Goal: Task Accomplishment & Management: Manage account settings

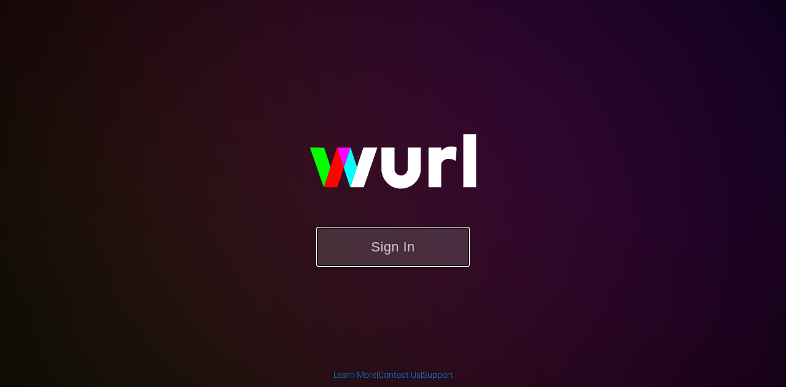
click at [389, 246] on button "Sign In" at bounding box center [392, 247] width 153 height 40
click at [405, 243] on button "Sign In" at bounding box center [392, 247] width 153 height 40
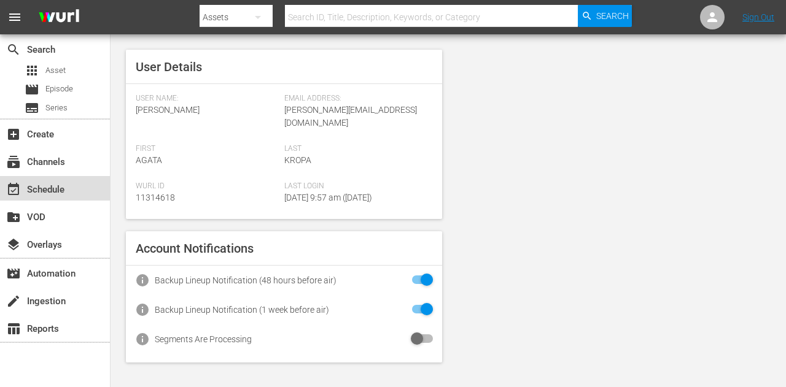
click at [40, 190] on div "event_available Schedule" at bounding box center [34, 187] width 69 height 11
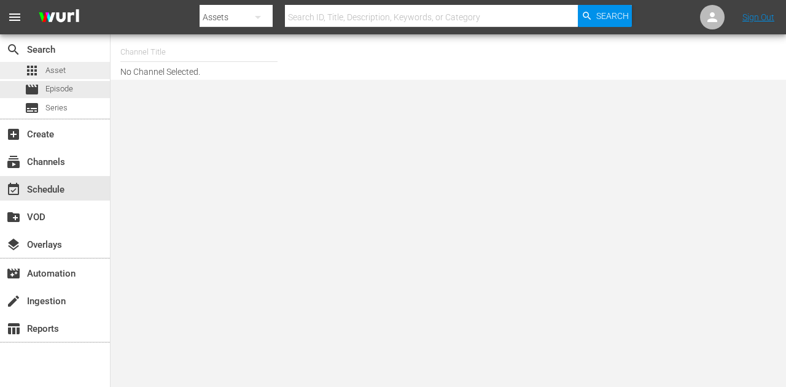
click at [52, 72] on span "Asset" at bounding box center [55, 70] width 20 height 12
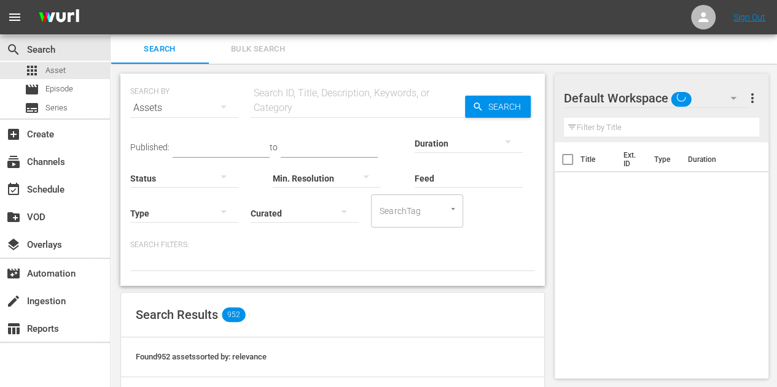
click at [286, 109] on input "text" at bounding box center [357, 107] width 214 height 29
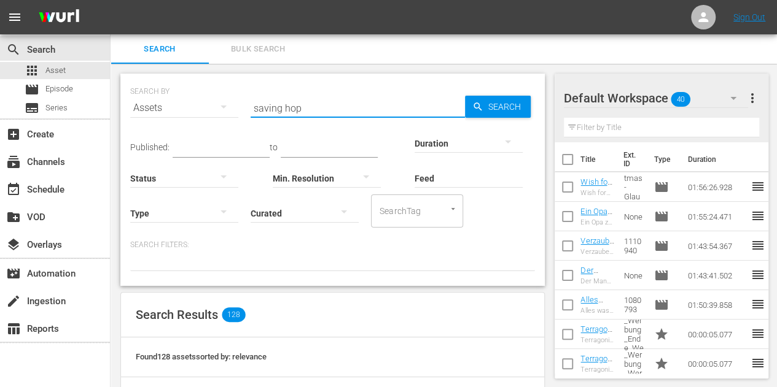
type input "saving hope"
click at [322, 111] on input "saving hope" at bounding box center [357, 107] width 214 height 29
click at [319, 109] on input "saving hope" at bounding box center [357, 107] width 214 height 29
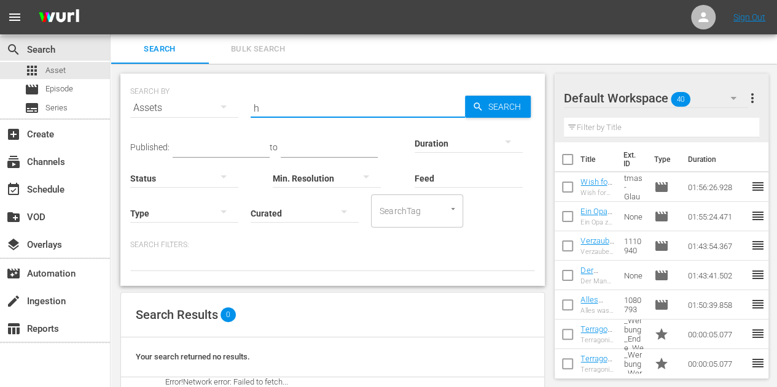
type input "h"
click at [328, 109] on input "h" at bounding box center [357, 107] width 214 height 29
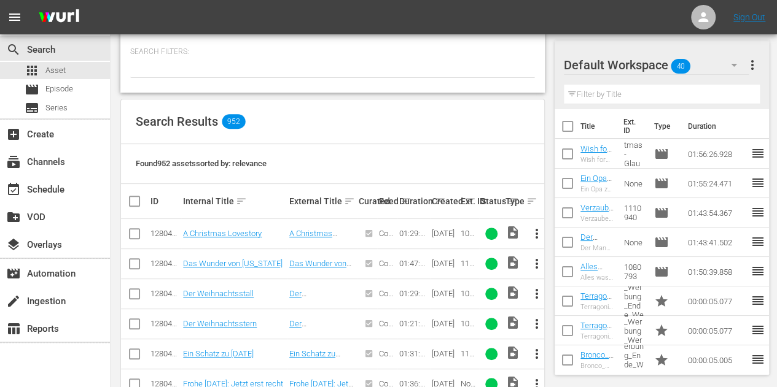
scroll to position [246, 0]
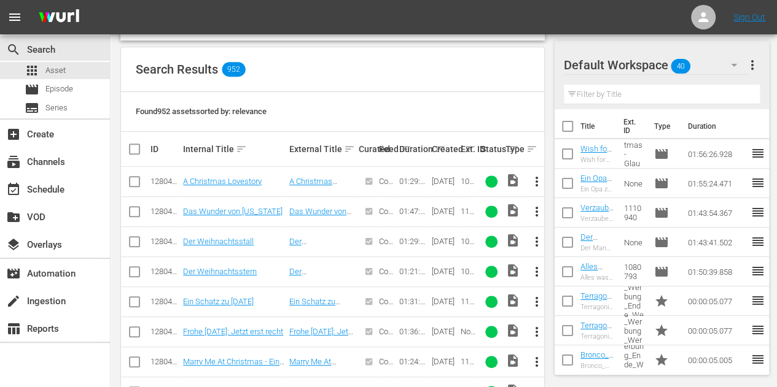
click at [487, 20] on nav "menu Sign Out" at bounding box center [388, 17] width 777 height 34
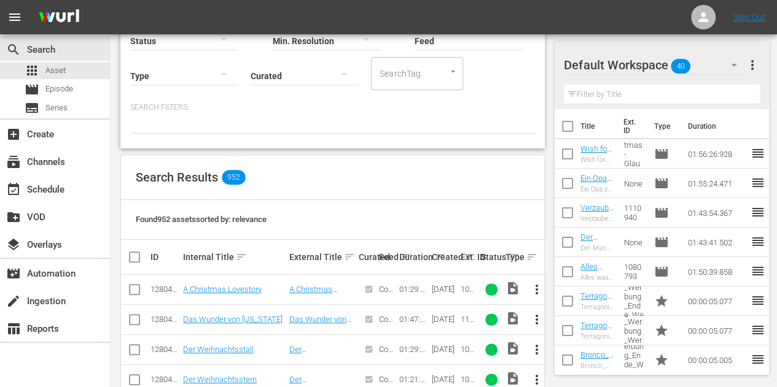
scroll to position [123, 0]
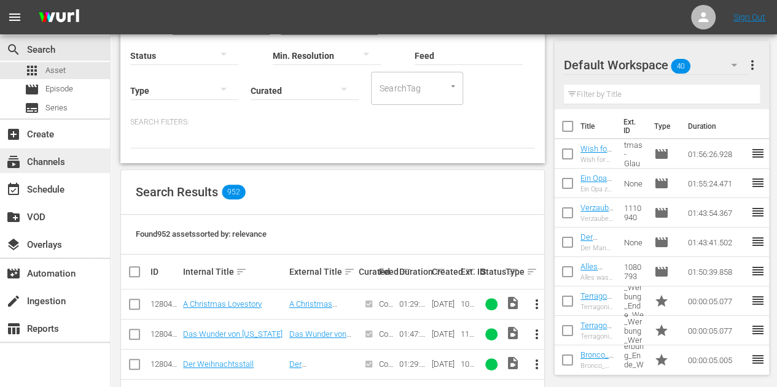
click at [61, 157] on div "subscriptions Channels" at bounding box center [34, 160] width 69 height 11
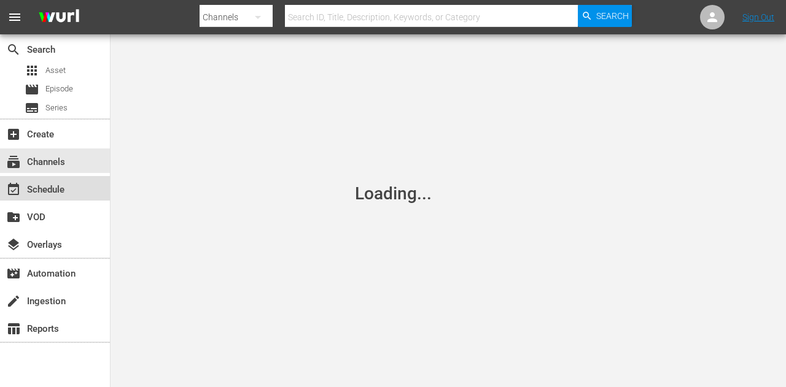
click at [52, 186] on div "event_available Schedule" at bounding box center [34, 187] width 69 height 11
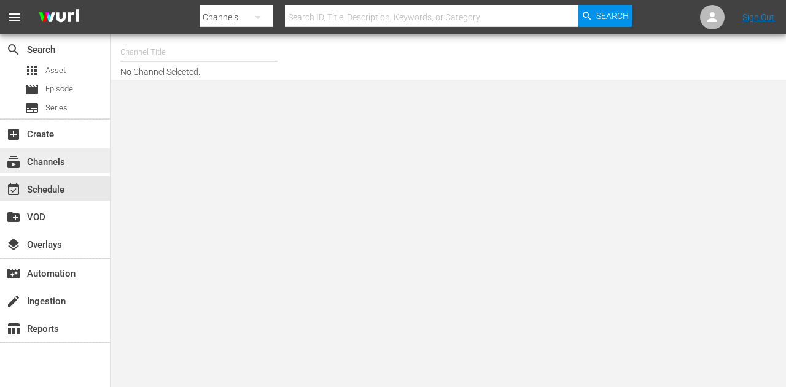
click at [62, 152] on div "subscriptions Channels" at bounding box center [55, 161] width 110 height 25
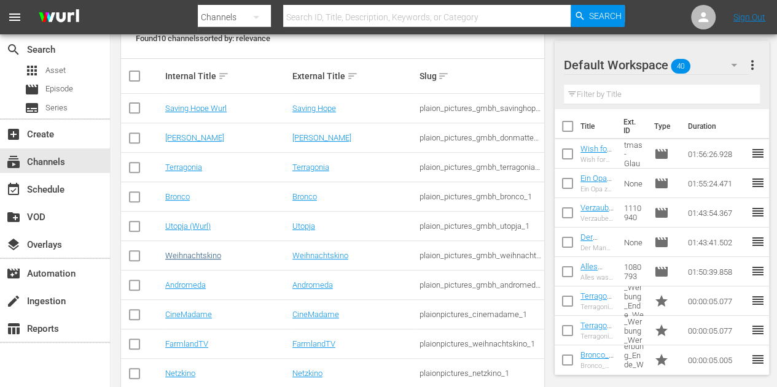
scroll to position [207, 0]
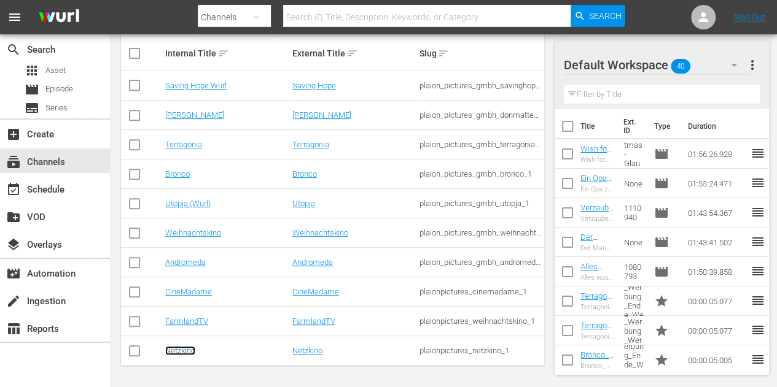
click at [188, 348] on link "Netzkino" at bounding box center [180, 350] width 30 height 9
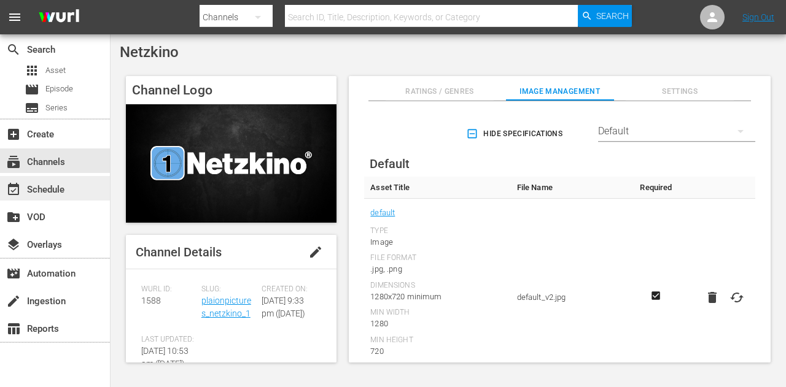
click at [23, 193] on div "event_available Schedule" at bounding box center [55, 188] width 110 height 25
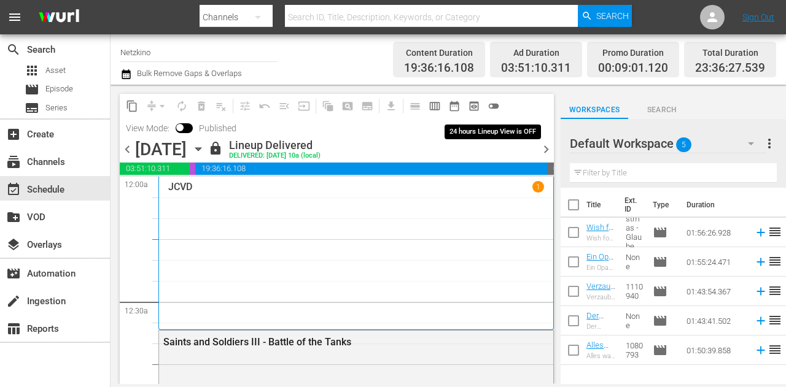
click at [494, 108] on span "toggle_off" at bounding box center [493, 106] width 12 height 12
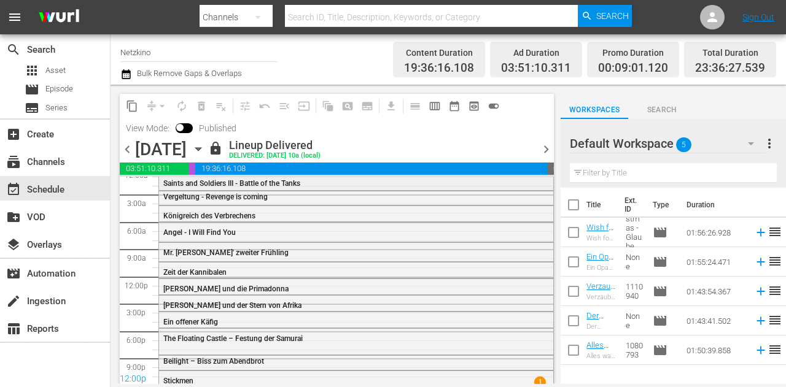
scroll to position [12, 0]
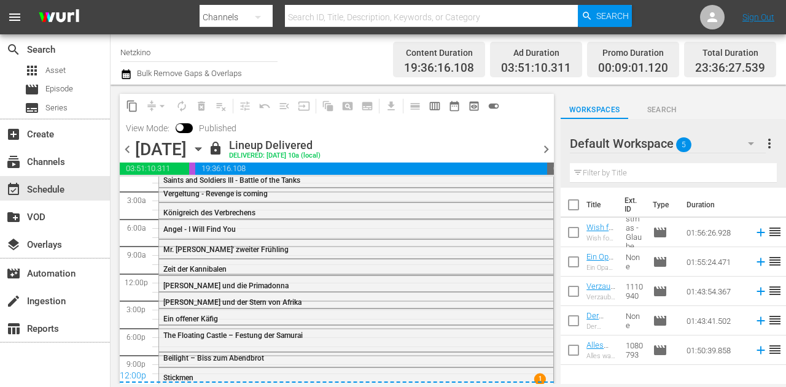
click at [548, 150] on span "chevron_right" at bounding box center [545, 149] width 15 height 15
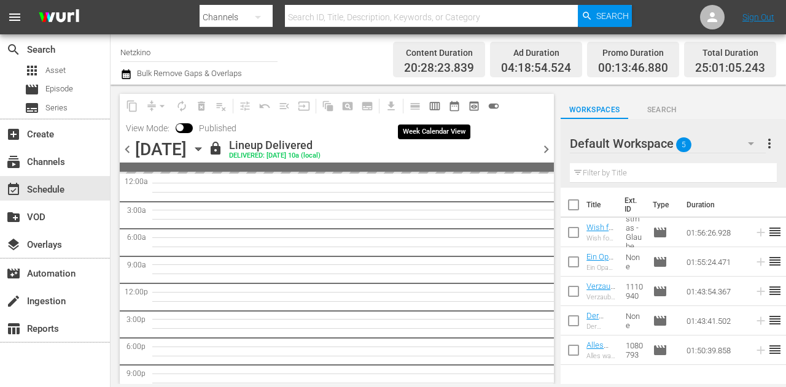
click at [439, 106] on span "calendar_view_week_outlined" at bounding box center [435, 106] width 12 height 12
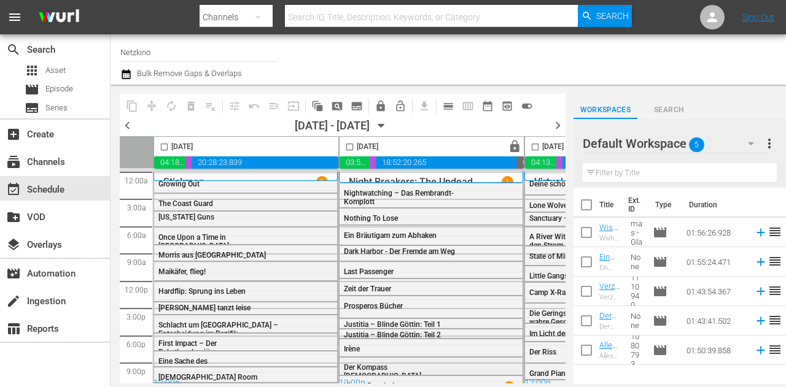
drag, startPoint x: 225, startPoint y: 384, endPoint x: 388, endPoint y: 375, distance: 163.5
click at [388, 375] on div "Friday, September 12th 04:18:54.524 00:13:46.880 20:28:23.839 00:00:00.000 Satu…" at bounding box center [343, 259] width 446 height 247
click at [165, 147] on input "checkbox" at bounding box center [164, 149] width 14 height 14
checkbox input "true"
click at [355, 147] on input "checkbox" at bounding box center [350, 149] width 14 height 14
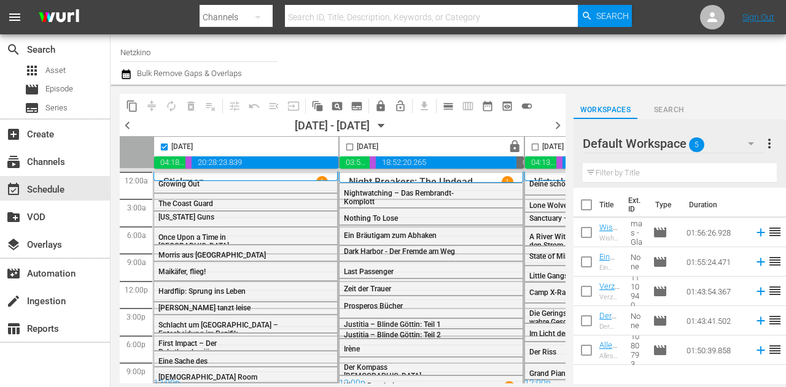
checkbox input "true"
click at [533, 145] on input "checkbox" at bounding box center [535, 149] width 14 height 14
checkbox input "true"
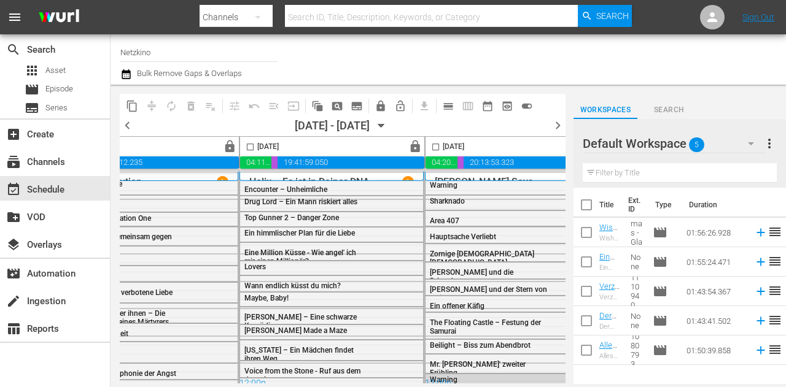
scroll to position [0, 573]
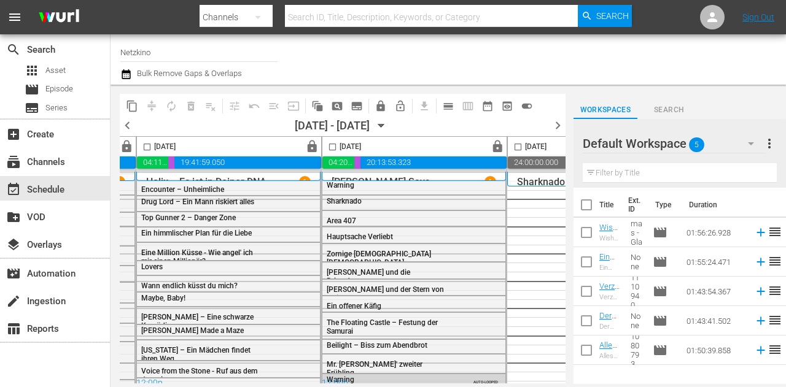
click at [144, 147] on input "checkbox" at bounding box center [147, 149] width 14 height 14
checkbox input "true"
click at [331, 145] on input "checkbox" at bounding box center [332, 149] width 14 height 14
checkbox input "true"
drag, startPoint x: 335, startPoint y: 385, endPoint x: 398, endPoint y: 382, distance: 63.3
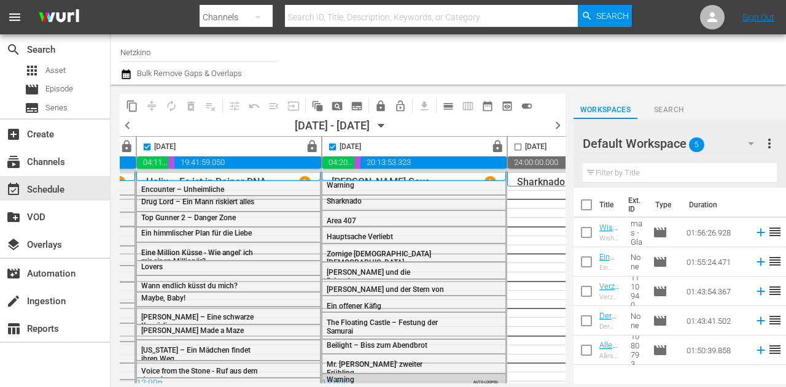
click at [398, 382] on body "menu Search By Channels Search ID, Title, Description, Keywords, or Category Se…" at bounding box center [393, 193] width 786 height 387
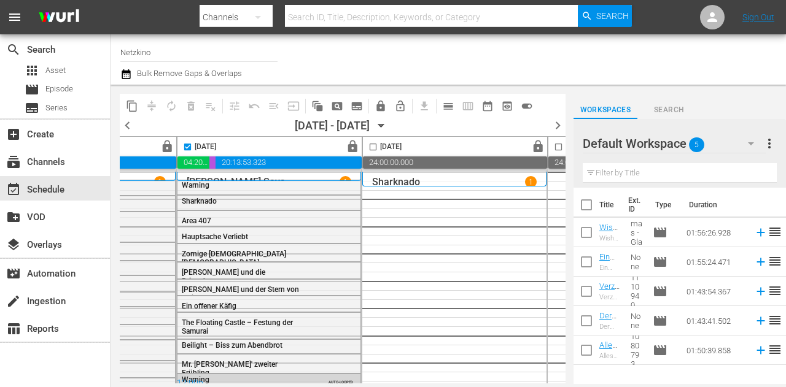
scroll to position [0, 724]
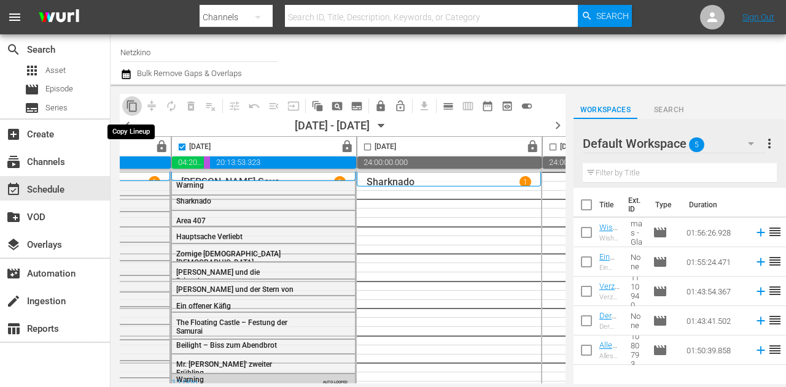
click at [130, 109] on span "content_copy" at bounding box center [132, 106] width 12 height 12
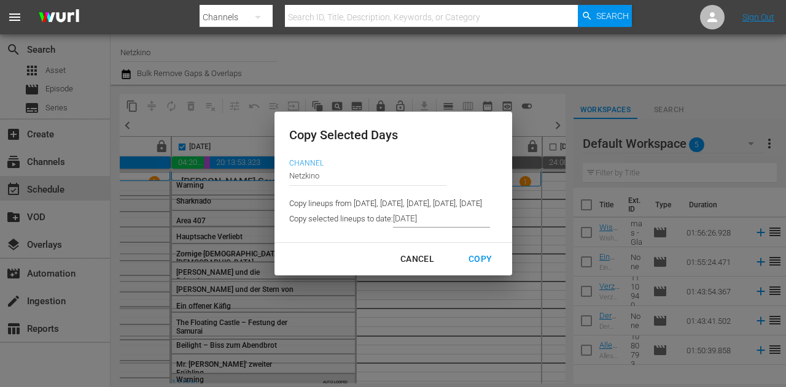
click at [444, 258] on div "Cancel" at bounding box center [416, 259] width 53 height 15
type input "9/12/2025"
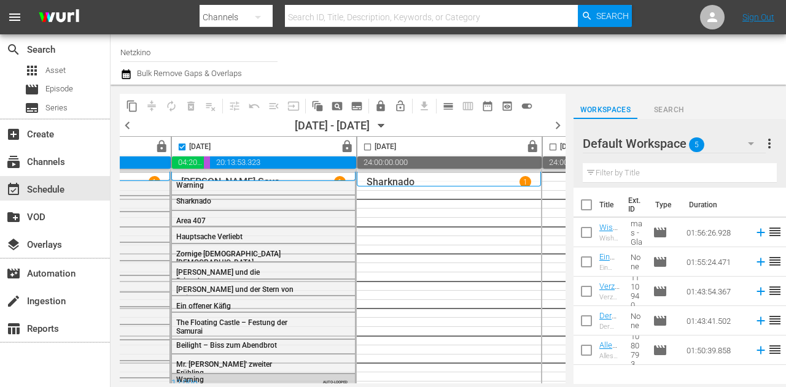
click at [131, 107] on span "content_copy" at bounding box center [132, 106] width 12 height 12
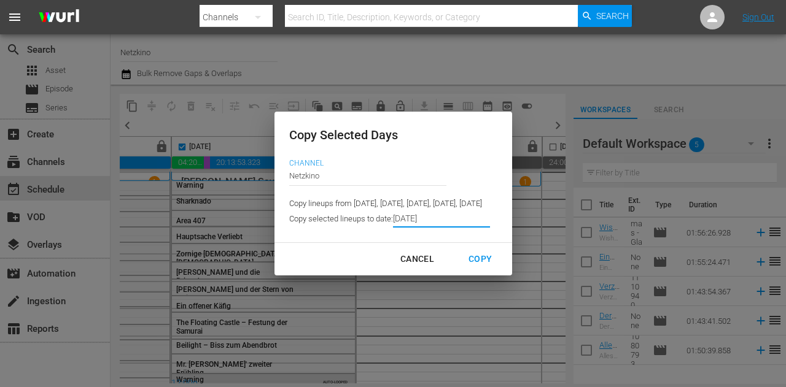
click at [398, 219] on input "9/12/2025" at bounding box center [441, 218] width 97 height 18
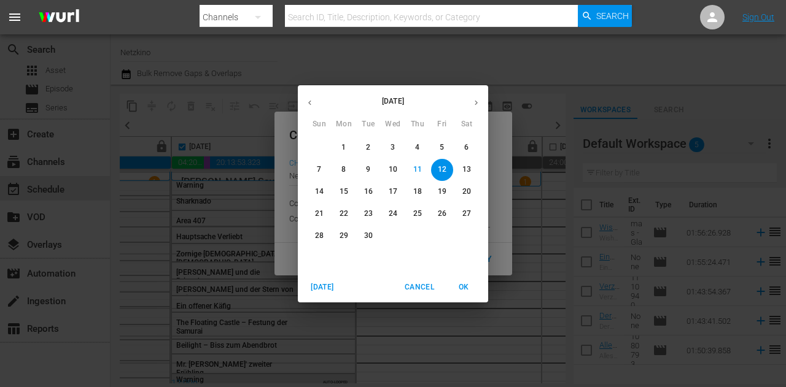
click at [393, 195] on p "17" at bounding box center [393, 192] width 9 height 10
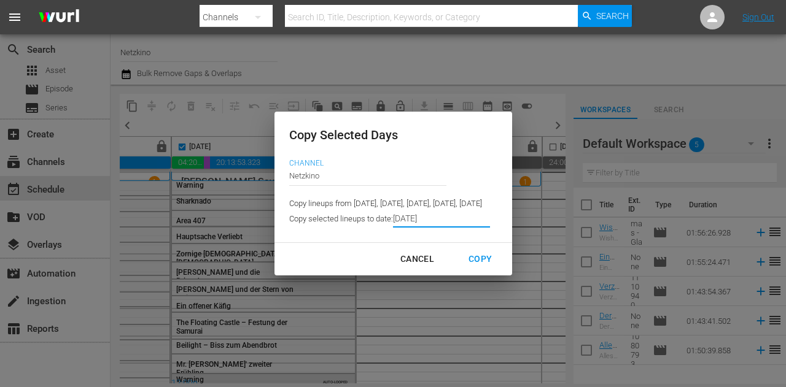
click at [502, 261] on div "Copy" at bounding box center [480, 259] width 43 height 15
type input "9/12/2025"
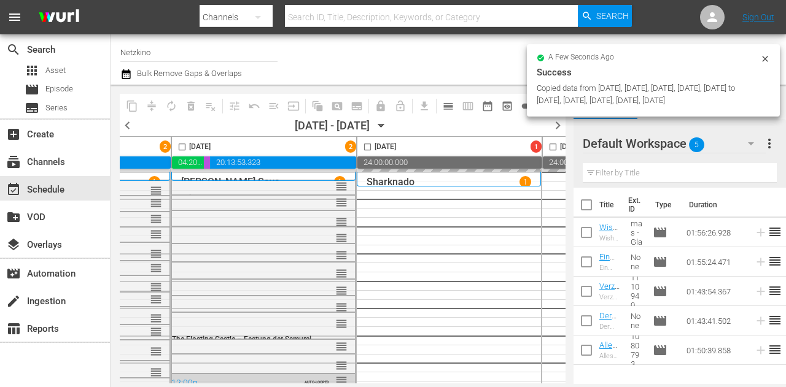
checkbox input "false"
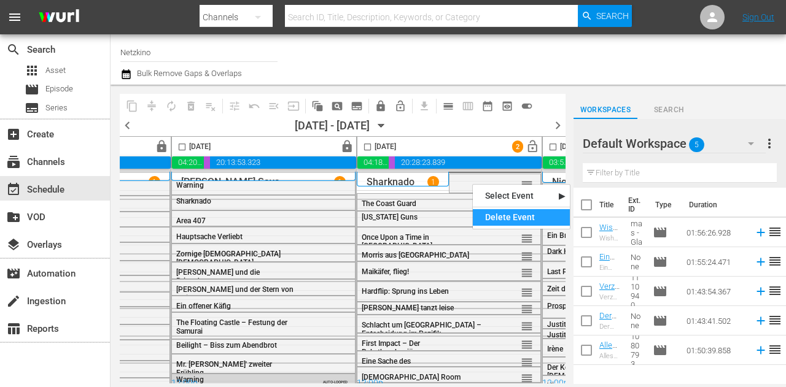
click at [486, 215] on div "Delete Event" at bounding box center [521, 217] width 97 height 17
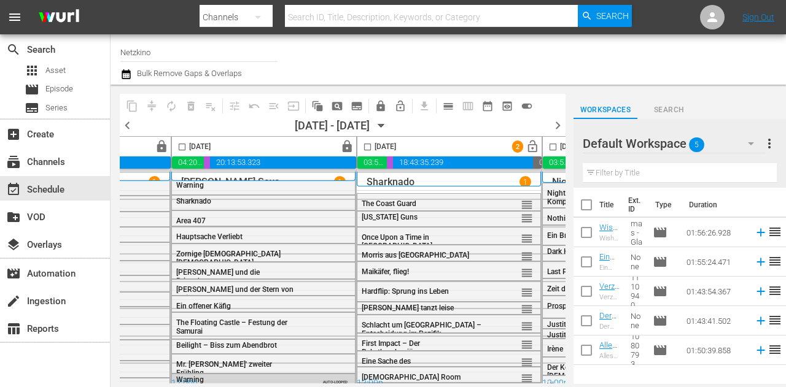
drag, startPoint x: 364, startPoint y: 147, endPoint x: 427, endPoint y: 160, distance: 64.7
click at [364, 147] on input "checkbox" at bounding box center [367, 149] width 14 height 14
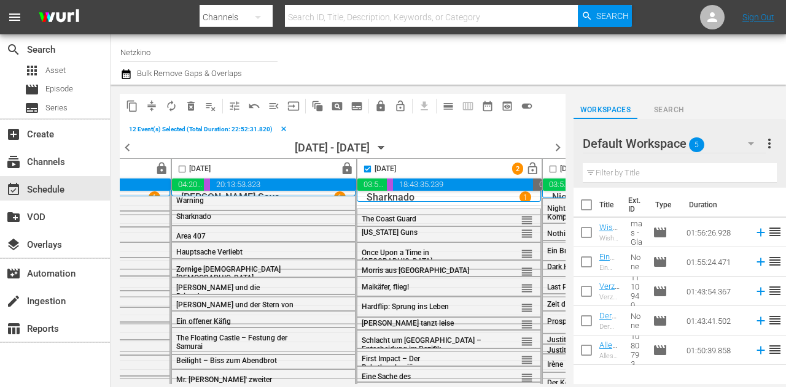
scroll to position [11, 724]
click at [365, 169] on input "checkbox" at bounding box center [367, 172] width 14 height 14
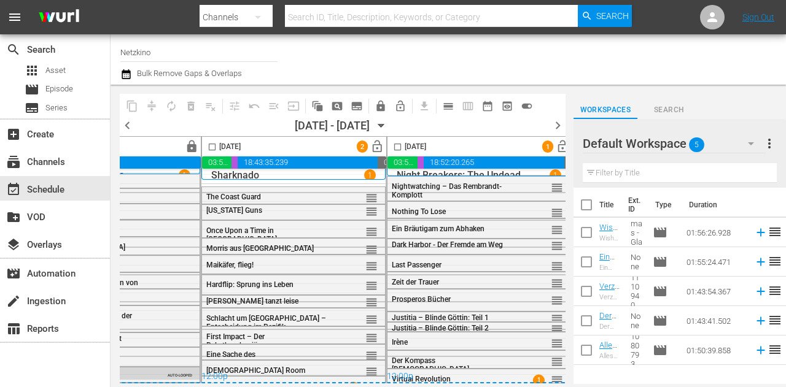
scroll to position [11, 890]
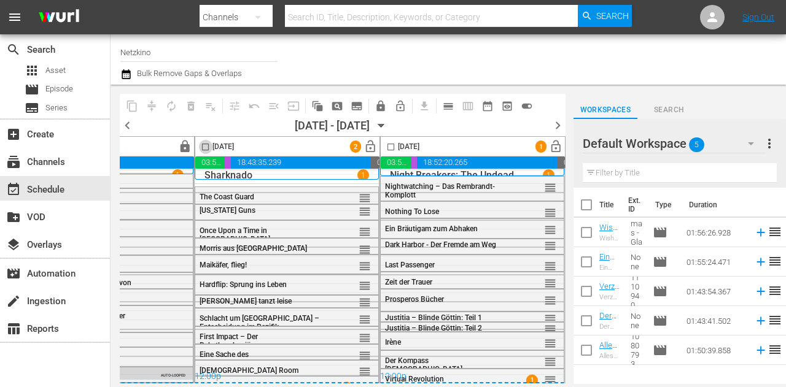
click at [200, 149] on input "checkbox" at bounding box center [205, 149] width 14 height 14
checkbox input "true"
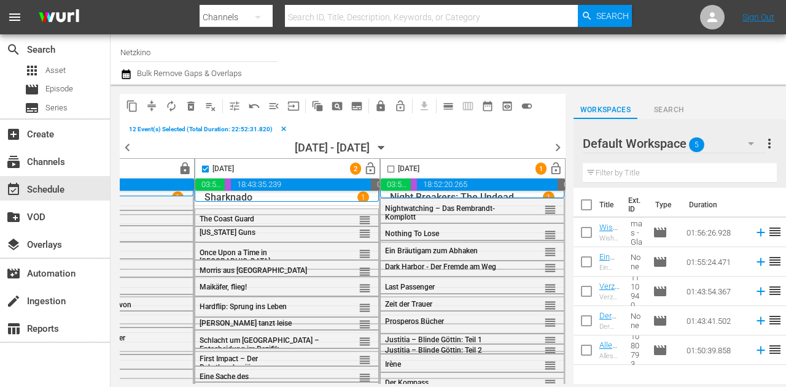
click at [384, 170] on input "checkbox" at bounding box center [391, 172] width 14 height 14
checkbox input "true"
click at [147, 109] on span "compress" at bounding box center [152, 106] width 12 height 12
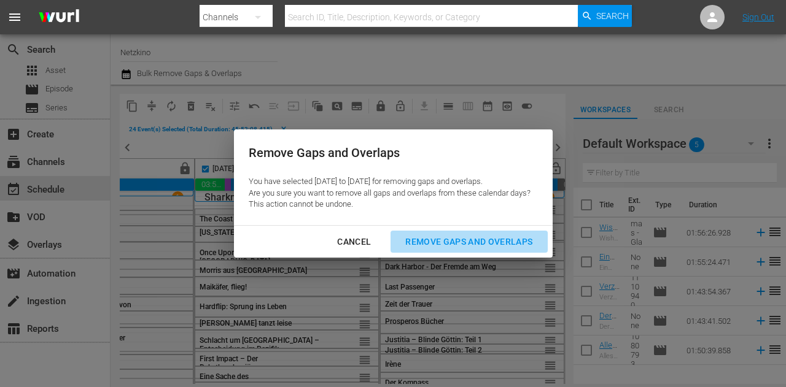
click at [505, 244] on div "Remove Gaps and Overlaps" at bounding box center [468, 242] width 147 height 15
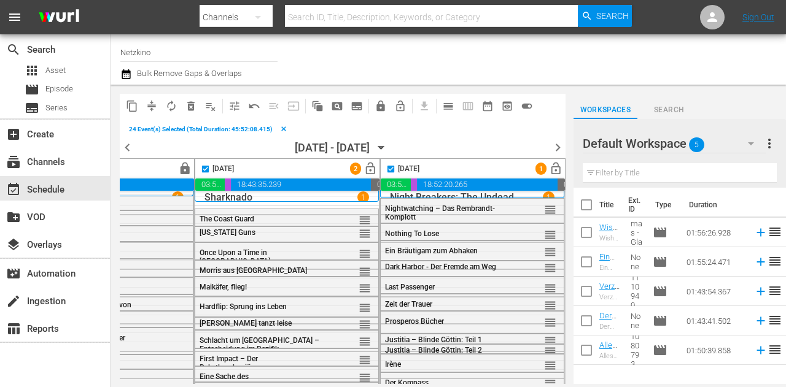
checkbox input "false"
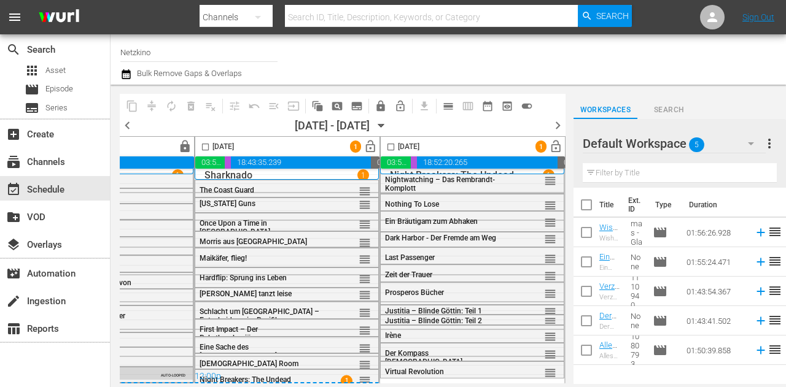
click at [363, 144] on span "lock_open" at bounding box center [370, 147] width 14 height 14
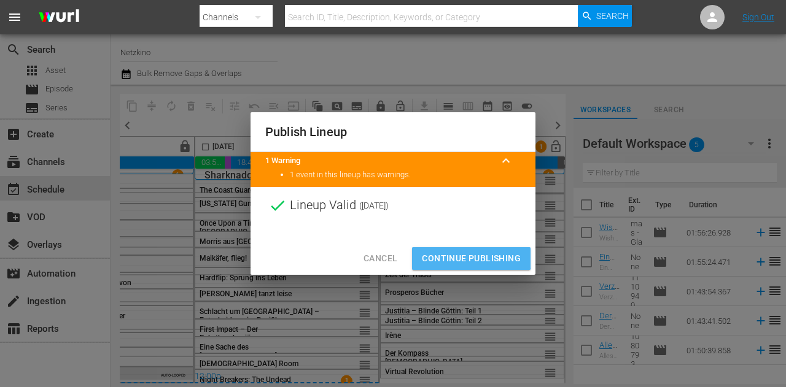
click at [464, 255] on span "Continue Publishing" at bounding box center [471, 258] width 99 height 15
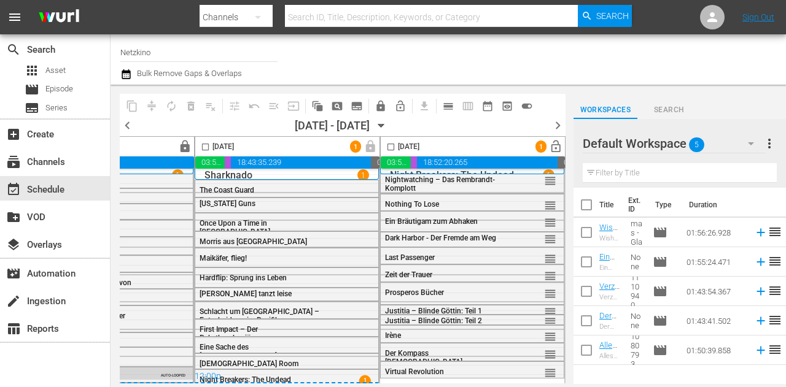
click at [388, 123] on icon "button" at bounding box center [382, 126] width 14 height 14
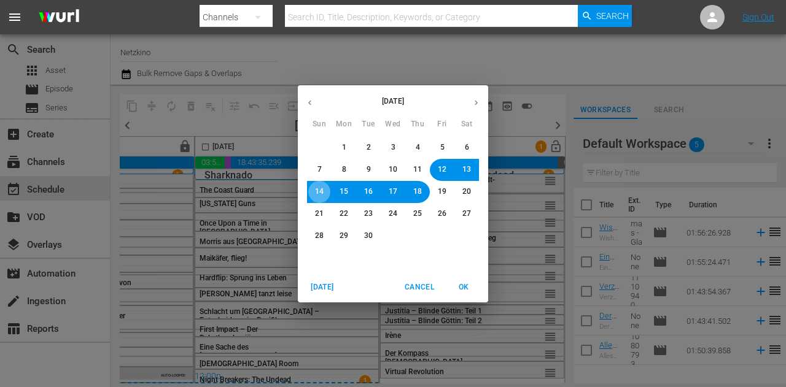
click at [316, 190] on span "14" at bounding box center [319, 192] width 9 height 10
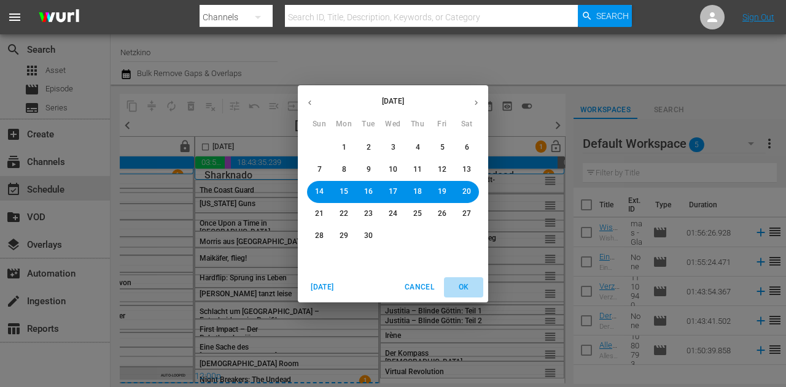
click at [468, 292] on span "OK" at bounding box center [463, 287] width 29 height 13
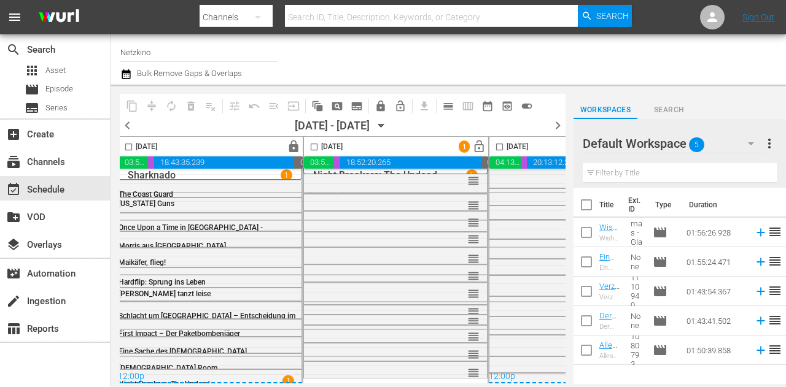
scroll to position [11, 727]
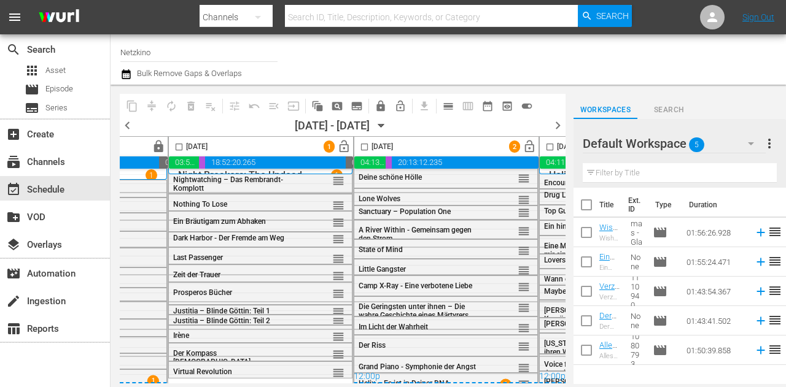
click at [173, 148] on input "checkbox" at bounding box center [179, 149] width 14 height 14
checkbox input "true"
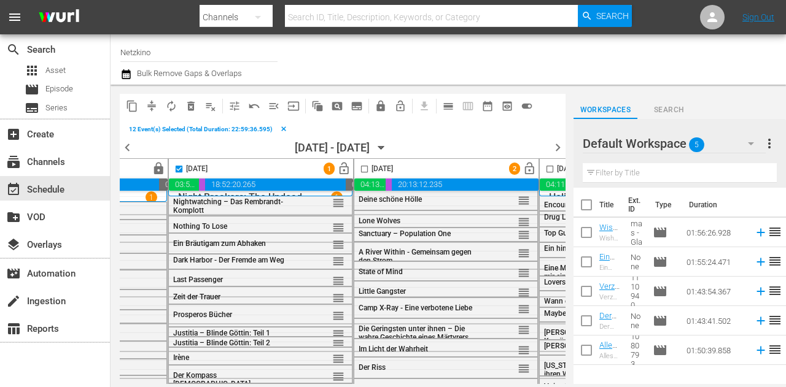
click at [361, 168] on input "checkbox" at bounding box center [364, 172] width 14 height 14
checkbox input "true"
click at [550, 171] on input "checkbox" at bounding box center [550, 172] width 14 height 14
checkbox input "true"
click at [149, 107] on span "compress" at bounding box center [152, 106] width 12 height 12
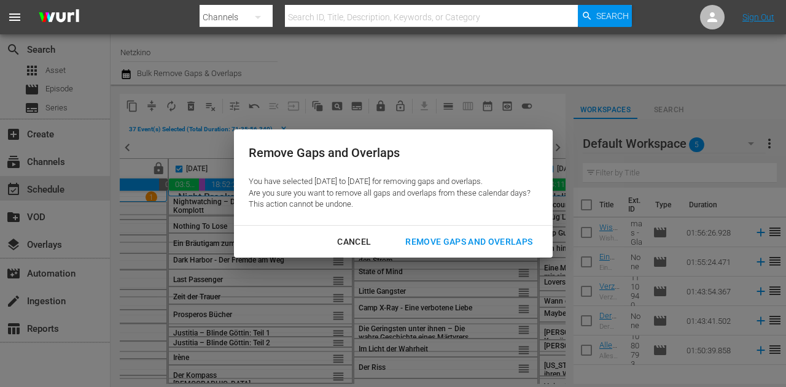
click at [448, 236] on div "Remove Gaps and Overlaps" at bounding box center [468, 242] width 147 height 15
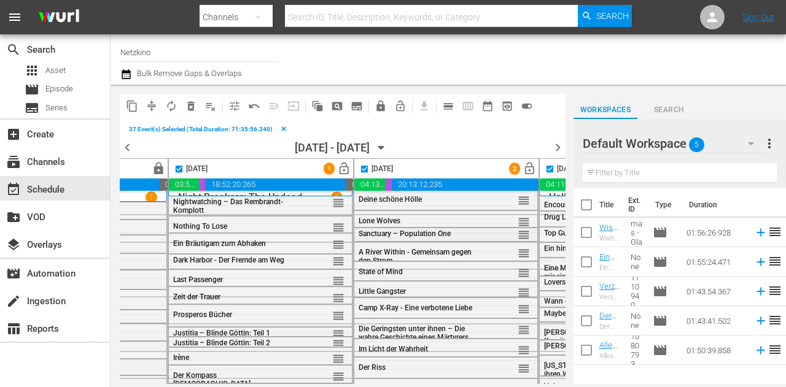
checkbox input "false"
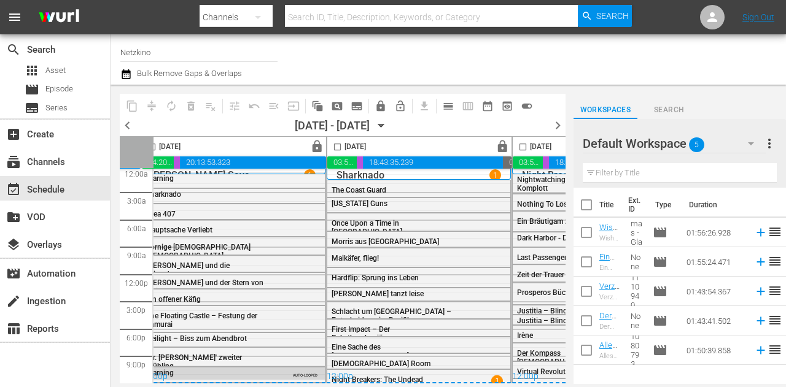
scroll to position [11, 376]
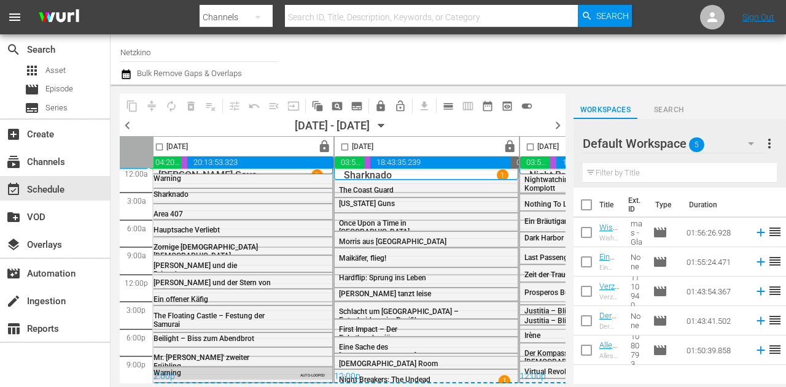
click at [388, 127] on icon "button" at bounding box center [382, 126] width 14 height 14
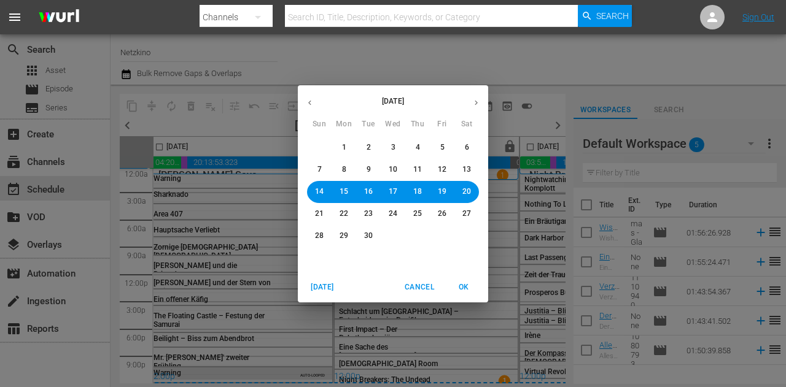
click at [346, 193] on span "15" at bounding box center [344, 192] width 9 height 10
click at [368, 194] on span "16" at bounding box center [368, 192] width 9 height 10
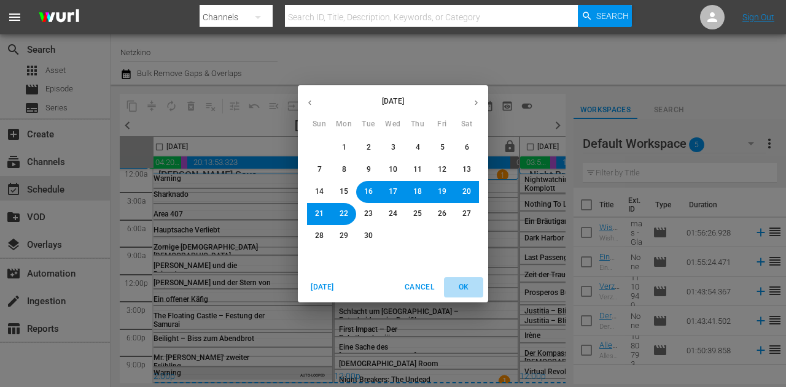
click at [465, 285] on span "OK" at bounding box center [463, 287] width 29 height 13
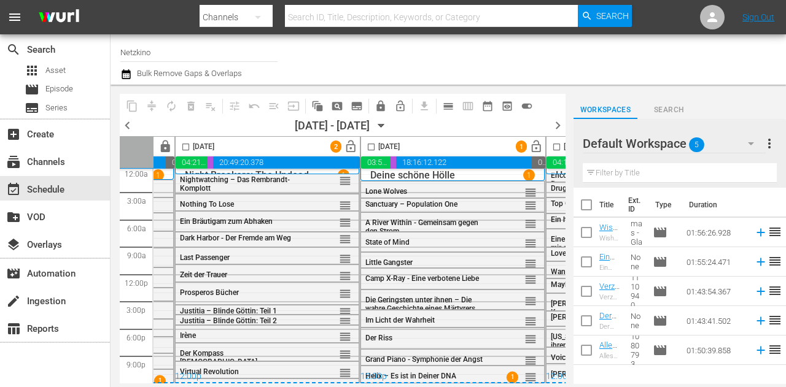
scroll to position [11, 347]
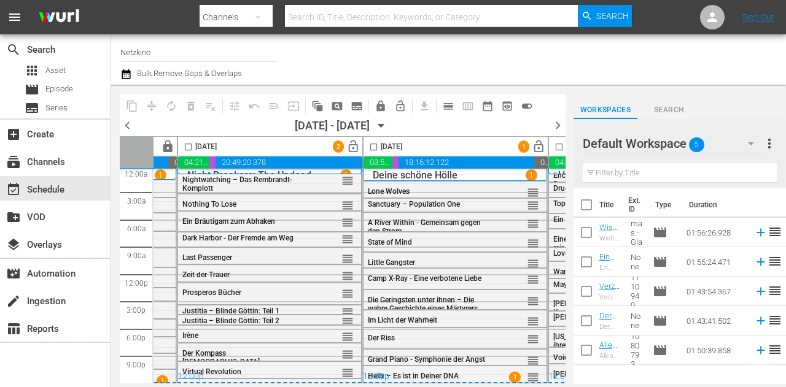
click at [727, 144] on div "Default Workspace 5" at bounding box center [674, 143] width 183 height 34
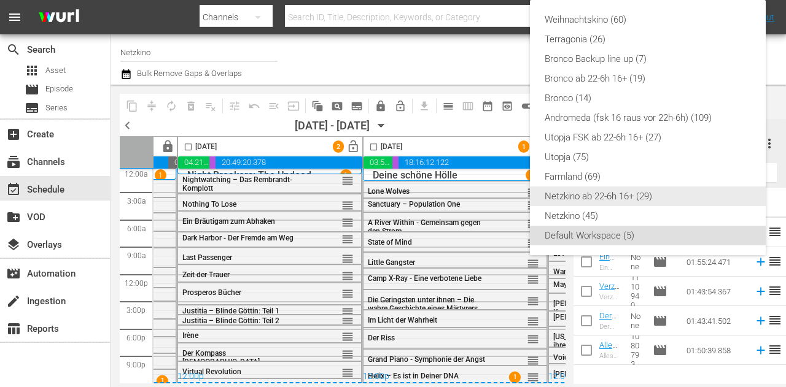
click at [587, 197] on div "Netzkino ab 22-6h 16+ (29)" at bounding box center [648, 197] width 206 height 20
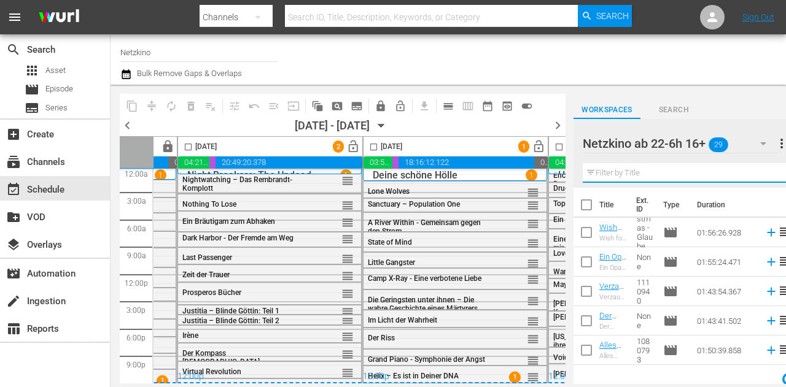
click at [624, 173] on input "text" at bounding box center [685, 173] width 204 height 20
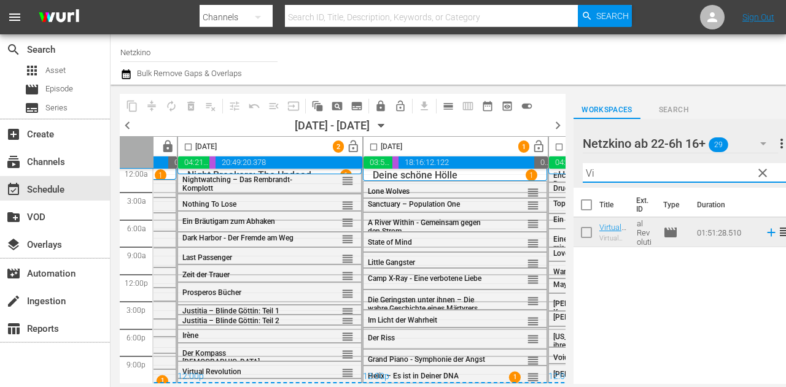
type input "V"
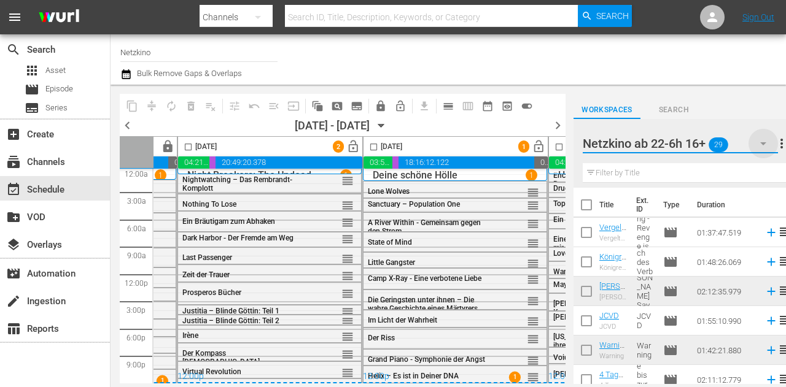
click at [758, 150] on icon "button" at bounding box center [763, 143] width 15 height 15
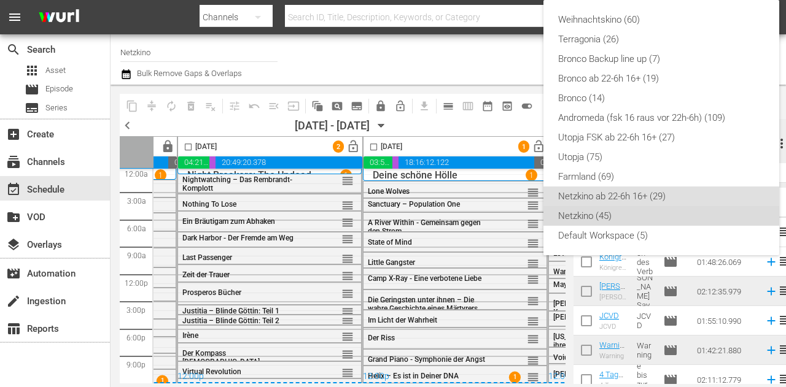
click at [594, 211] on div "Netzkino (45)" at bounding box center [661, 216] width 206 height 20
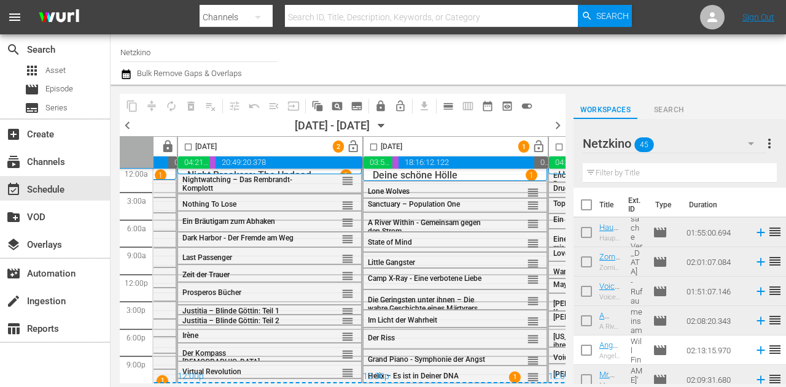
drag, startPoint x: 262, startPoint y: 368, endPoint x: 232, endPoint y: 367, distance: 30.1
drag, startPoint x: 232, startPoint y: 367, endPoint x: 542, endPoint y: 47, distance: 445.1
click at [542, 47] on div at bounding box center [627, 59] width 298 height 44
drag, startPoint x: 327, startPoint y: 367, endPoint x: 302, endPoint y: 44, distance: 323.3
click at [289, 45] on div "Channel Title Netzkino Bulk Remove Gaps & Overlaps" at bounding box center [299, 59] width 358 height 44
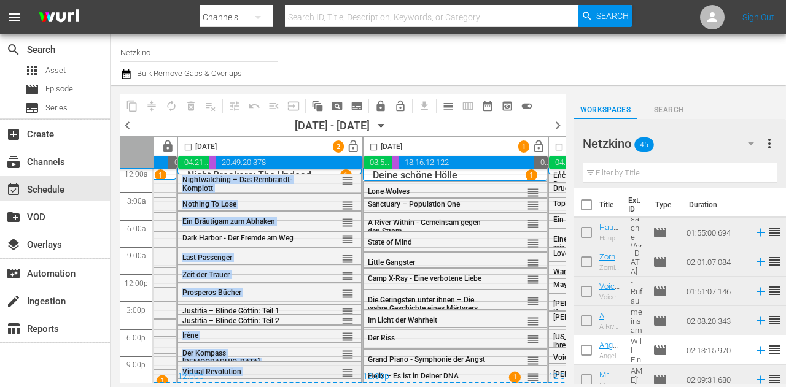
click at [349, 365] on div "Night Breakers: The Undead 1 12:00p Thu, Sep 18th All Day 12am 1am 2am 3am 4am …" at bounding box center [269, 274] width 184 height 219
click at [347, 367] on span "reorder" at bounding box center [347, 374] width 12 height 14
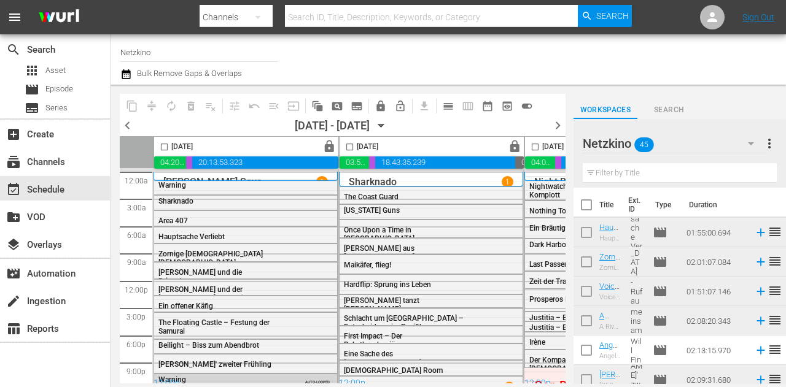
scroll to position [806, 0]
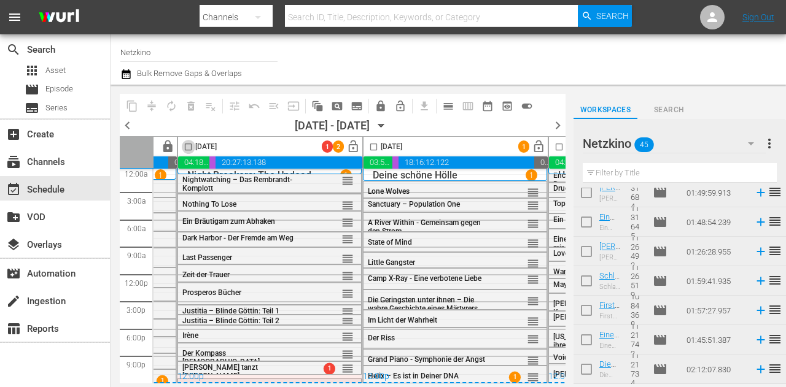
click at [185, 148] on input "checkbox" at bounding box center [188, 149] width 14 height 14
checkbox input "true"
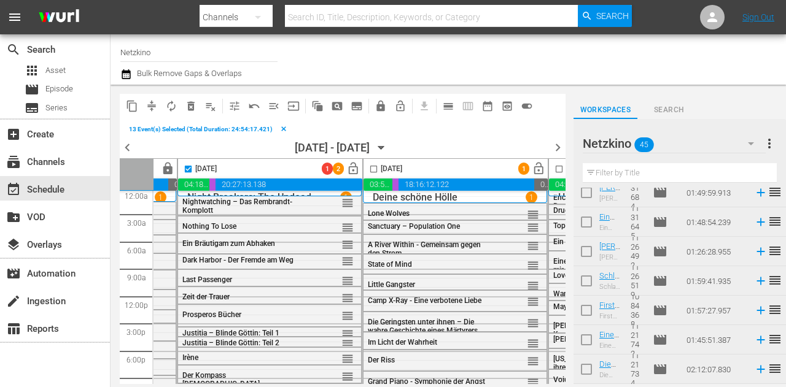
click at [372, 170] on input "checkbox" at bounding box center [374, 172] width 14 height 14
checkbox input "true"
click at [553, 165] on input "checkbox" at bounding box center [559, 172] width 14 height 14
checkbox input "true"
click at [154, 106] on span "compress" at bounding box center [152, 106] width 12 height 12
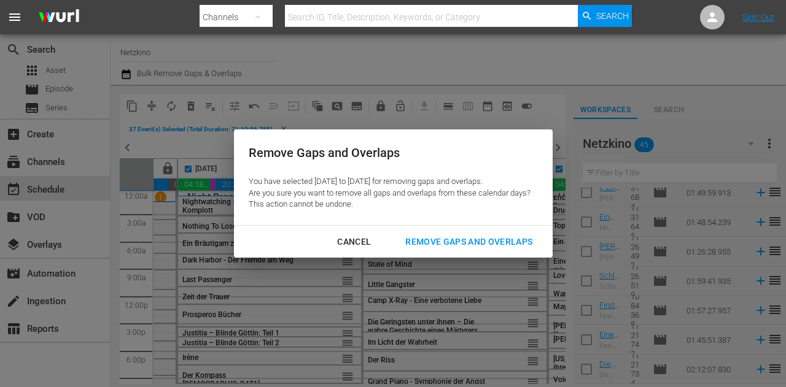
click at [458, 248] on div "Remove Gaps and Overlaps" at bounding box center [468, 242] width 147 height 15
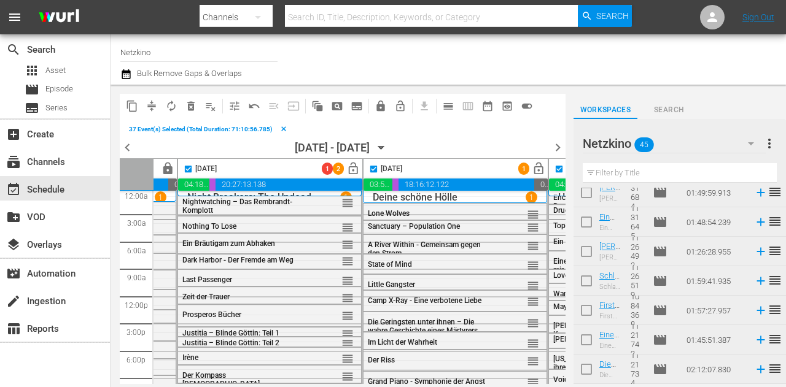
checkbox input "false"
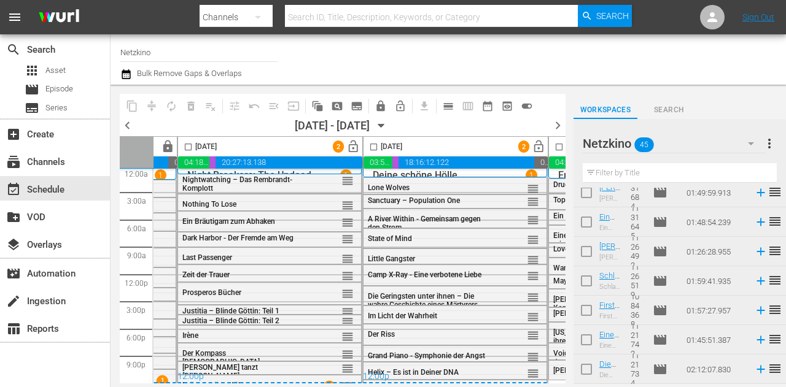
click at [657, 170] on input "text" at bounding box center [680, 173] width 194 height 20
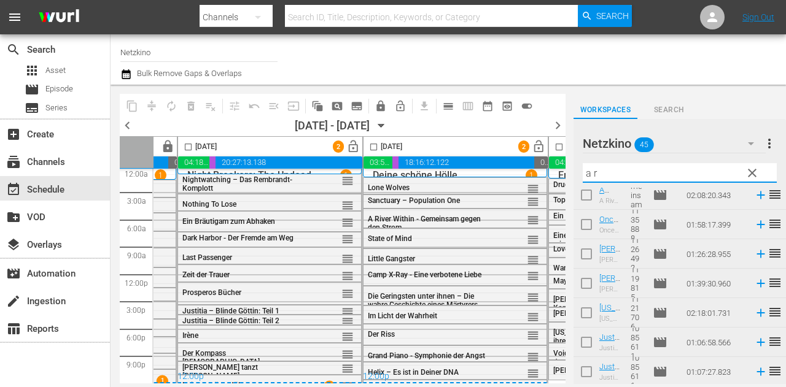
scroll to position [0, 0]
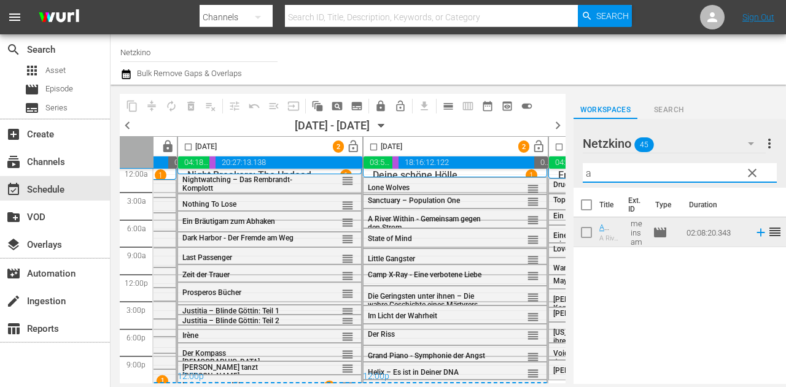
type input "a"
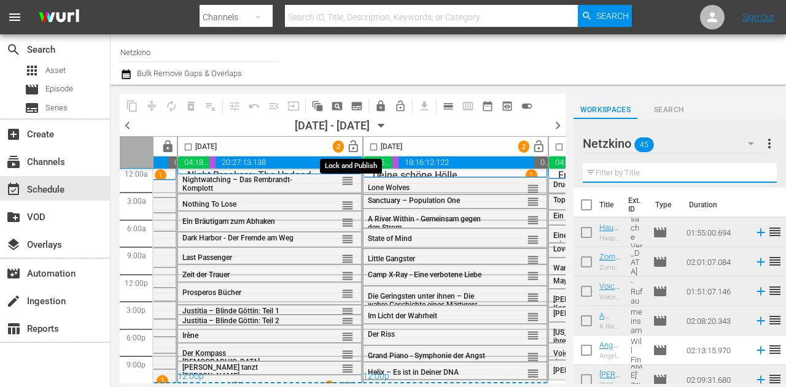
click at [351, 145] on span "lock_open" at bounding box center [353, 147] width 14 height 14
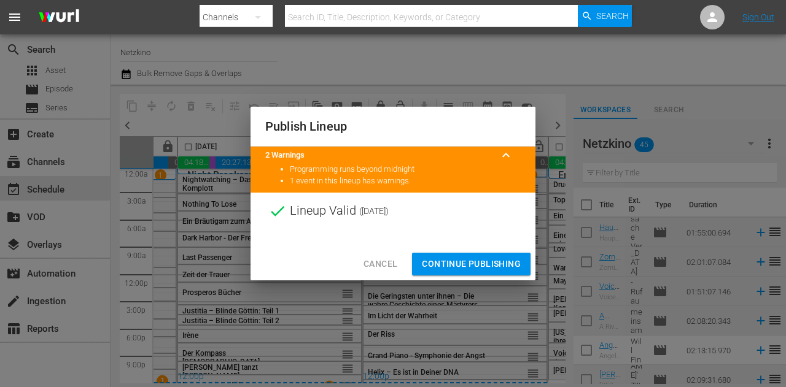
click at [480, 270] on span "Continue Publishing" at bounding box center [471, 264] width 99 height 15
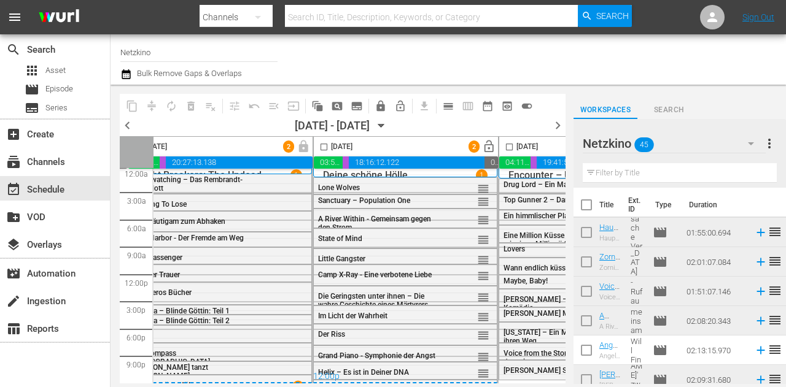
scroll to position [11, 388]
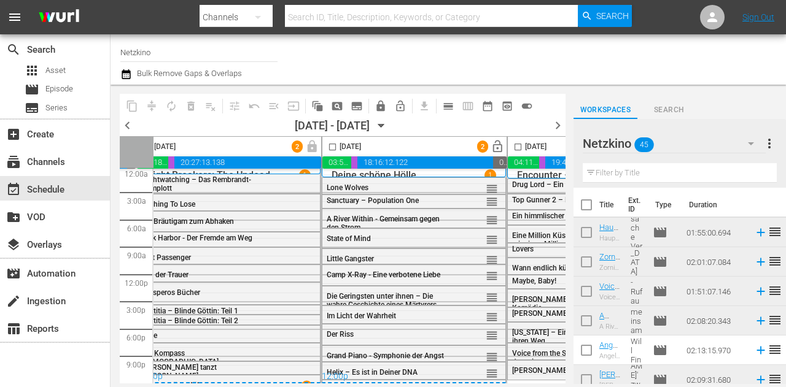
drag, startPoint x: 421, startPoint y: 368, endPoint x: 386, endPoint y: 368, distance: 35.6
click at [386, 371] on div "12:00p" at bounding box center [414, 377] width 184 height 12
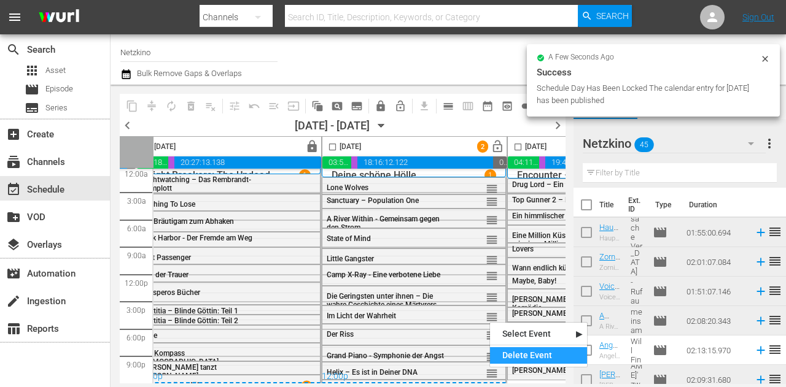
click at [506, 355] on div "Delete Event" at bounding box center [538, 356] width 97 height 17
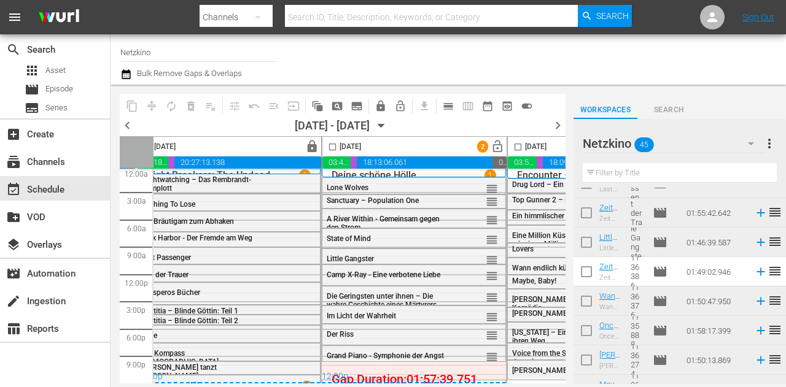
scroll to position [430, 0]
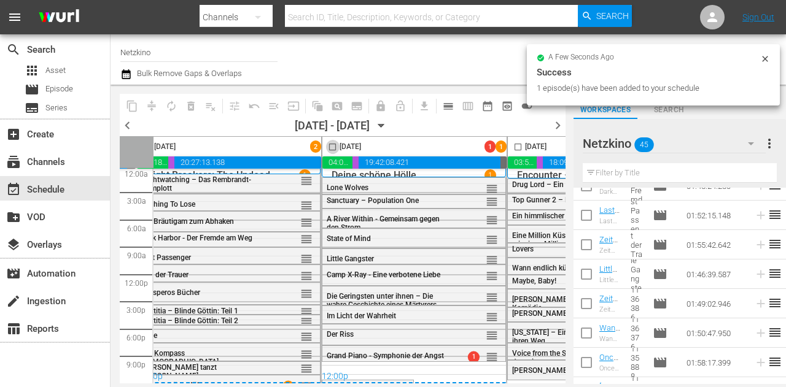
click at [333, 146] on input "checkbox" at bounding box center [332, 149] width 14 height 14
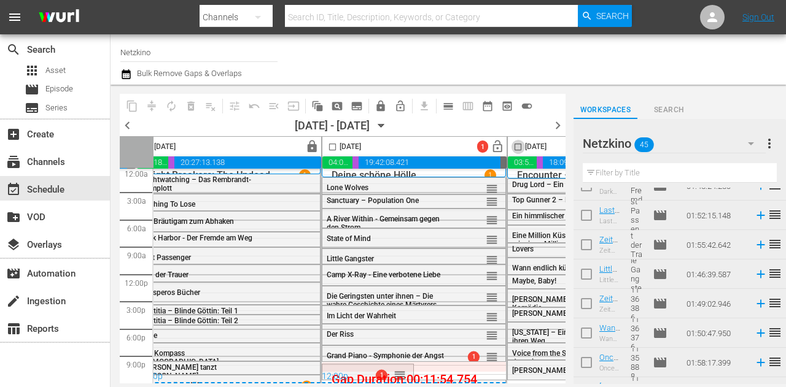
checkbox input "false"
click at [517, 148] on input "checkbox" at bounding box center [518, 149] width 14 height 14
checkbox input "true"
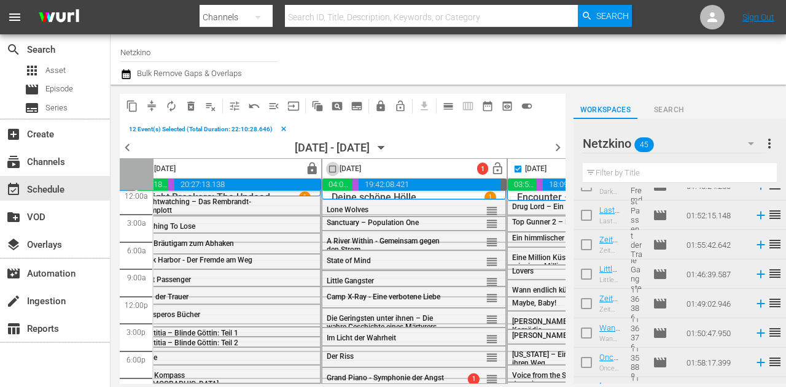
click at [333, 169] on input "checkbox" at bounding box center [332, 172] width 14 height 14
click at [151, 106] on span "compress" at bounding box center [152, 106] width 12 height 12
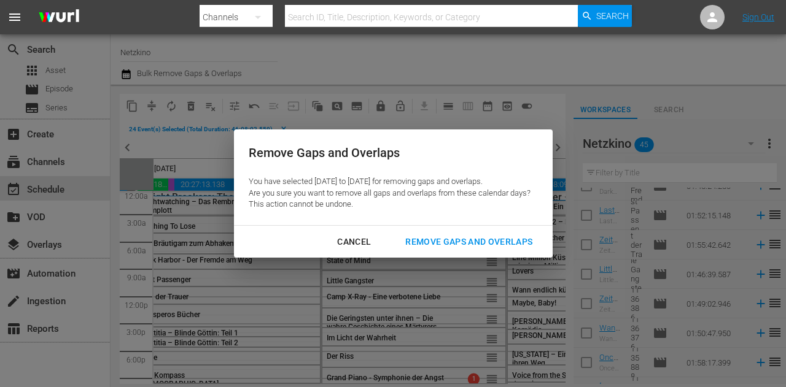
click at [453, 245] on div "Remove Gaps and Overlaps" at bounding box center [468, 242] width 147 height 15
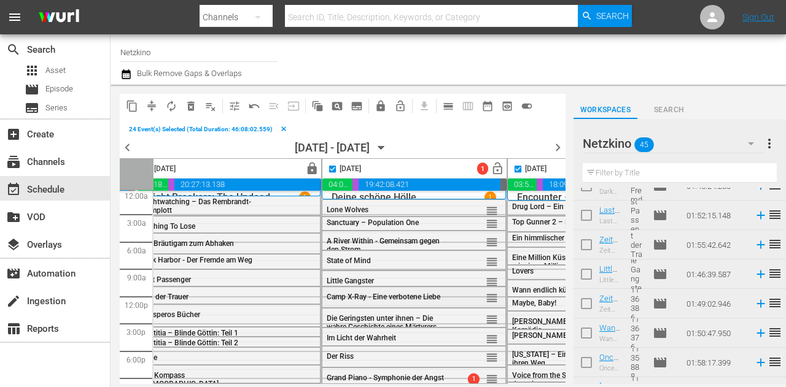
checkbox input "false"
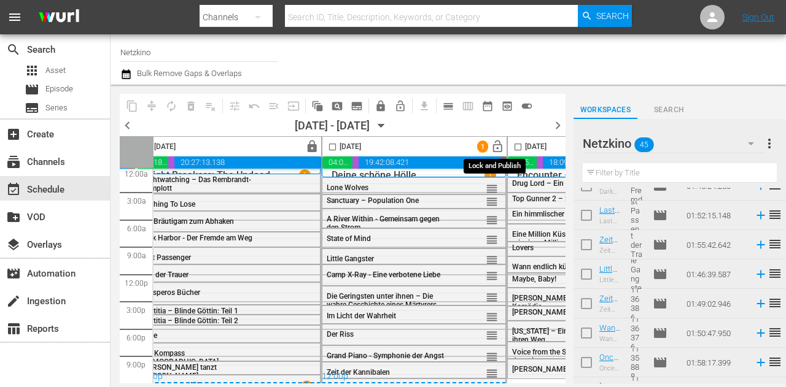
click at [495, 143] on span "lock_open" at bounding box center [498, 147] width 14 height 14
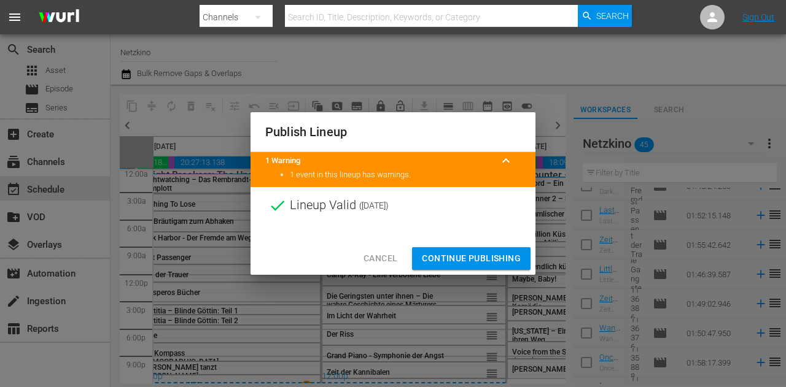
click at [500, 258] on span "Continue Publishing" at bounding box center [471, 258] width 99 height 15
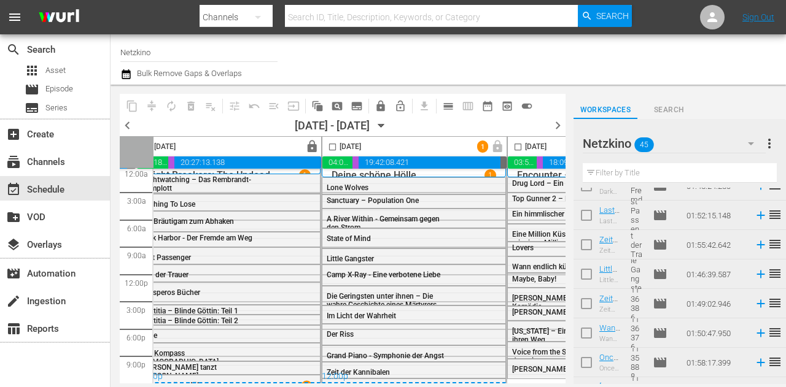
click at [384, 125] on icon "button" at bounding box center [381, 126] width 6 height 3
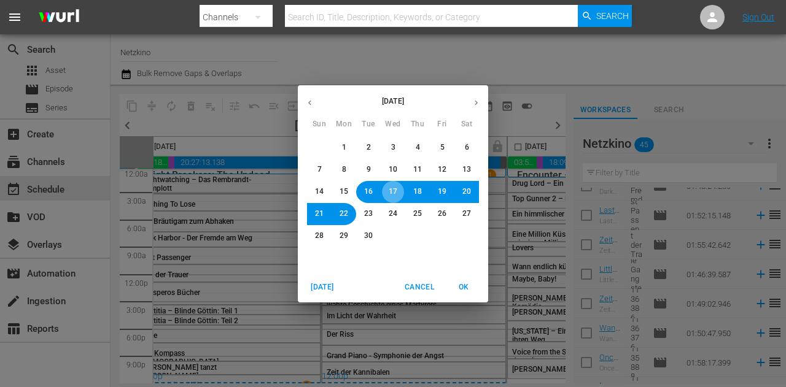
click at [397, 190] on span "17" at bounding box center [393, 192] width 9 height 10
click at [416, 194] on span "18" at bounding box center [417, 192] width 9 height 10
click at [463, 287] on span "OK" at bounding box center [463, 287] width 29 height 13
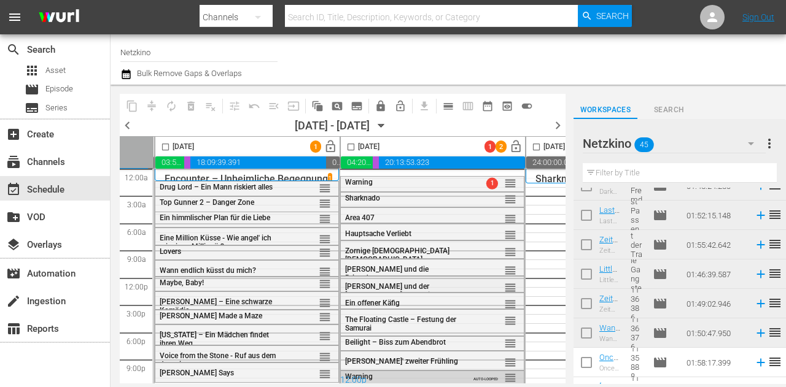
scroll to position [0, 370]
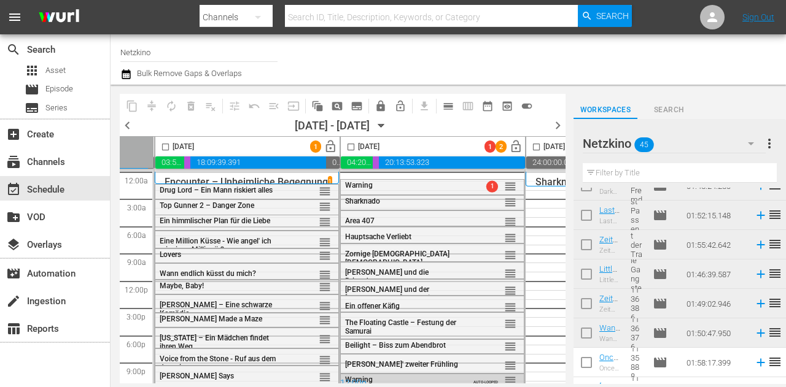
click at [352, 49] on div "Channel Title Netzkino Bulk Remove Gaps & Overlaps" at bounding box center [299, 59] width 358 height 44
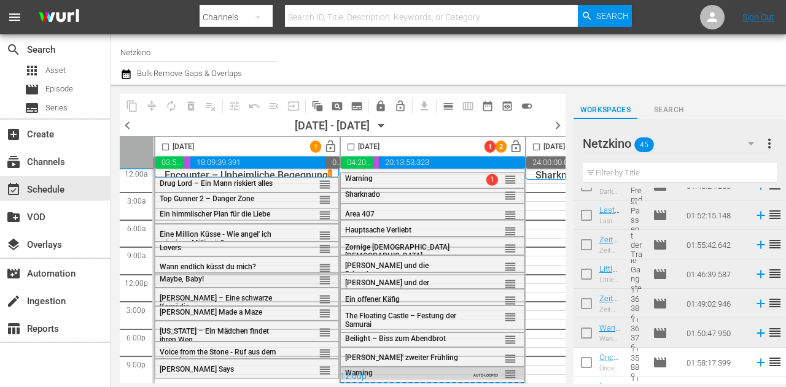
scroll to position [11, 370]
click at [619, 176] on input "text" at bounding box center [680, 173] width 194 height 20
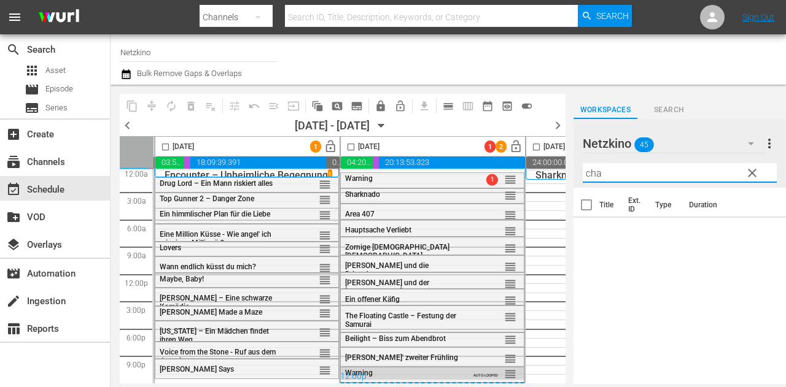
scroll to position [0, 0]
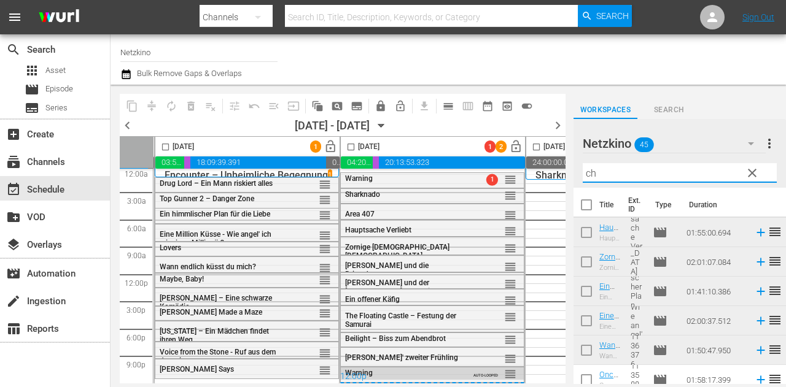
type input "c"
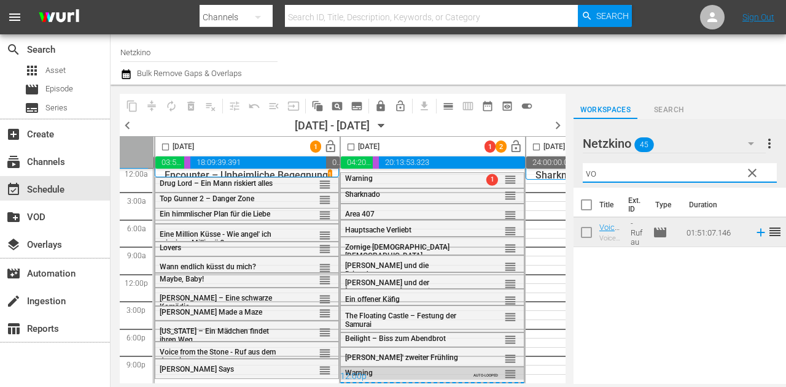
type input "v"
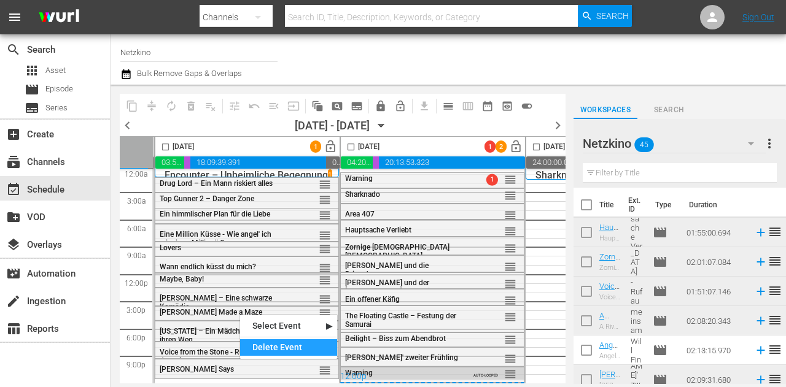
click at [285, 349] on div "Delete Event" at bounding box center [288, 348] width 97 height 17
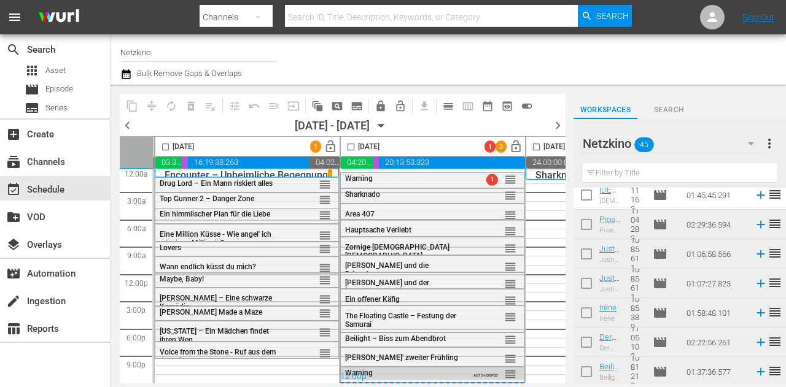
scroll to position [1096, 0]
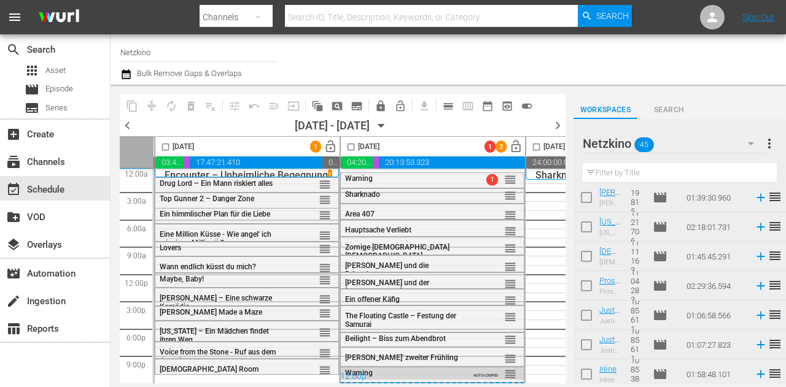
click at [705, 144] on div "Netzkino 45" at bounding box center [674, 143] width 183 height 34
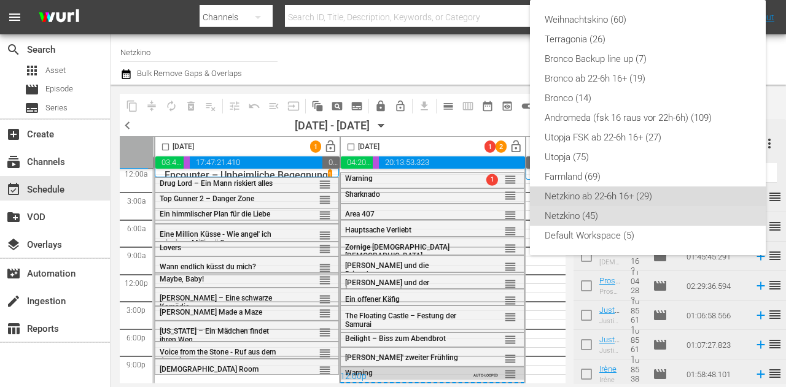
click at [603, 197] on div "Netzkino ab 22-6h 16+ (29)" at bounding box center [648, 197] width 206 height 20
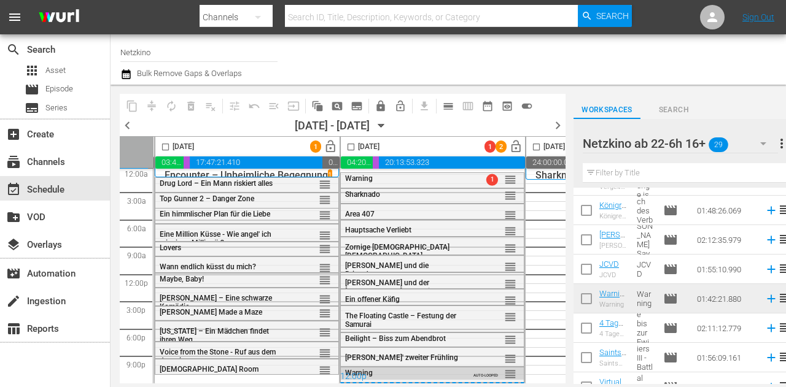
scroll to position [10, 0]
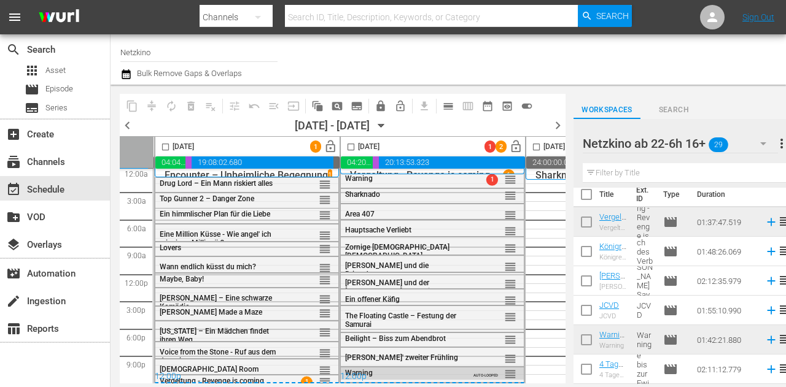
click at [168, 148] on input "checkbox" at bounding box center [165, 149] width 14 height 14
checkbox input "true"
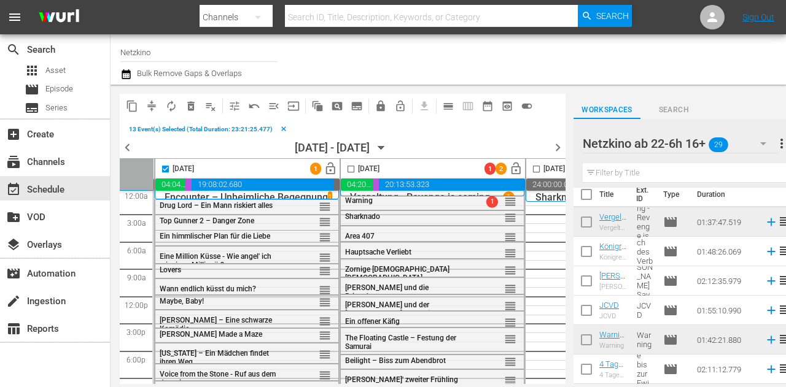
click at [345, 166] on input "checkbox" at bounding box center [351, 172] width 14 height 14
checkbox input "true"
click at [149, 107] on span "compress" at bounding box center [152, 106] width 12 height 12
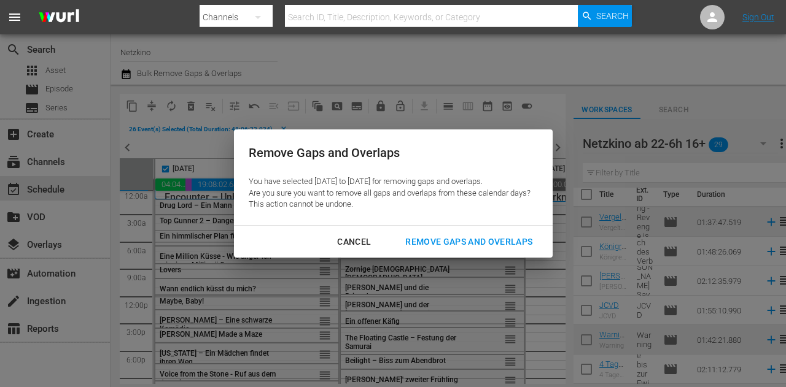
click at [506, 241] on div "Remove Gaps and Overlaps" at bounding box center [468, 242] width 147 height 15
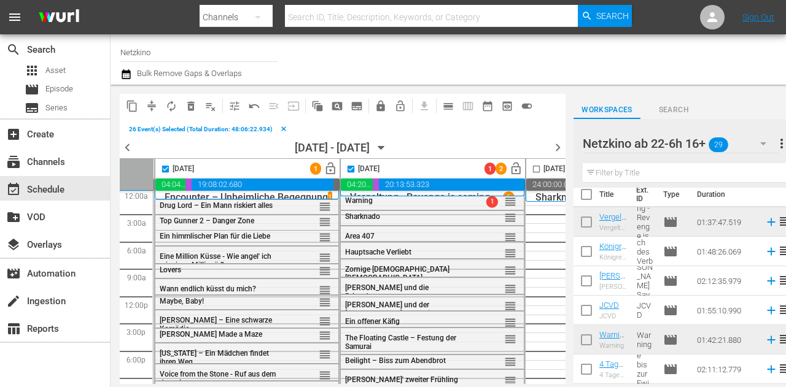
checkbox input "false"
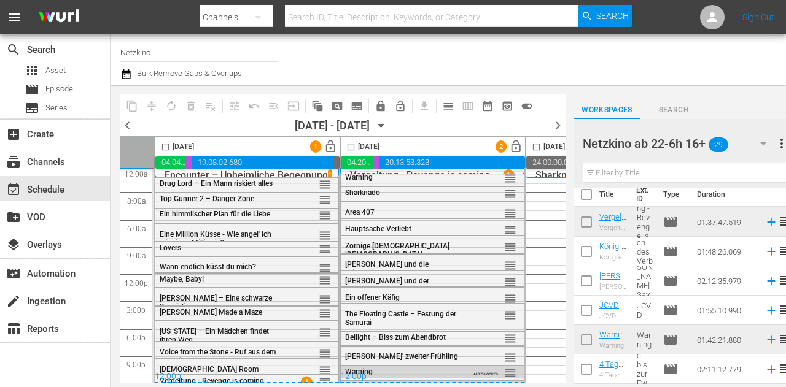
click at [330, 147] on span "lock_open" at bounding box center [331, 147] width 14 height 14
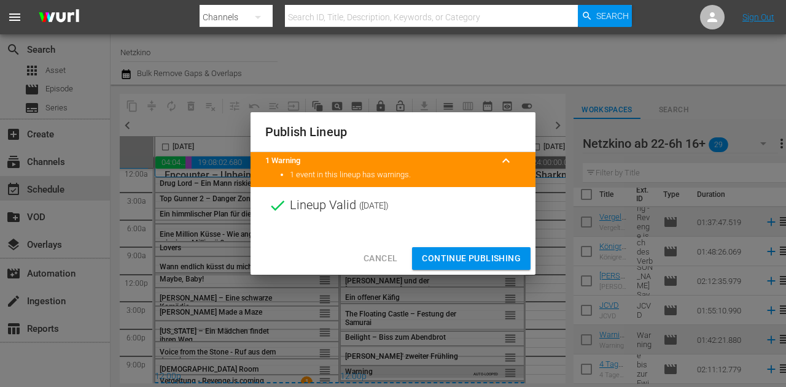
click at [468, 261] on span "Continue Publishing" at bounding box center [471, 258] width 99 height 15
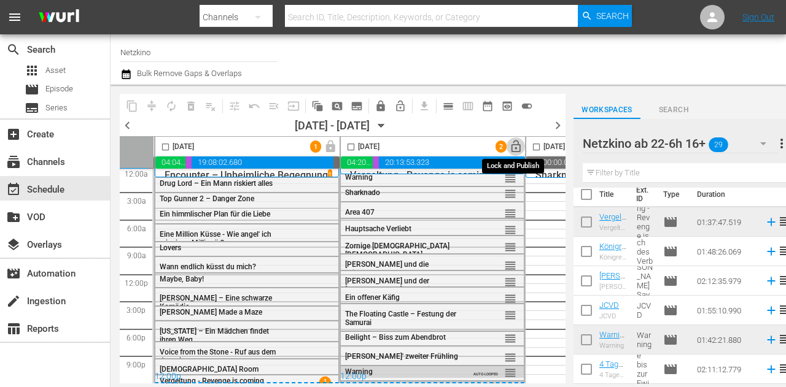
click at [518, 146] on span "lock_open" at bounding box center [516, 147] width 14 height 14
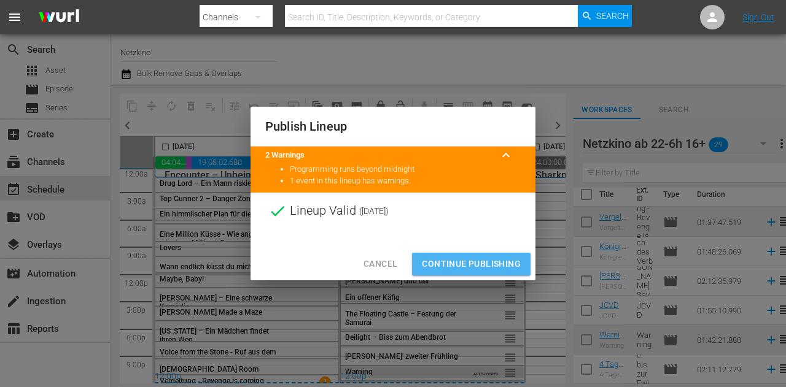
click at [481, 258] on span "Continue Publishing" at bounding box center [471, 264] width 99 height 15
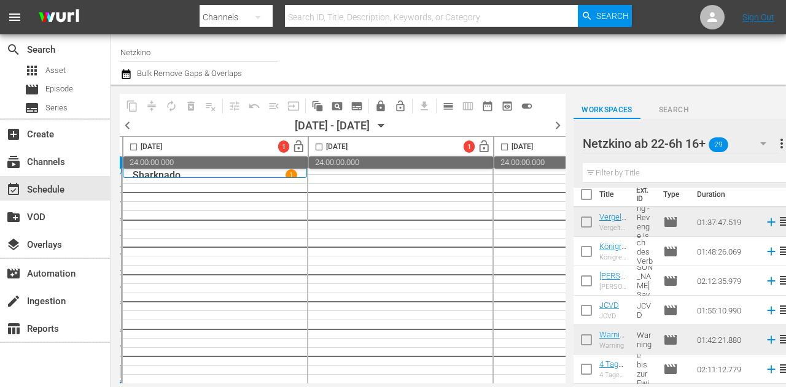
scroll to position [11, 774]
drag, startPoint x: 451, startPoint y: 369, endPoint x: 387, endPoint y: 369, distance: 63.2
click at [395, 369] on div "23" at bounding box center [399, 274] width 184 height 219
drag, startPoint x: 387, startPoint y: 369, endPoint x: 348, endPoint y: 369, distance: 39.9
click at [348, 369] on div "23" at bounding box center [399, 274] width 184 height 219
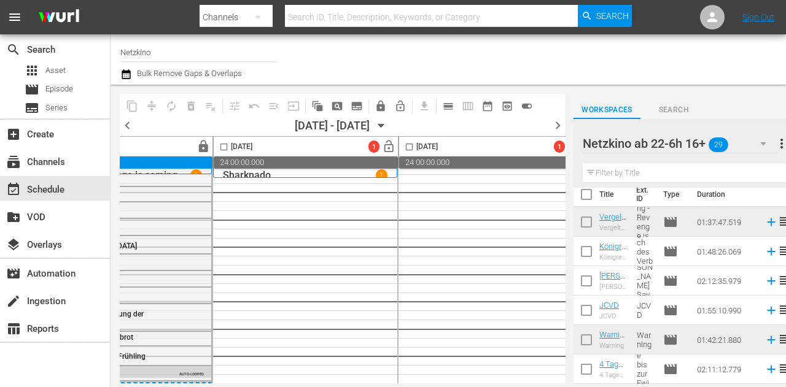
scroll to position [11, 688]
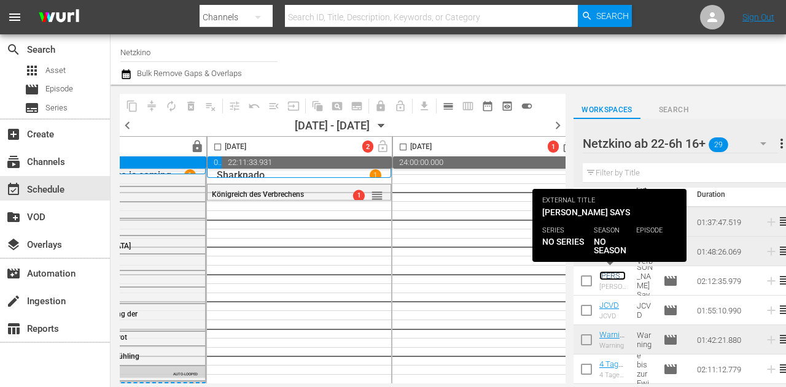
click at [348, 381] on div "Thursday, September 18th lock 04:18:51.803 00:08:12.480 20:27:13.138 00:00:00.0…" at bounding box center [343, 259] width 446 height 247
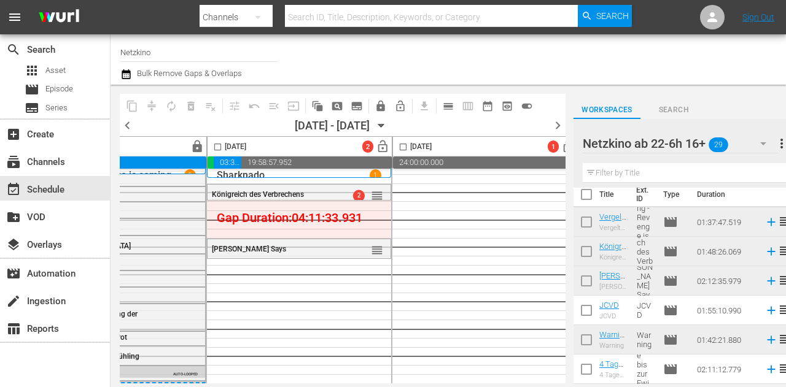
click at [216, 144] on input "checkbox" at bounding box center [218, 149] width 14 height 14
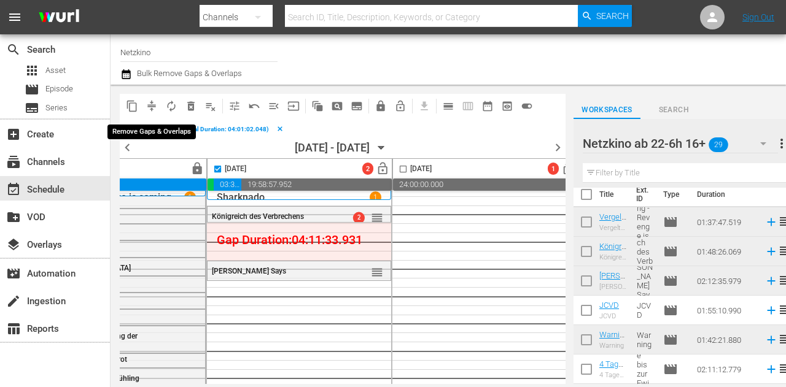
click at [153, 106] on span "compress" at bounding box center [152, 106] width 12 height 12
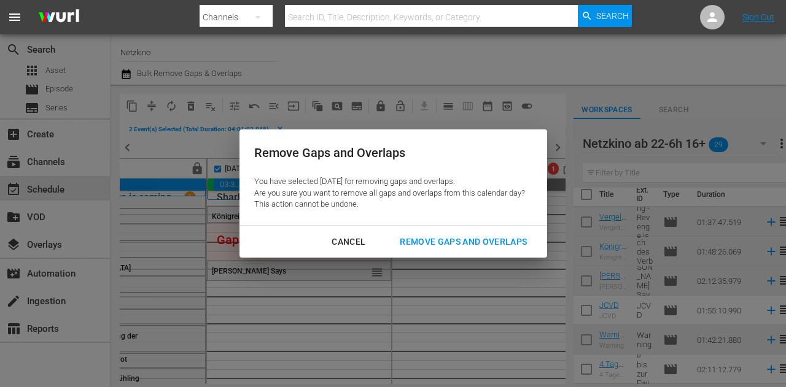
click at [416, 237] on div "Remove Gaps and Overlaps" at bounding box center [463, 242] width 147 height 15
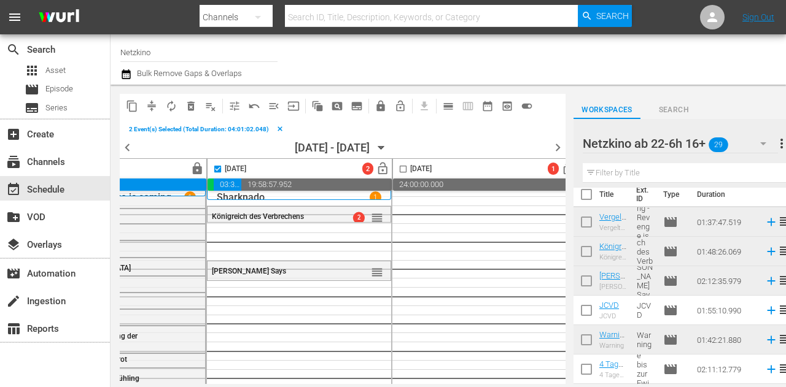
checkbox input "false"
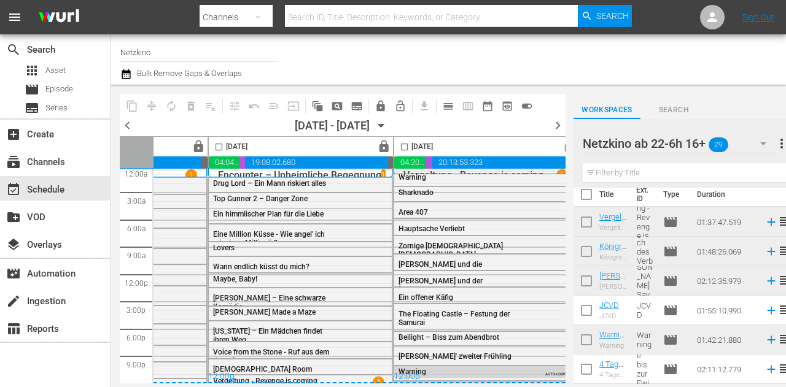
scroll to position [11, 314]
click at [370, 125] on div "09/18/2025 - 09/24/2025" at bounding box center [332, 125] width 75 height 13
click at [388, 126] on icon "button" at bounding box center [382, 126] width 14 height 14
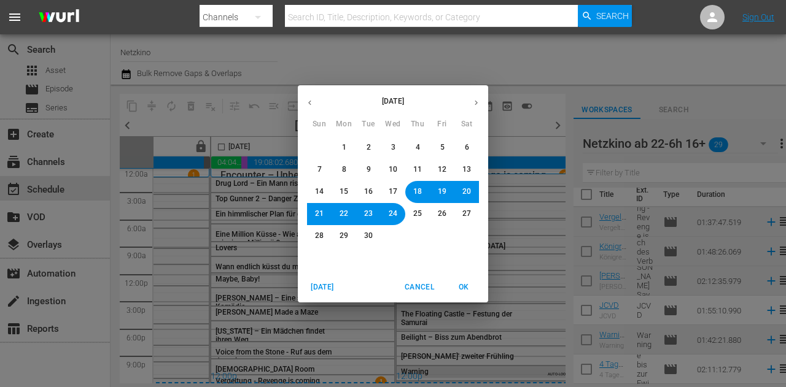
click at [464, 191] on span "20" at bounding box center [466, 192] width 9 height 10
click at [466, 289] on span "OK" at bounding box center [463, 287] width 29 height 13
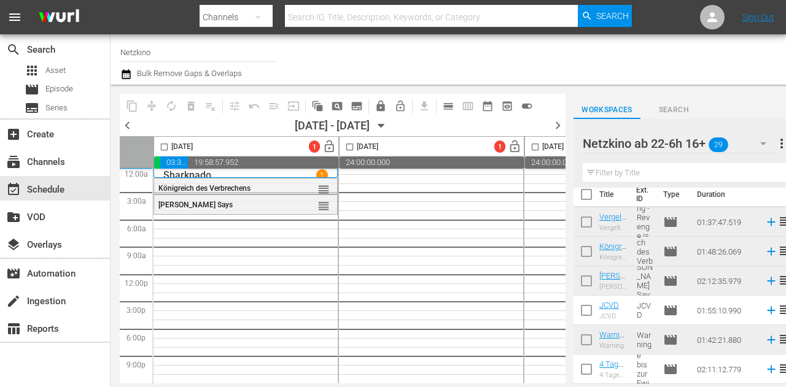
scroll to position [11, 372]
click at [751, 143] on button "button" at bounding box center [762, 143] width 29 height 29
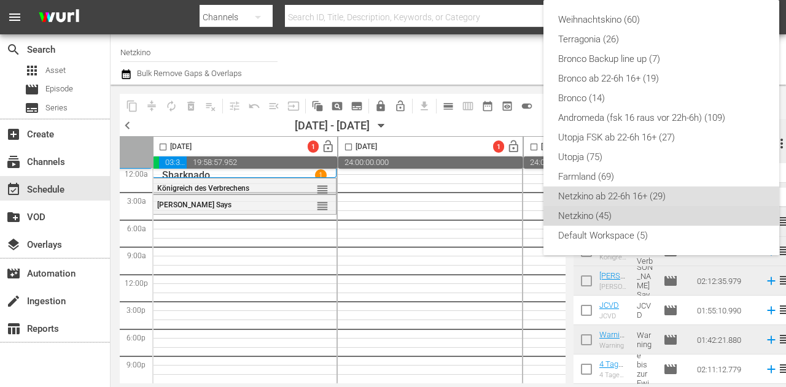
drag, startPoint x: 596, startPoint y: 217, endPoint x: 597, endPoint y: 238, distance: 20.9
click at [596, 217] on div "Netzkino (45)" at bounding box center [661, 216] width 206 height 20
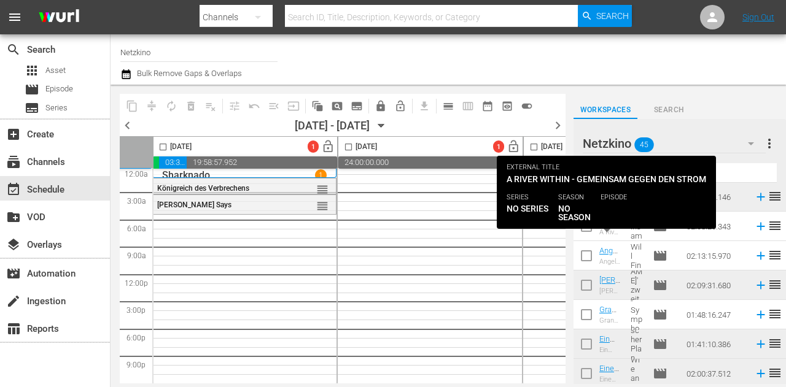
scroll to position [72, 0]
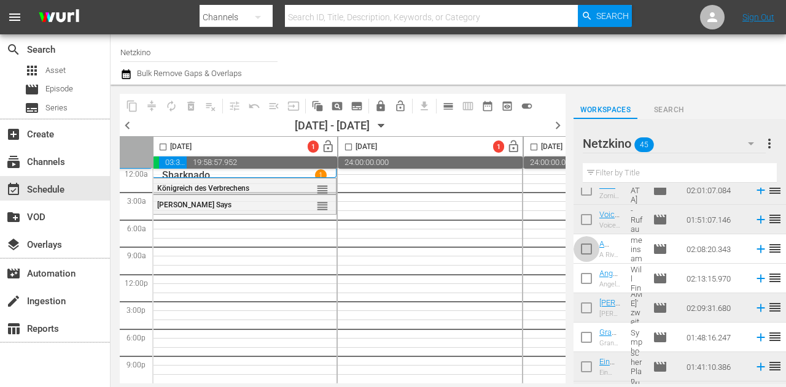
click at [588, 254] on input "checkbox" at bounding box center [586, 252] width 26 height 26
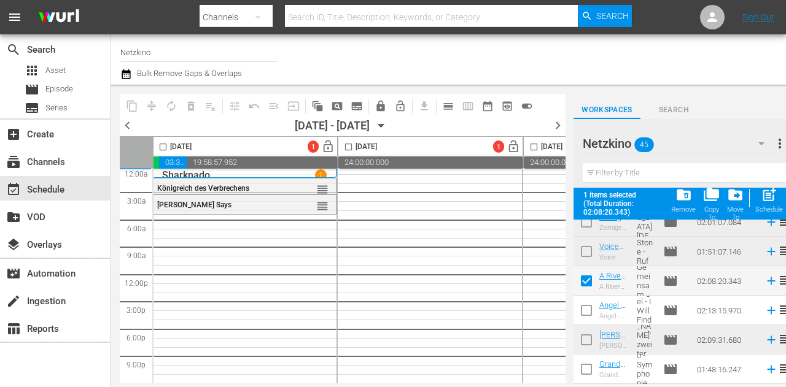
click at [589, 279] on input "checkbox" at bounding box center [586, 284] width 26 height 26
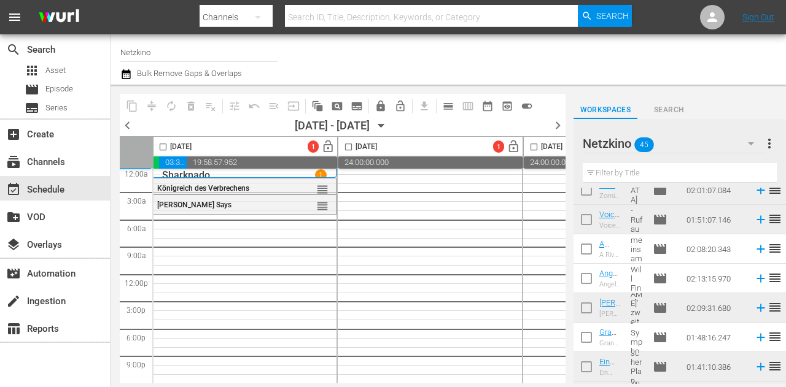
drag, startPoint x: 591, startPoint y: 241, endPoint x: 592, endPoint y: 285, distance: 44.2
click at [590, 241] on input "checkbox" at bounding box center [586, 252] width 26 height 26
checkbox input "true"
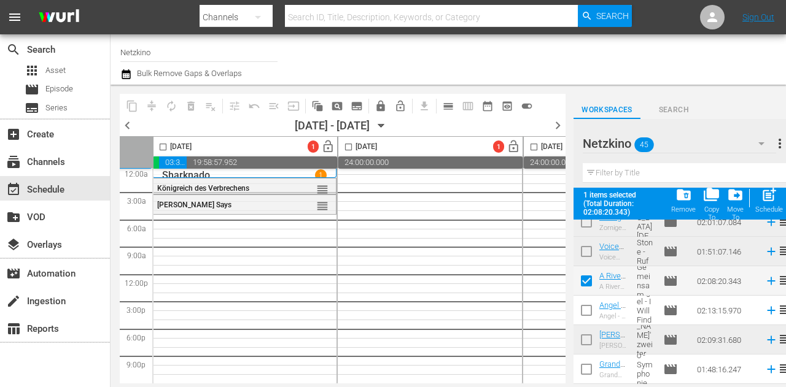
click at [587, 310] on input "checkbox" at bounding box center [586, 313] width 26 height 26
checkbox input "true"
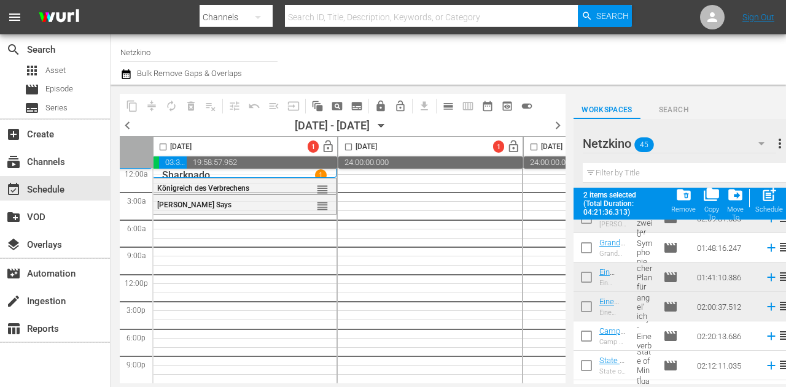
scroll to position [256, 0]
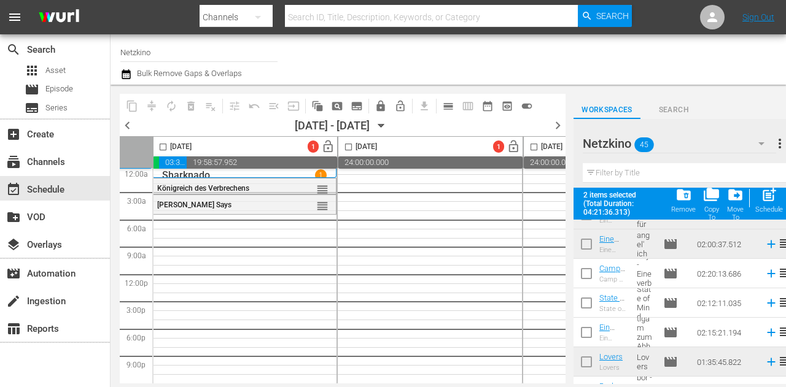
click at [589, 273] on input "checkbox" at bounding box center [586, 276] width 26 height 26
checkbox input "true"
click at [586, 305] on input "checkbox" at bounding box center [586, 306] width 26 height 26
checkbox input "true"
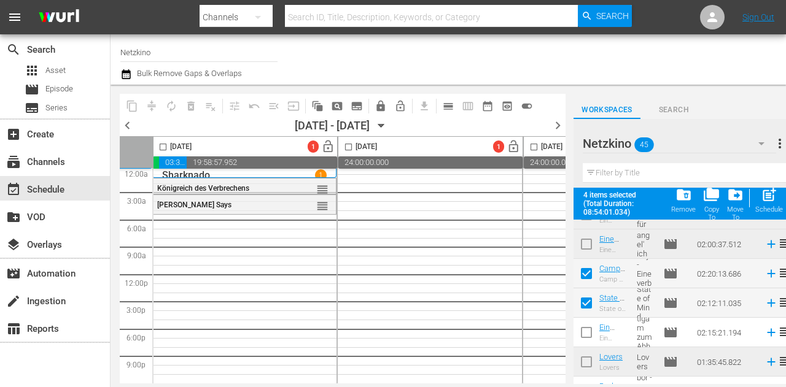
click at [588, 328] on input "checkbox" at bounding box center [586, 335] width 26 height 26
checkbox input "true"
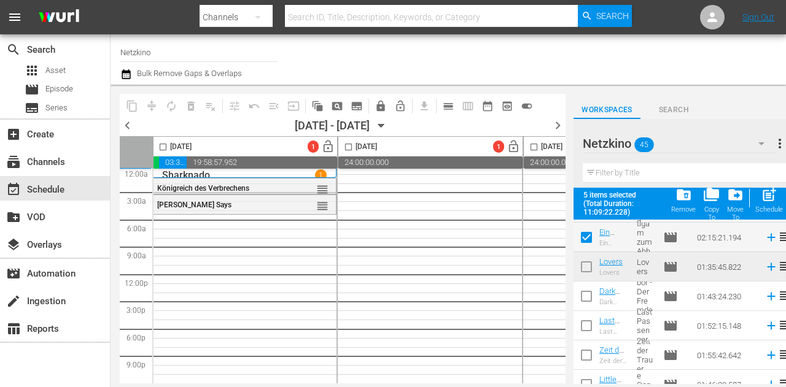
scroll to position [440, 0]
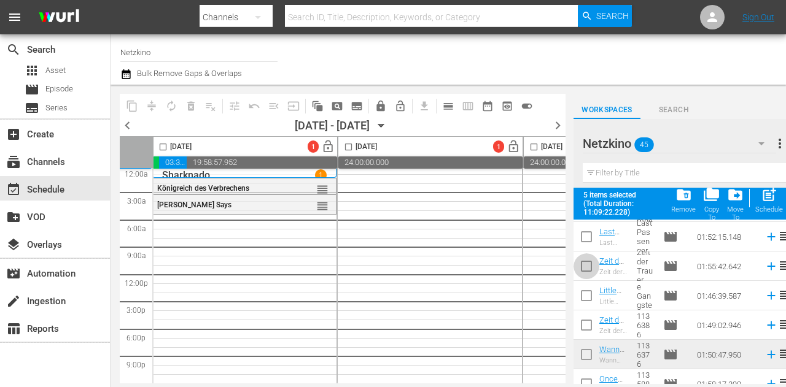
click at [585, 265] on input "checkbox" at bounding box center [586, 269] width 26 height 26
checkbox input "true"
click at [586, 306] on input "checkbox" at bounding box center [586, 298] width 26 height 26
checkbox input "true"
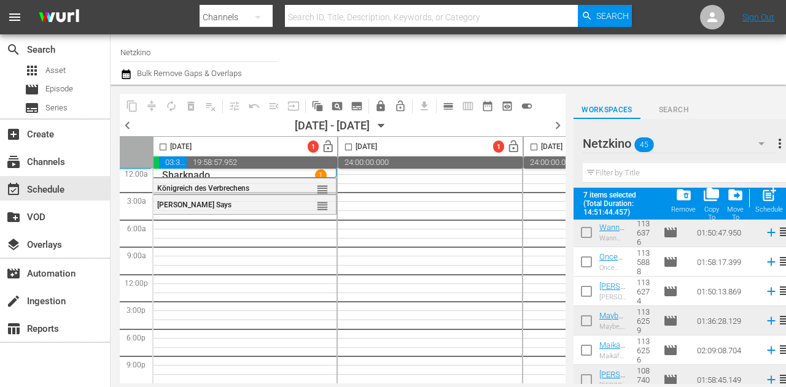
scroll to position [563, 0]
click at [161, 146] on input "checkbox" at bounding box center [163, 149] width 14 height 14
checkbox input "true"
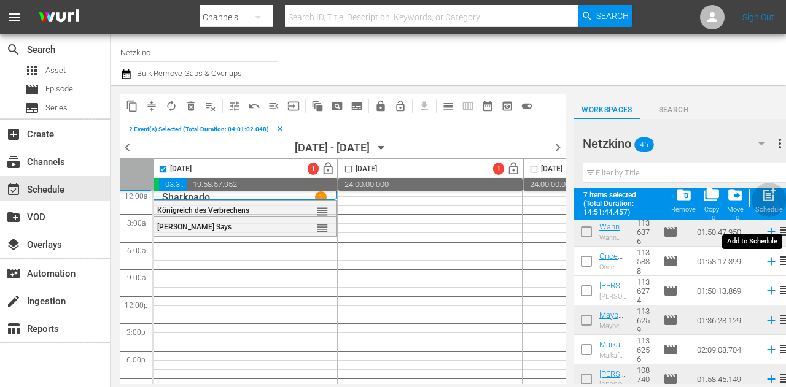
click at [768, 196] on span "post_add" at bounding box center [769, 195] width 17 height 17
checkbox input "false"
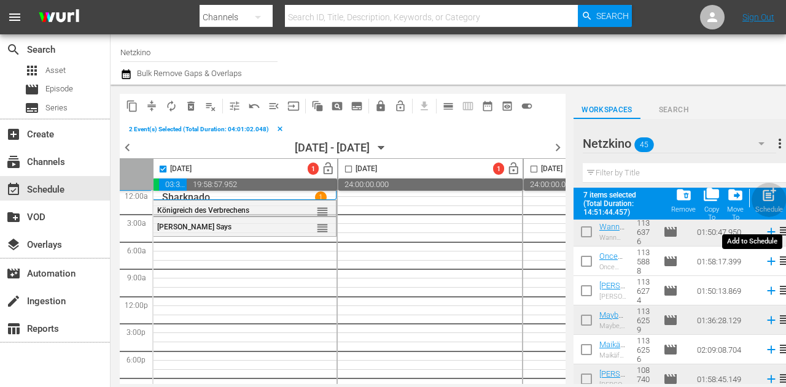
checkbox input "false"
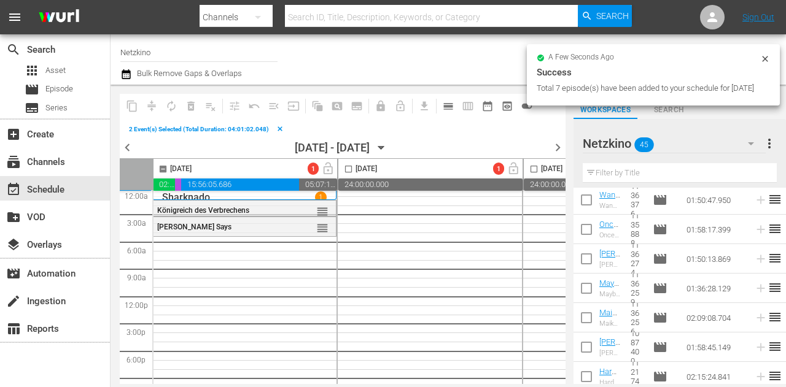
checkbox input "false"
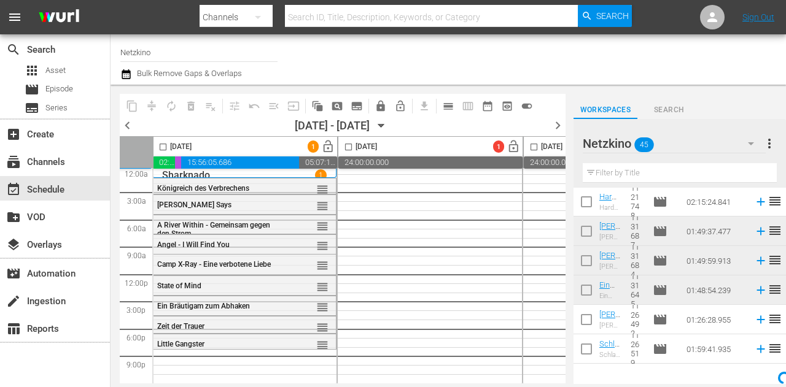
scroll to position [745, 0]
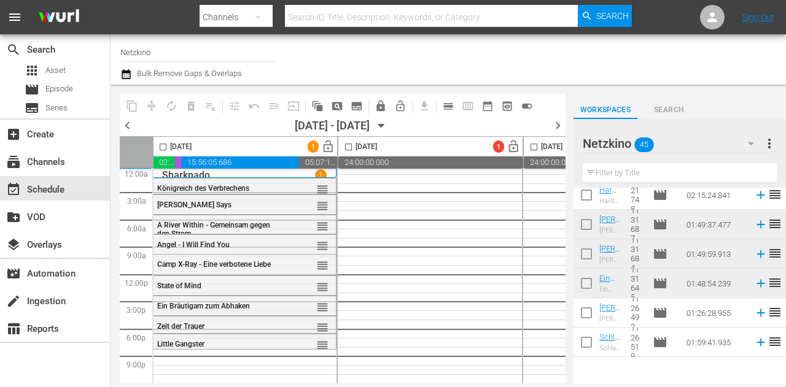
click at [581, 308] on input "checkbox" at bounding box center [586, 316] width 26 height 26
checkbox input "true"
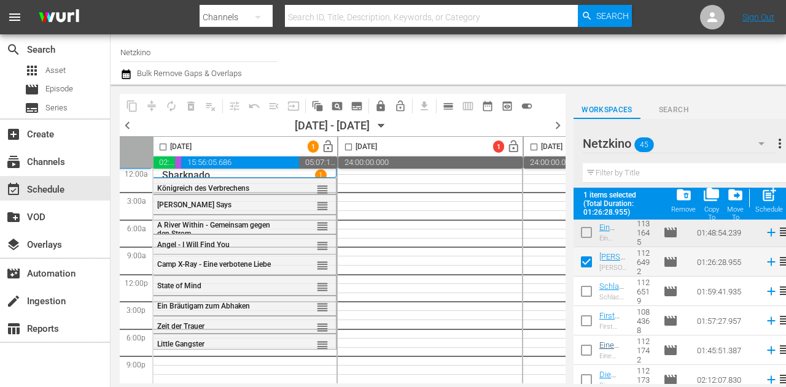
scroll to position [868, 0]
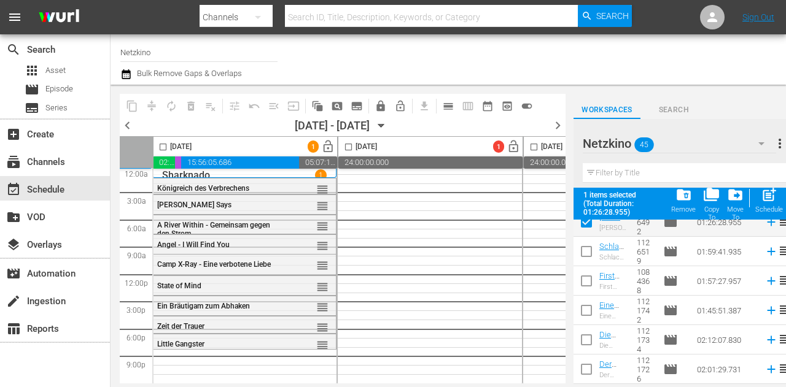
click at [582, 252] on input "checkbox" at bounding box center [586, 254] width 26 height 26
checkbox input "true"
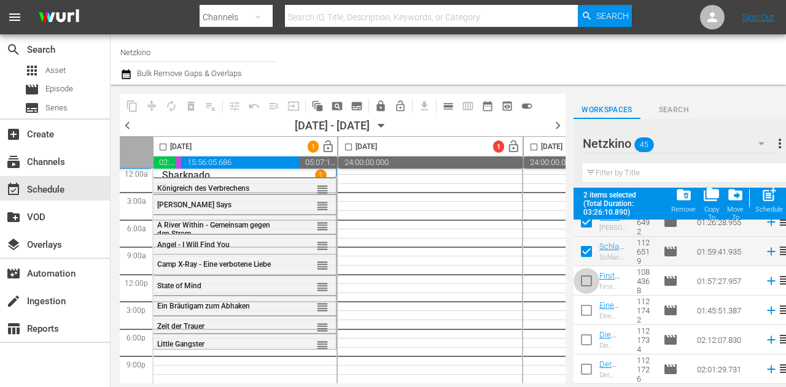
click at [586, 291] on input "checkbox" at bounding box center [586, 284] width 26 height 26
click at [588, 282] on input "checkbox" at bounding box center [586, 284] width 26 height 26
checkbox input "false"
click at [166, 148] on input "checkbox" at bounding box center [163, 149] width 14 height 14
checkbox input "true"
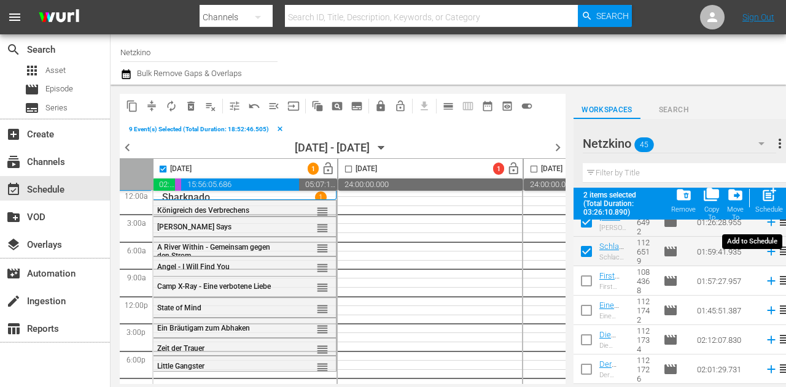
click at [767, 198] on span "post_add" at bounding box center [769, 195] width 17 height 17
checkbox input "false"
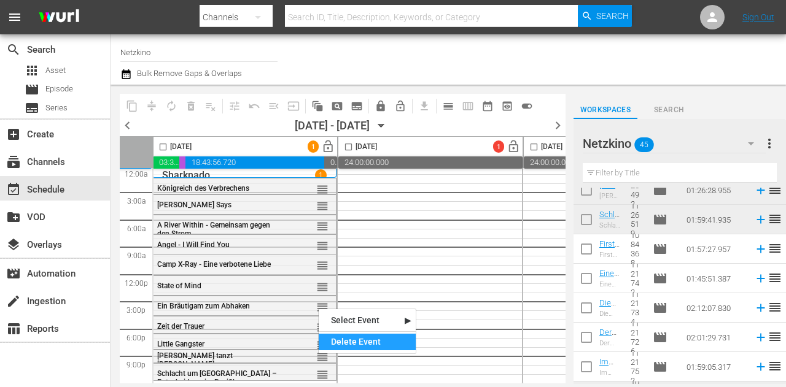
click at [334, 344] on div "Delete Event" at bounding box center [367, 342] width 97 height 17
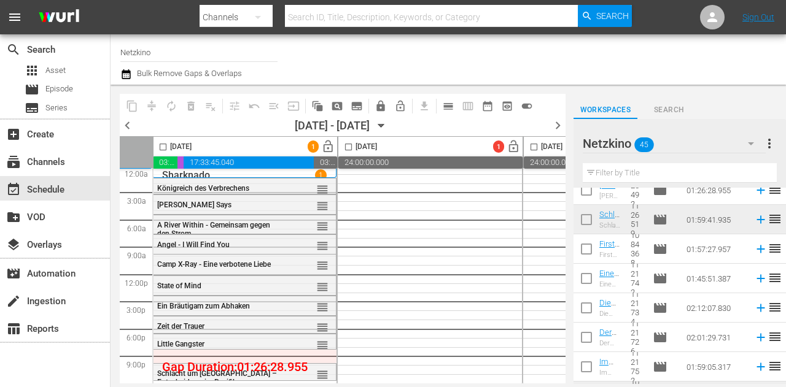
click at [162, 149] on input "checkbox" at bounding box center [163, 149] width 14 height 14
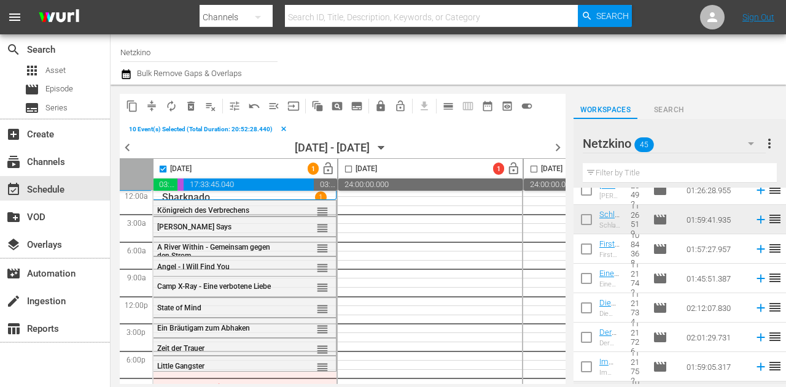
click at [153, 103] on span "compress" at bounding box center [152, 106] width 12 height 12
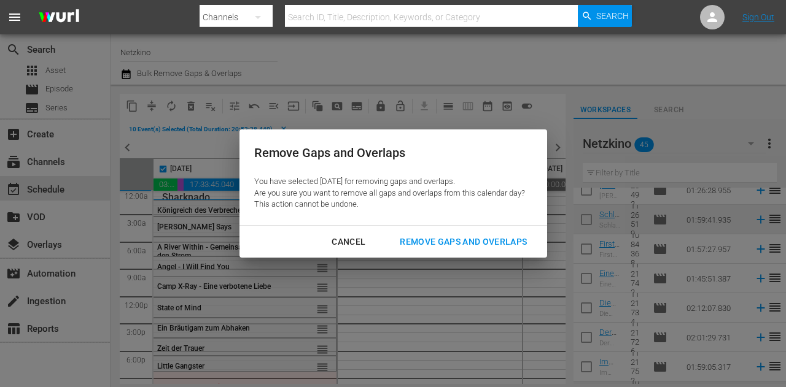
click at [429, 241] on div "Remove Gaps and Overlaps" at bounding box center [463, 242] width 147 height 15
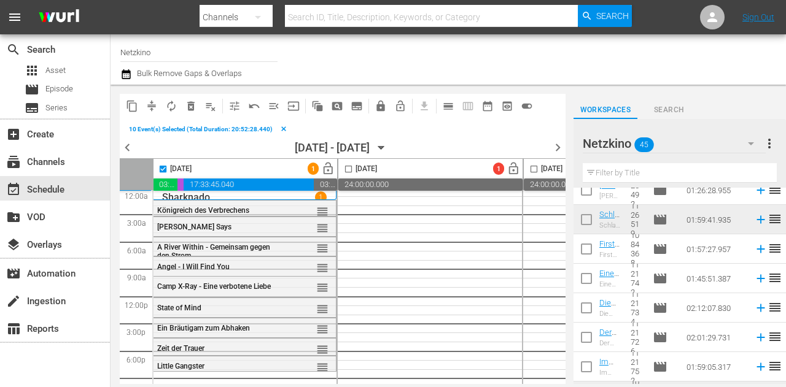
checkbox input "false"
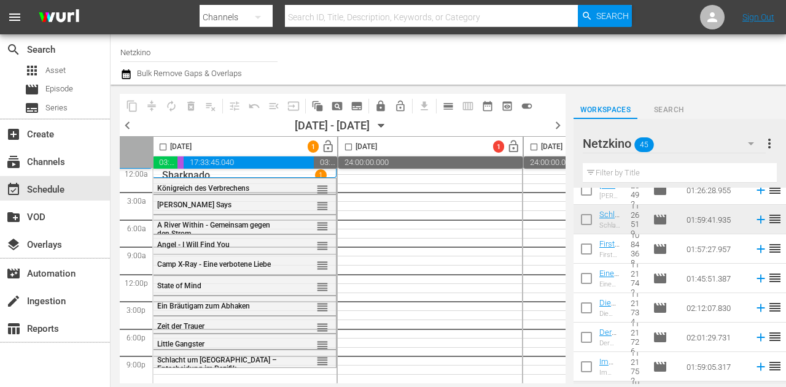
click at [715, 145] on div "Netzkino 45" at bounding box center [674, 143] width 183 height 34
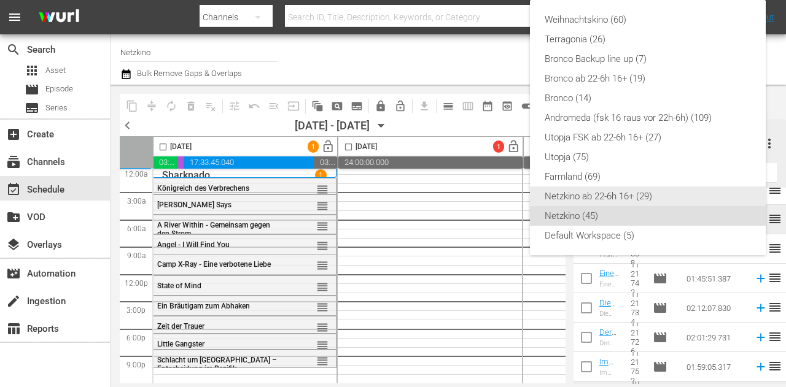
click at [624, 191] on div "Netzkino ab 22-6h 16+ (29)" at bounding box center [648, 197] width 206 height 20
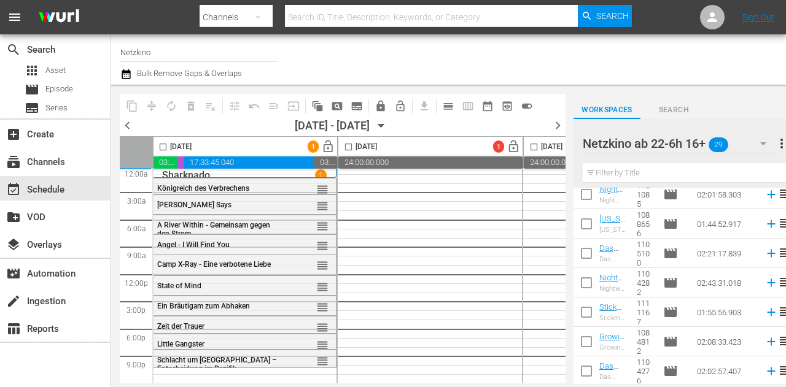
scroll to position [686, 0]
click at [760, 142] on icon "button" at bounding box center [763, 143] width 15 height 15
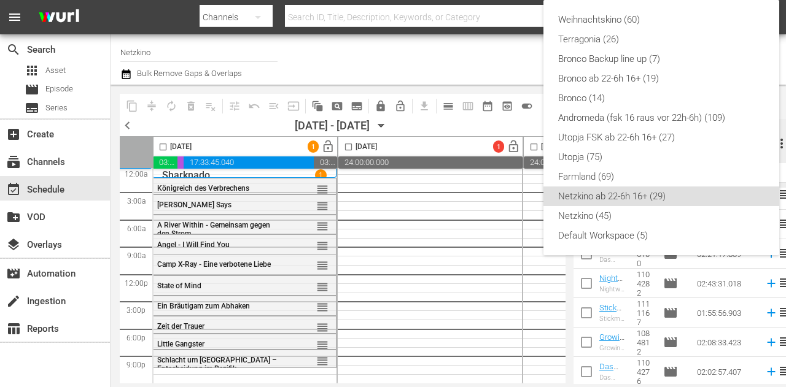
click at [610, 198] on div "Netzkino ab 22-6h 16+ (29)" at bounding box center [661, 197] width 206 height 20
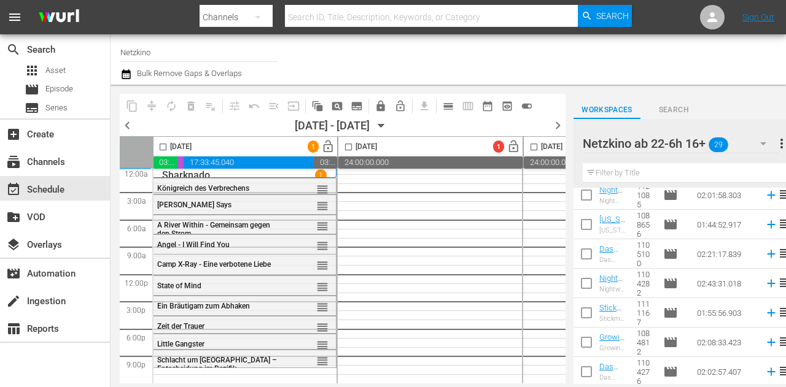
click at [589, 200] on input "checkbox" at bounding box center [586, 198] width 26 height 26
checkbox input "true"
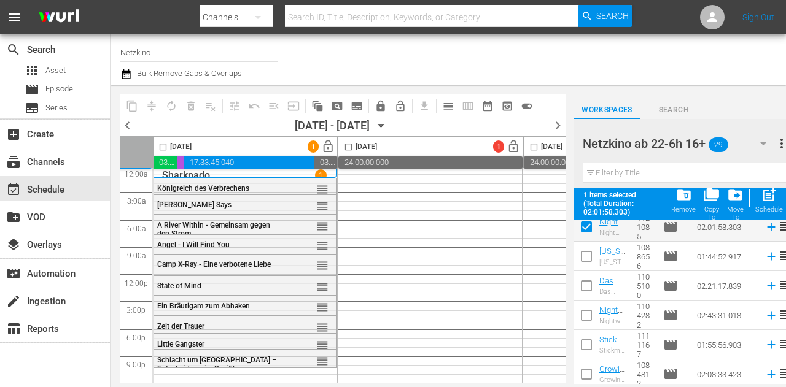
click at [592, 258] on input "checkbox" at bounding box center [586, 259] width 26 height 26
checkbox input "true"
click at [591, 287] on input "checkbox" at bounding box center [586, 289] width 26 height 26
checkbox input "true"
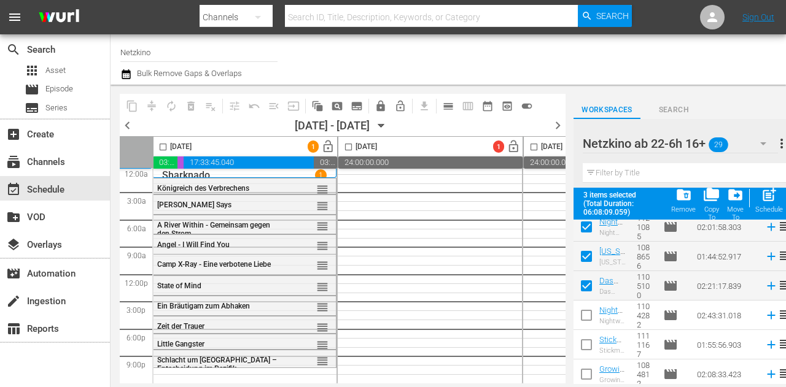
click at [160, 146] on input "checkbox" at bounding box center [163, 149] width 14 height 14
checkbox input "true"
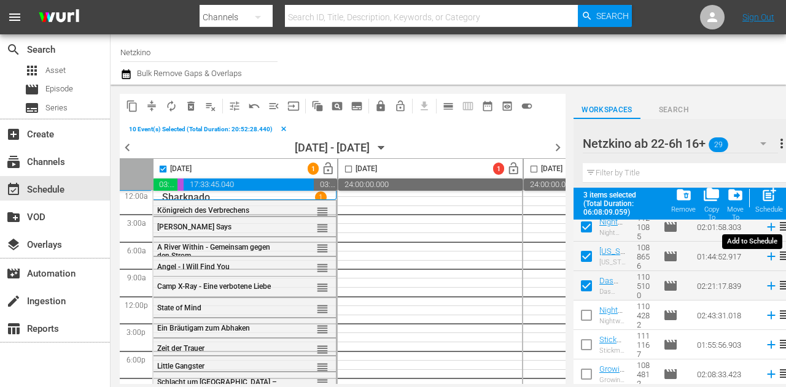
click at [774, 203] on span "post_add" at bounding box center [769, 195] width 17 height 17
checkbox input "false"
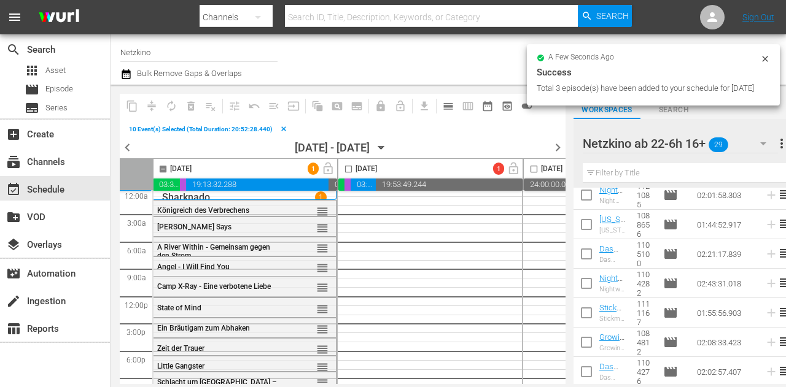
checkbox input "false"
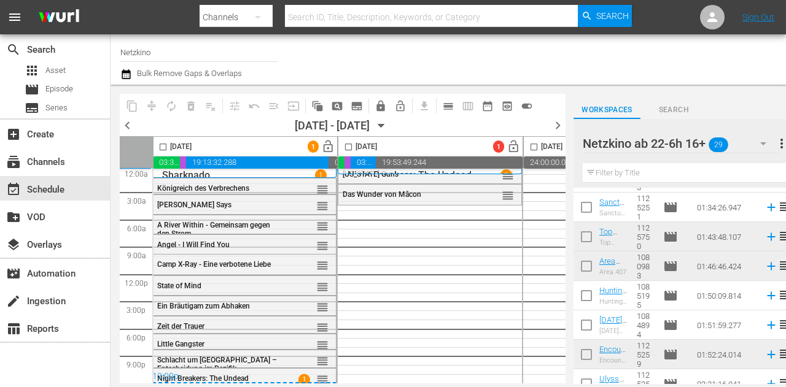
scroll to position [317, 0]
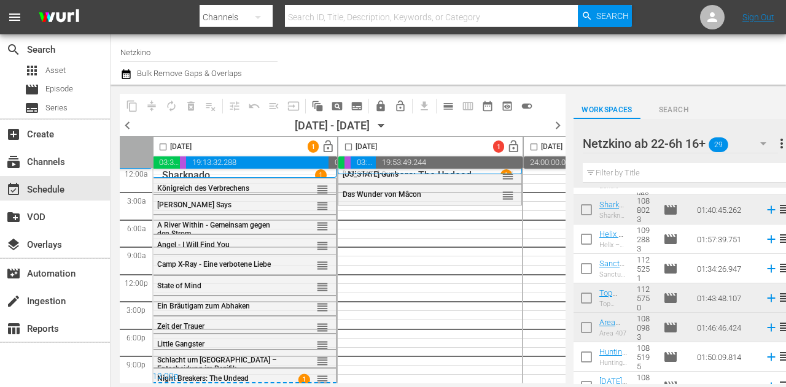
click at [584, 267] on input "checkbox" at bounding box center [586, 271] width 26 height 26
checkbox input "true"
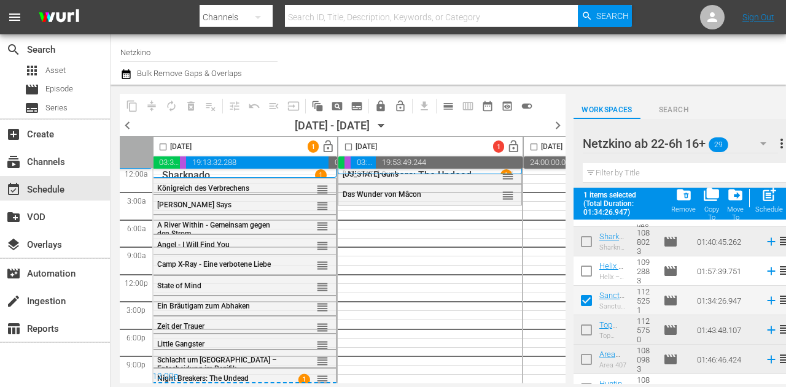
click at [345, 150] on input "checkbox" at bounding box center [348, 149] width 14 height 14
checkbox input "true"
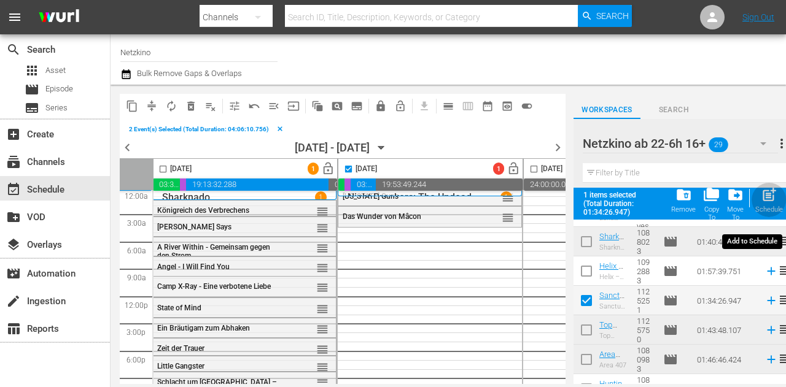
click at [761, 196] on span "post_add" at bounding box center [769, 195] width 17 height 17
checkbox input "false"
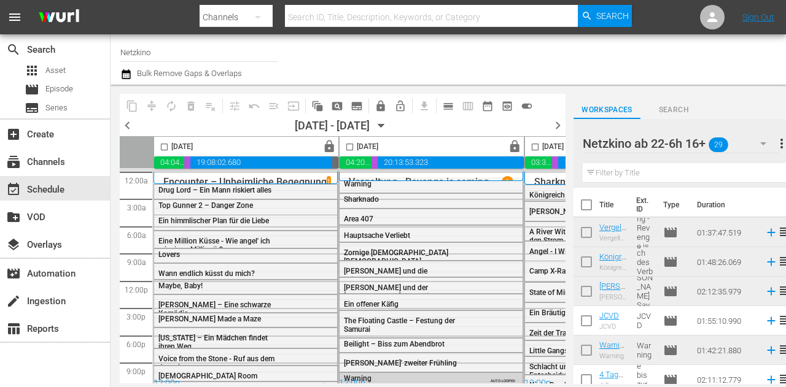
scroll to position [317, 0]
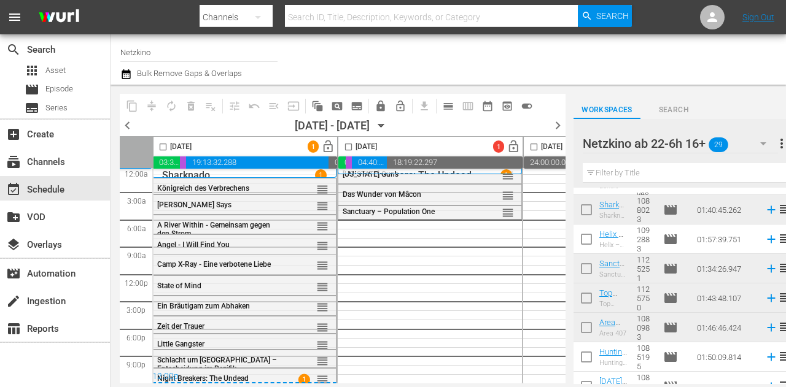
click at [764, 142] on icon "button" at bounding box center [763, 143] width 15 height 15
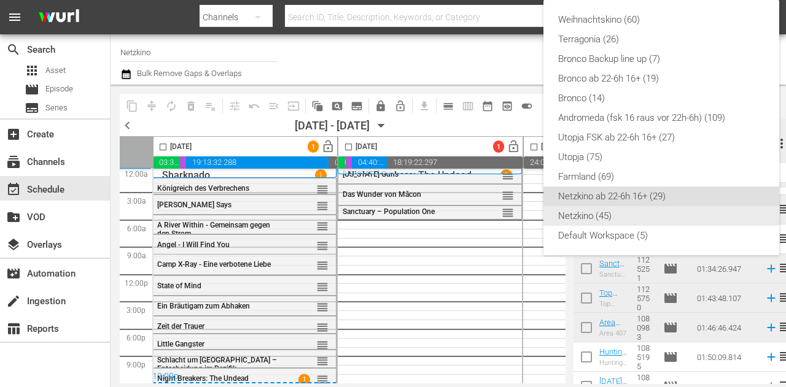
click at [592, 217] on div "Netzkino (45)" at bounding box center [661, 216] width 206 height 20
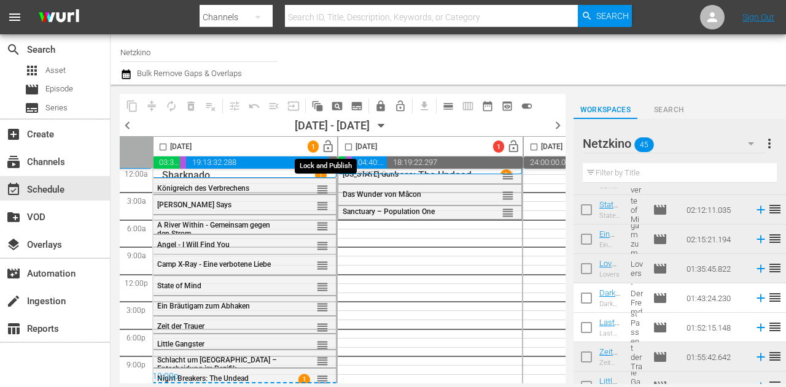
click at [327, 146] on span "lock_open" at bounding box center [328, 147] width 14 height 14
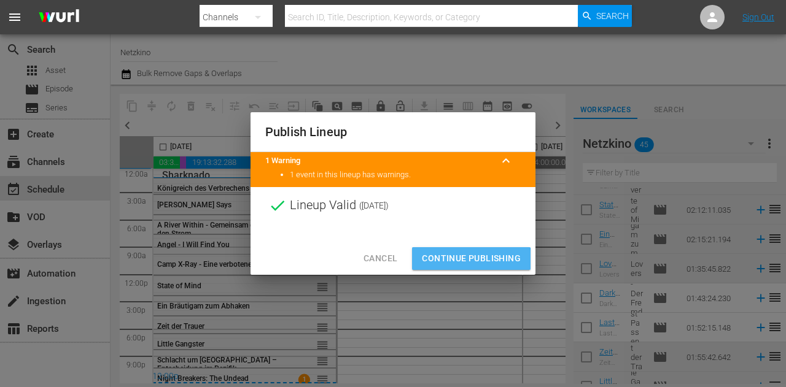
click at [464, 260] on span "Continue Publishing" at bounding box center [471, 258] width 99 height 15
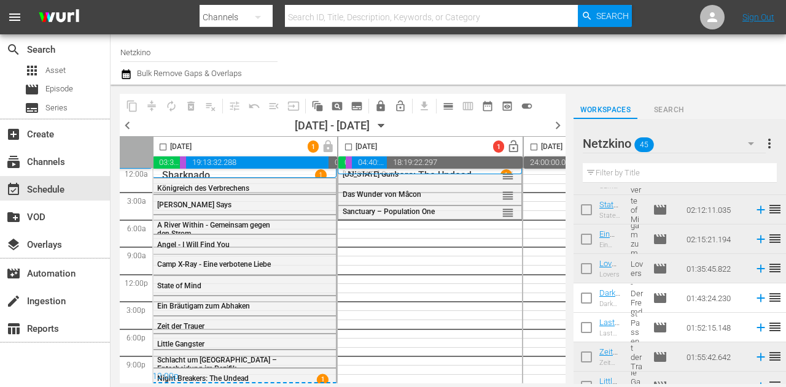
scroll to position [379, 0]
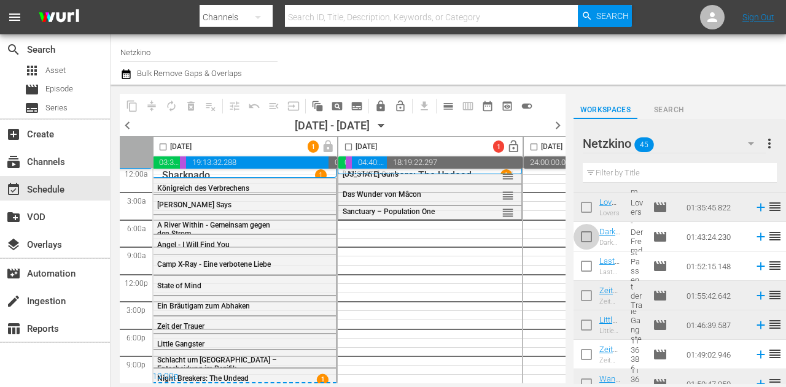
click at [582, 241] on input "checkbox" at bounding box center [586, 240] width 26 height 26
checkbox input "true"
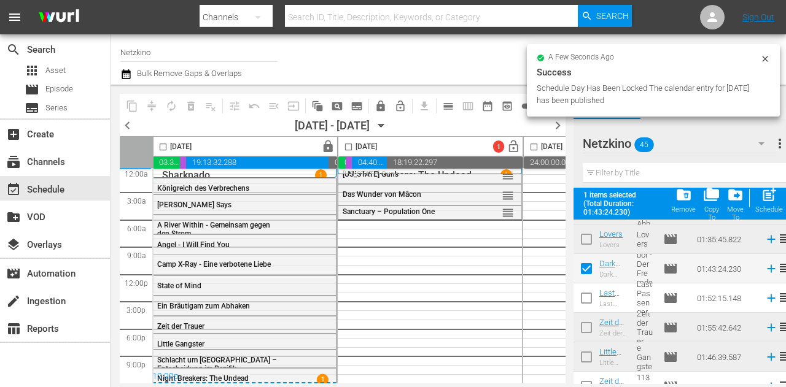
scroll to position [563, 0]
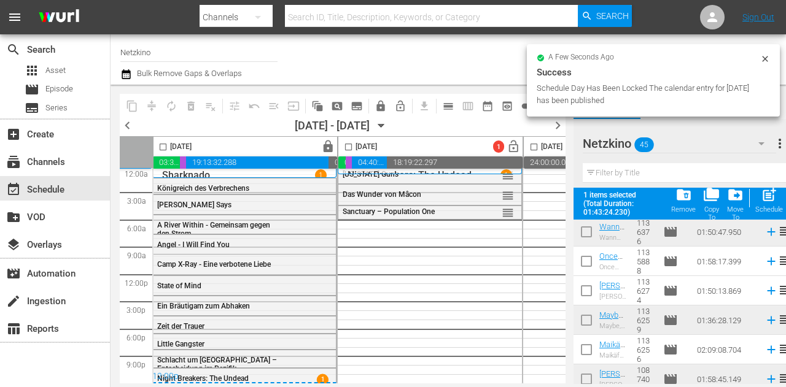
click at [585, 263] on input "checkbox" at bounding box center [586, 264] width 26 height 26
checkbox input "true"
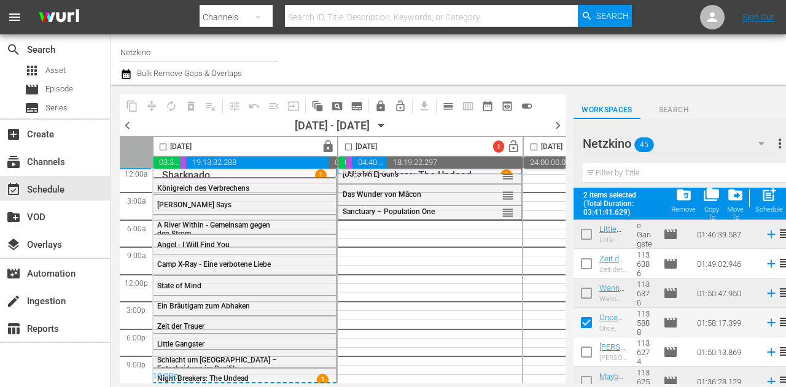
scroll to position [379, 0]
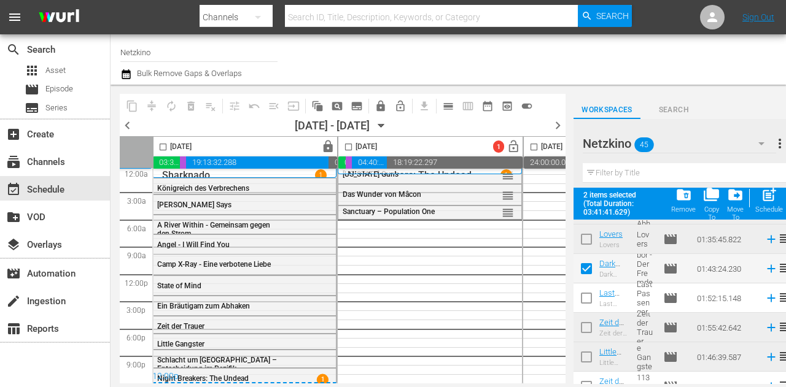
click at [586, 269] on input "checkbox" at bounding box center [586, 271] width 26 height 26
checkbox input "false"
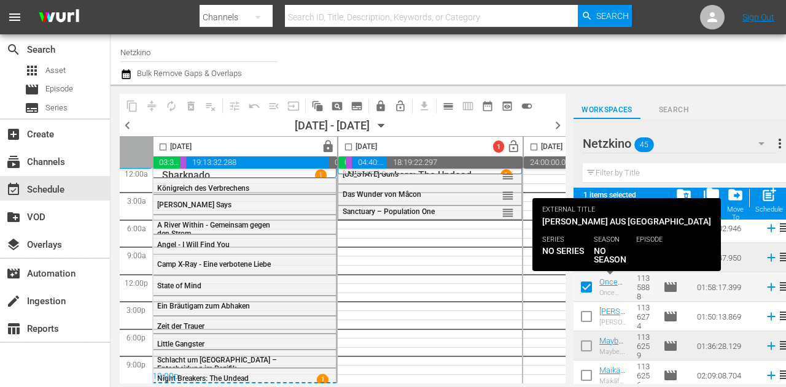
scroll to position [502, 0]
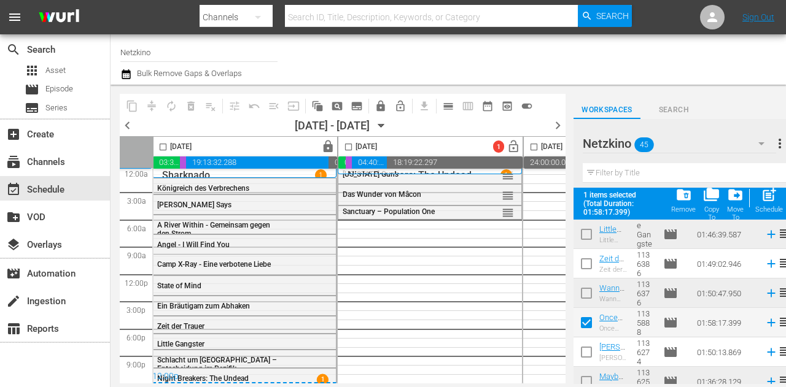
click at [586, 266] on input "checkbox" at bounding box center [586, 267] width 26 height 26
checkbox input "true"
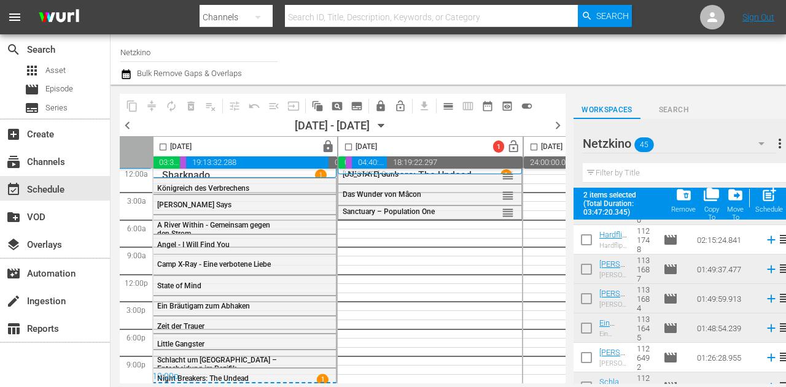
scroll to position [747, 0]
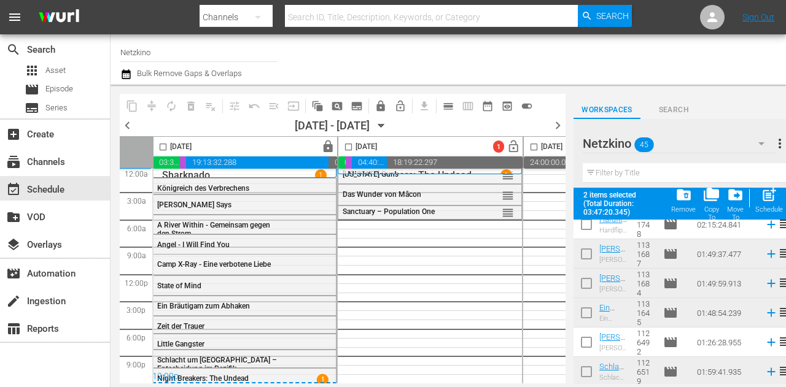
click at [586, 341] on input "checkbox" at bounding box center [586, 345] width 26 height 26
checkbox input "true"
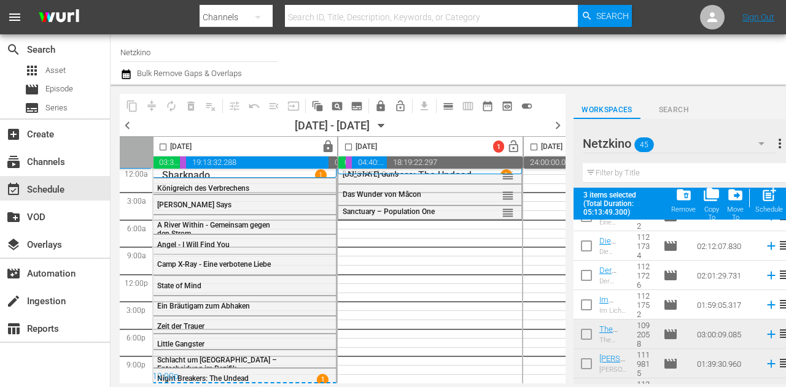
scroll to position [961, 0]
drag, startPoint x: 588, startPoint y: 279, endPoint x: 588, endPoint y: 300, distance: 21.5
click at [588, 278] on input "checkbox" at bounding box center [586, 279] width 26 height 26
checkbox input "true"
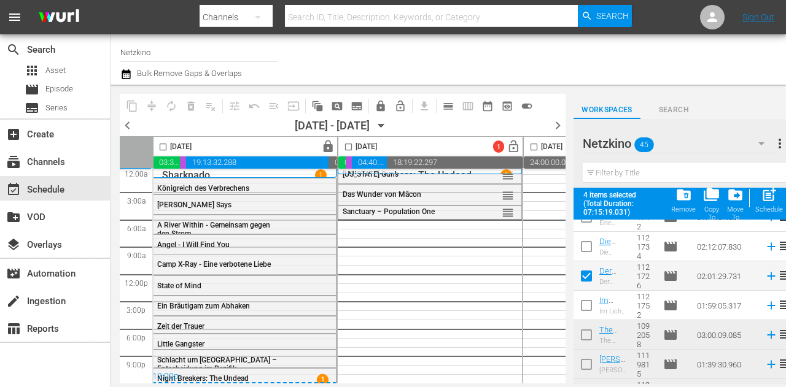
click at [589, 301] on input "checkbox" at bounding box center [586, 308] width 26 height 26
checkbox input "true"
drag, startPoint x: 344, startPoint y: 144, endPoint x: 542, endPoint y: 174, distance: 200.0
click at [345, 144] on input "checkbox" at bounding box center [348, 149] width 14 height 14
checkbox input "true"
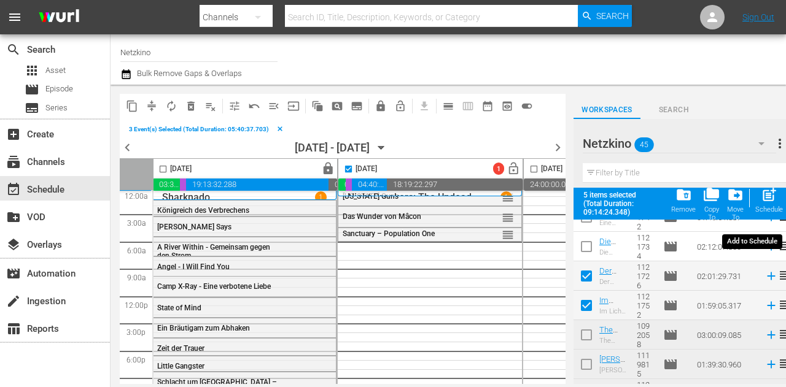
click at [774, 203] on div "post_add Schedule" at bounding box center [769, 200] width 28 height 27
checkbox input "false"
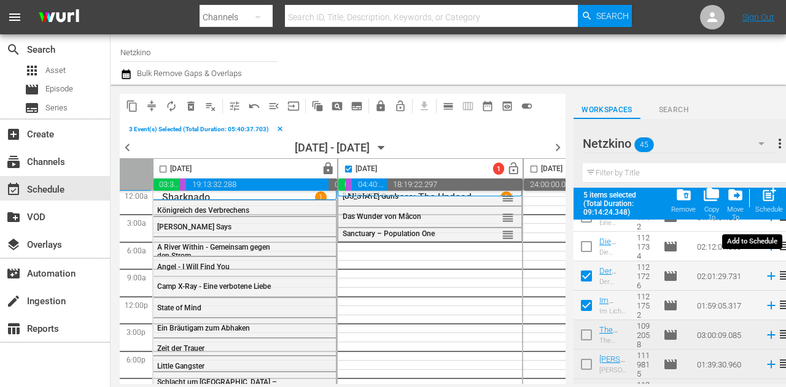
checkbox input "false"
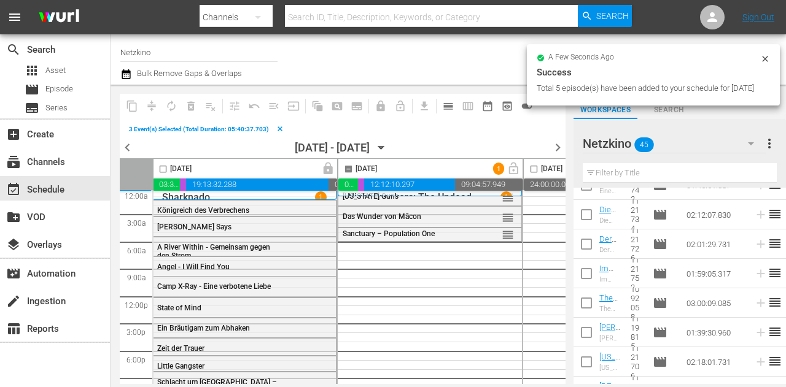
checkbox input "false"
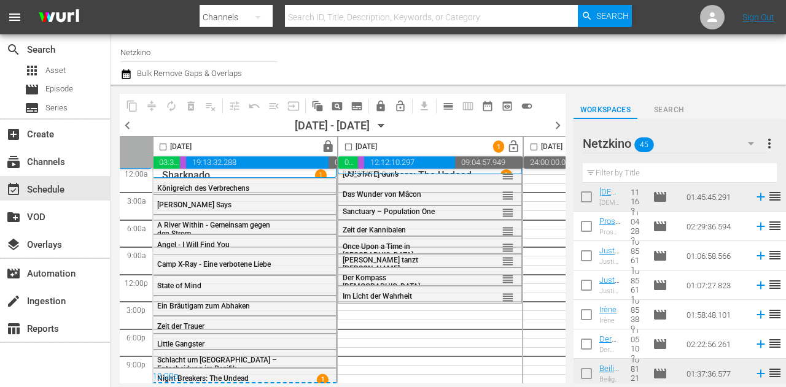
scroll to position [1157, 0]
click at [582, 244] on input "checkbox" at bounding box center [586, 257] width 26 height 26
checkbox input "true"
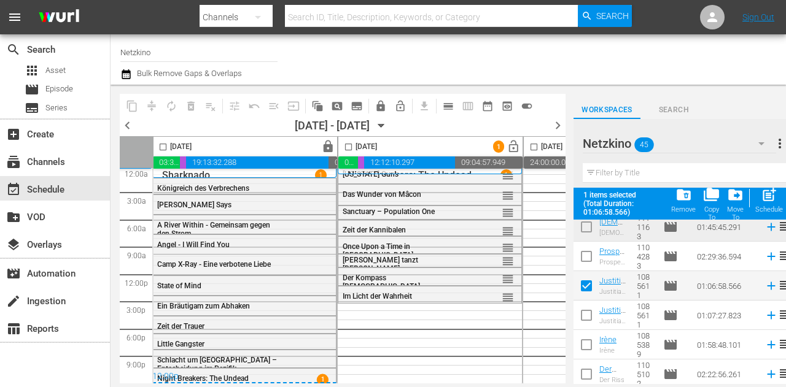
click at [584, 320] on input "checkbox" at bounding box center [586, 318] width 26 height 26
checkbox input "true"
click at [586, 344] on input "checkbox" at bounding box center [586, 348] width 26 height 26
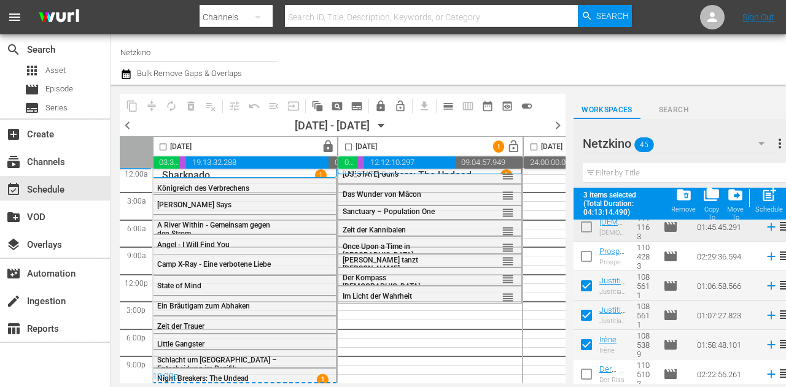
click at [581, 348] on input "checkbox" at bounding box center [586, 348] width 26 height 26
checkbox input "false"
click at [586, 377] on input "checkbox" at bounding box center [586, 377] width 26 height 26
checkbox input "true"
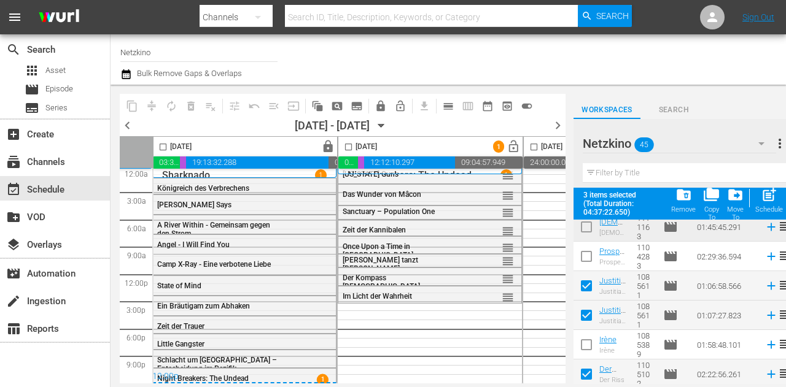
click at [349, 149] on input "checkbox" at bounding box center [348, 149] width 14 height 14
checkbox input "true"
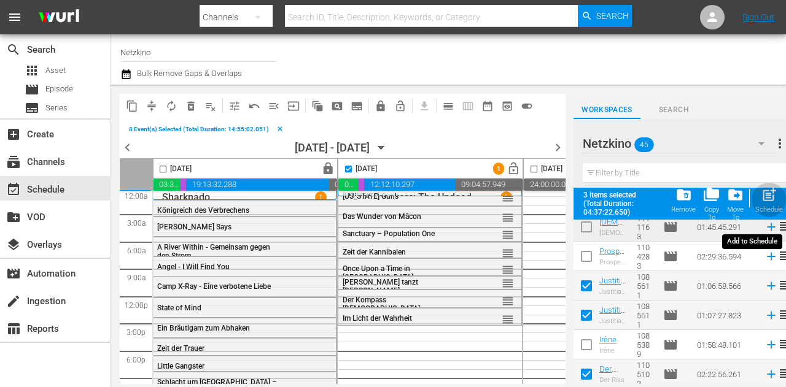
click at [771, 197] on span "post_add" at bounding box center [769, 195] width 17 height 17
checkbox input "false"
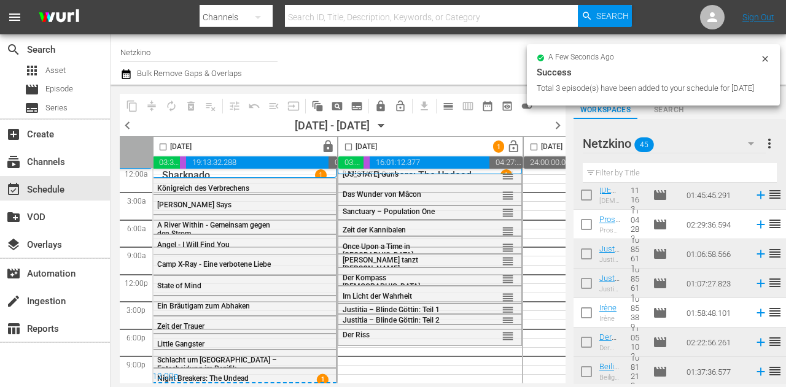
checkbox input "false"
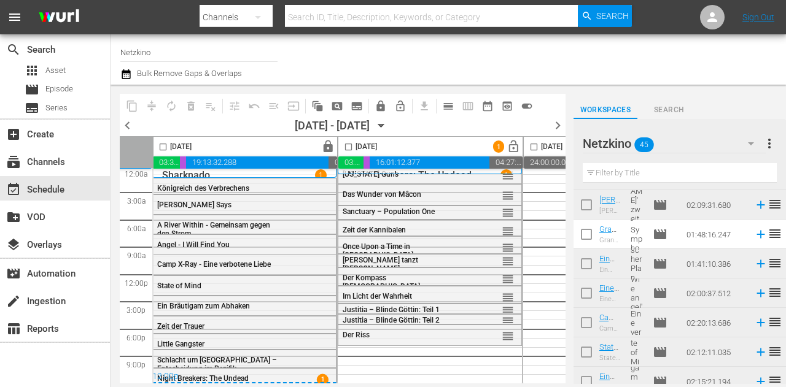
scroll to position [52, 0]
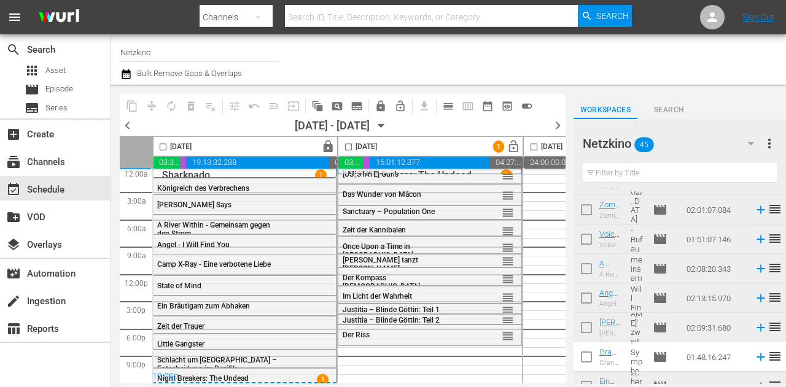
click at [589, 356] on input "checkbox" at bounding box center [586, 360] width 26 height 26
checkbox input "true"
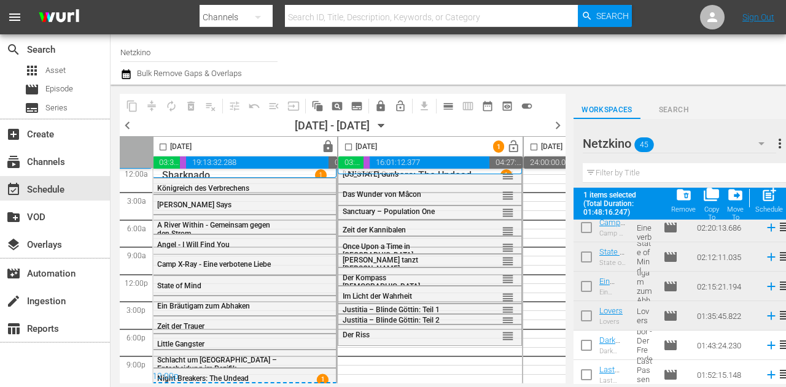
scroll to position [368, 0]
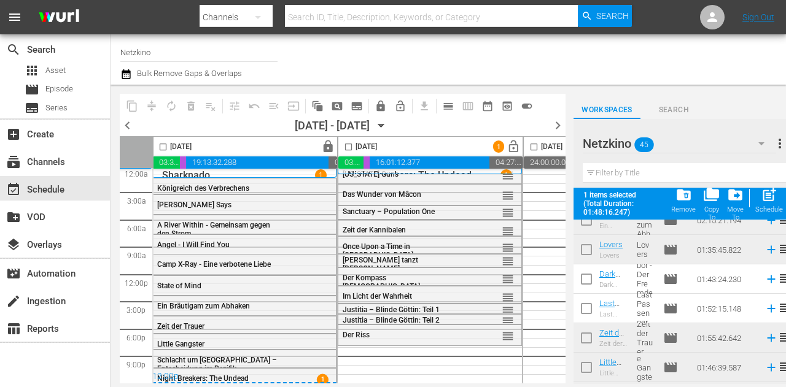
click at [586, 282] on input "checkbox" at bounding box center [586, 282] width 26 height 26
checkbox input "true"
click at [341, 148] on input "checkbox" at bounding box center [348, 149] width 14 height 14
checkbox input "true"
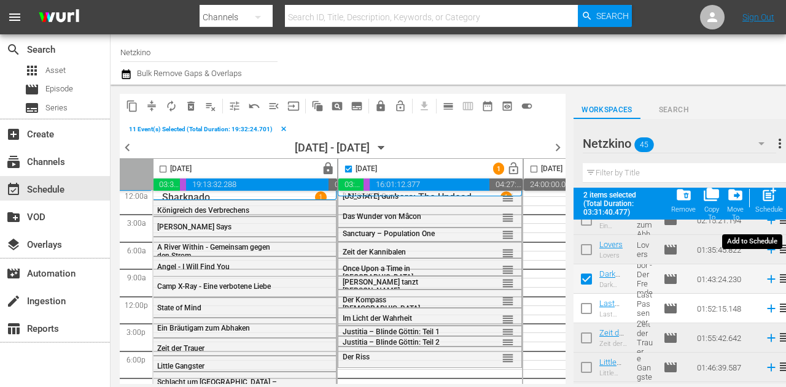
click at [763, 198] on span "post_add" at bounding box center [769, 195] width 17 height 17
checkbox input "false"
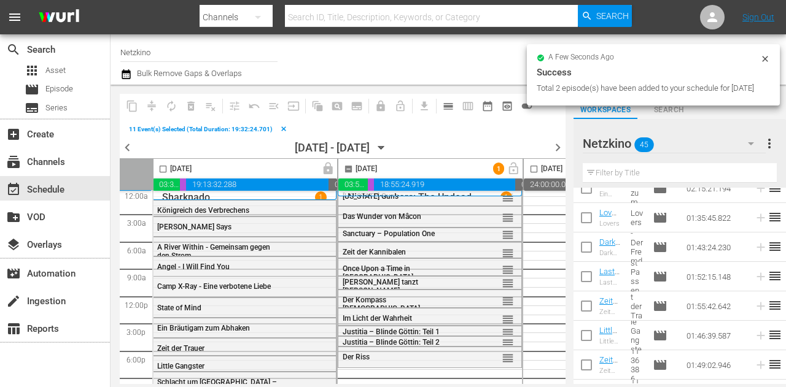
checkbox input "false"
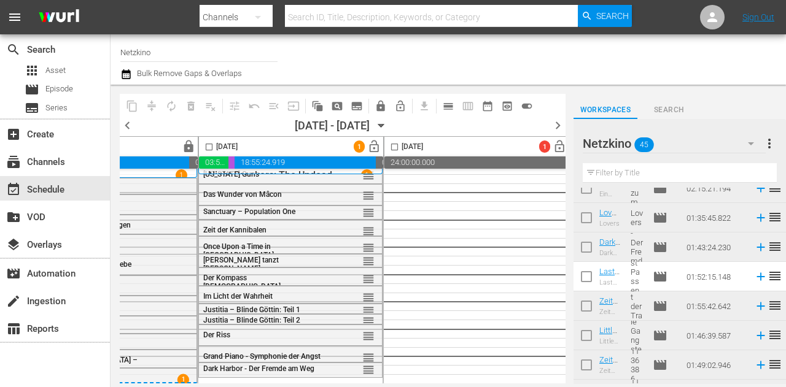
scroll to position [11, 519]
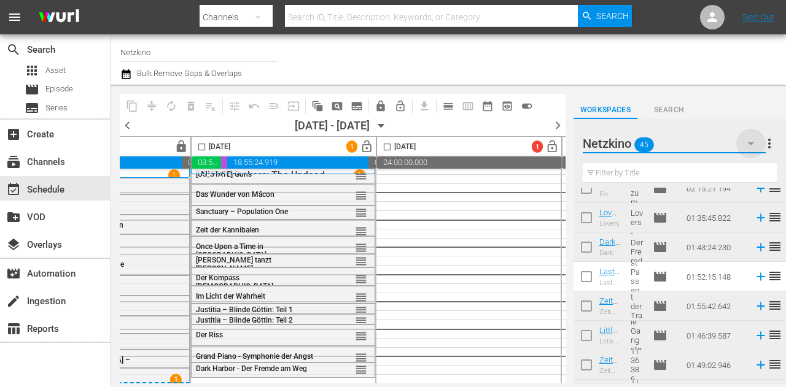
click at [750, 144] on icon "button" at bounding box center [751, 143] width 6 height 3
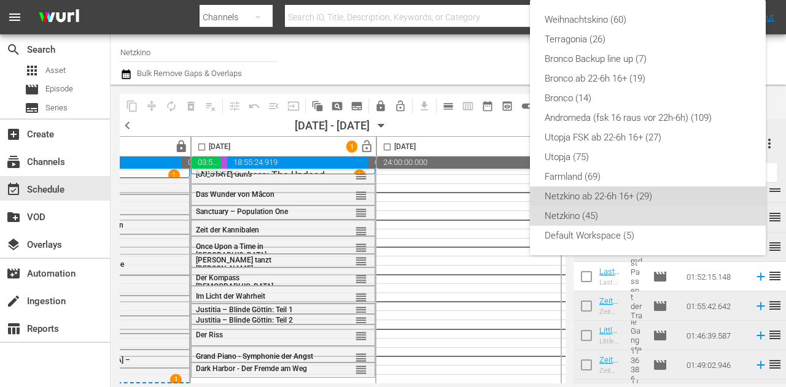
click at [565, 198] on div "Netzkino ab 22-6h 16+ (29)" at bounding box center [648, 197] width 206 height 20
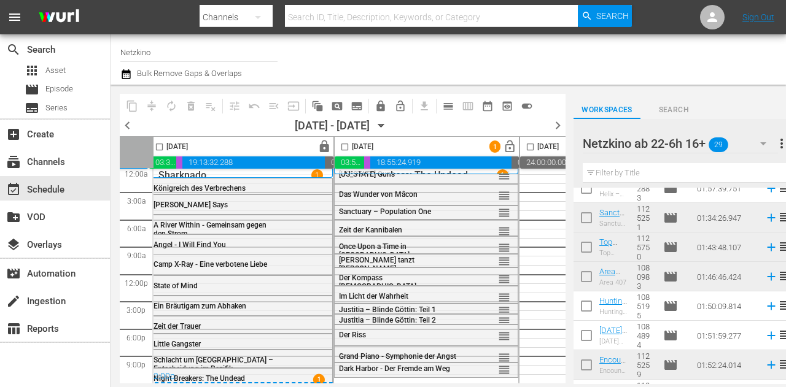
scroll to position [11, 374]
click at [384, 126] on icon "button" at bounding box center [381, 126] width 6 height 3
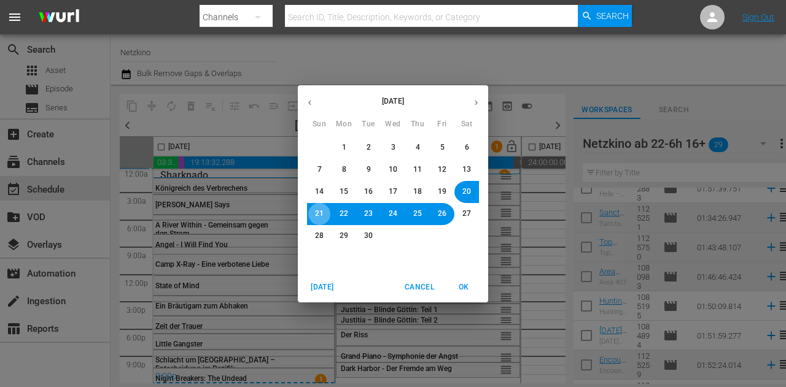
click at [319, 212] on span "21" at bounding box center [319, 214] width 9 height 10
click at [470, 290] on span "OK" at bounding box center [463, 287] width 29 height 13
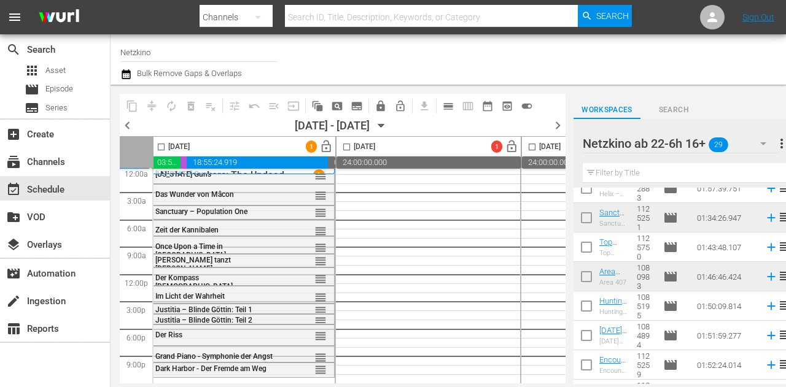
click at [588, 191] on input "checkbox" at bounding box center [586, 191] width 26 height 26
checkbox input "true"
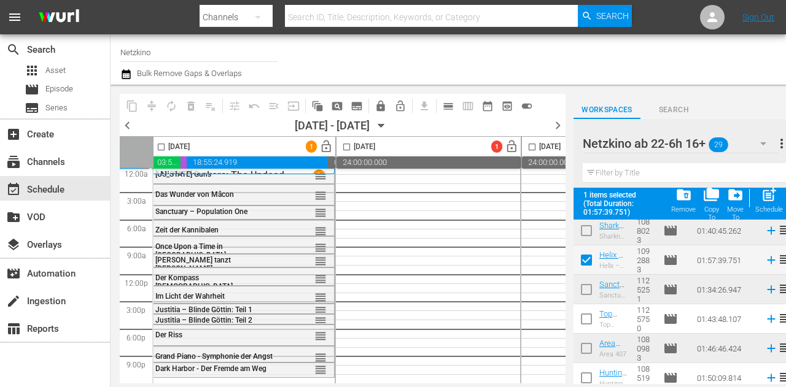
scroll to position [307, 0]
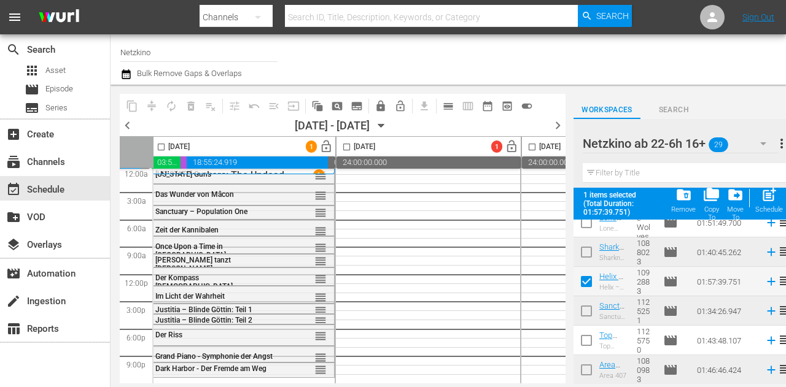
click at [586, 337] on input "checkbox" at bounding box center [586, 343] width 26 height 26
checkbox input "true"
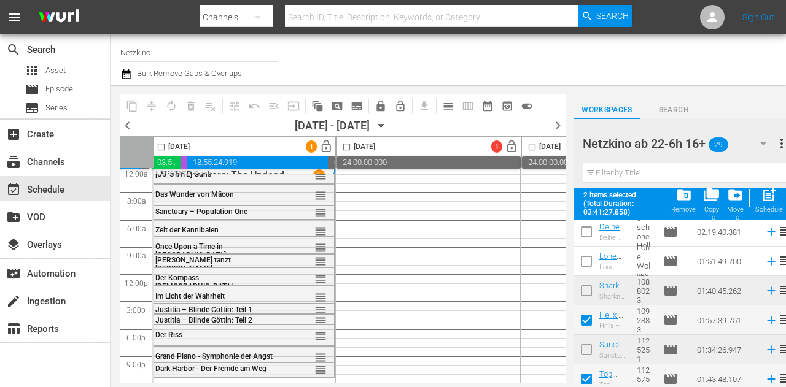
scroll to position [246, 0]
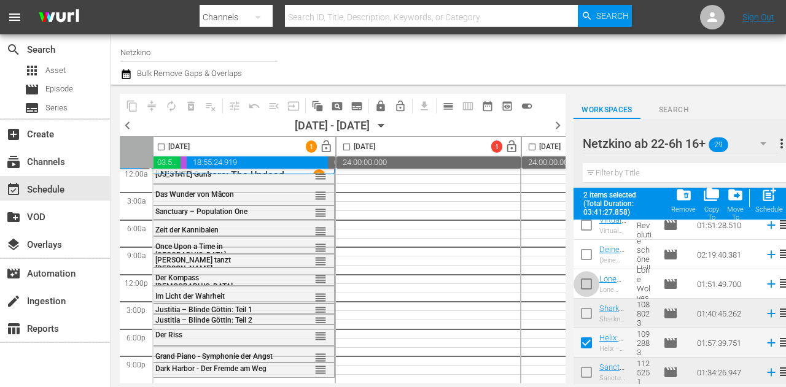
click at [587, 285] on input "checkbox" at bounding box center [586, 287] width 26 height 26
checkbox input "true"
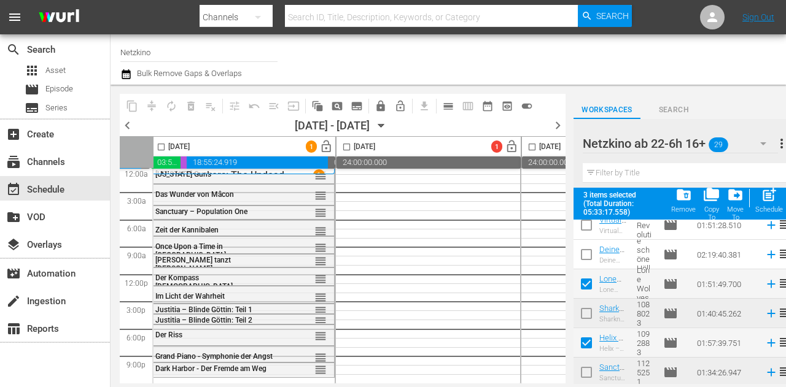
click at [160, 142] on span at bounding box center [161, 147] width 14 height 14
click at [162, 147] on input "checkbox" at bounding box center [161, 149] width 14 height 14
checkbox input "true"
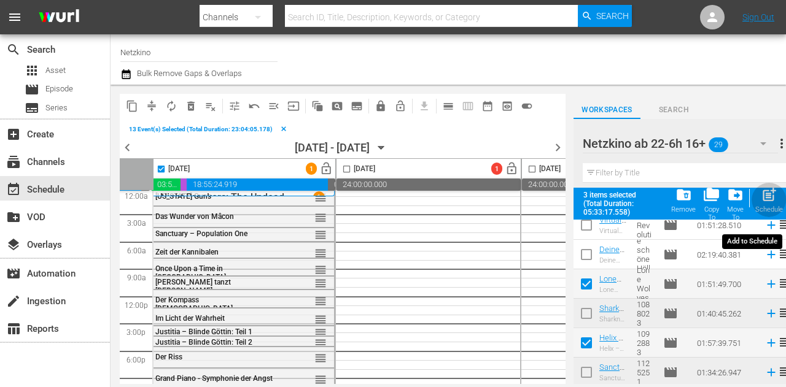
click at [771, 198] on span "post_add" at bounding box center [769, 195] width 17 height 17
checkbox input "false"
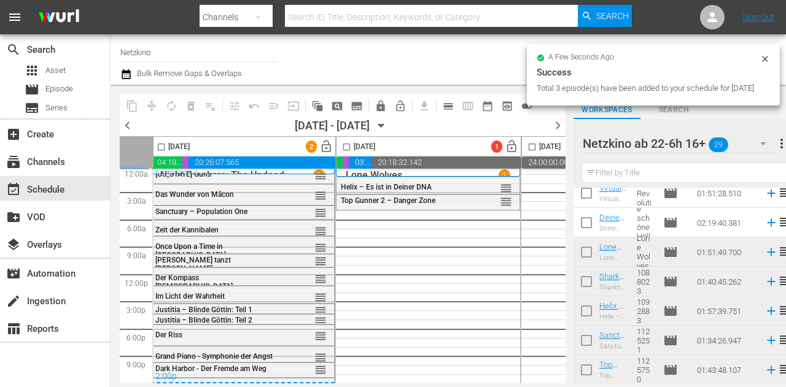
checkbox input "false"
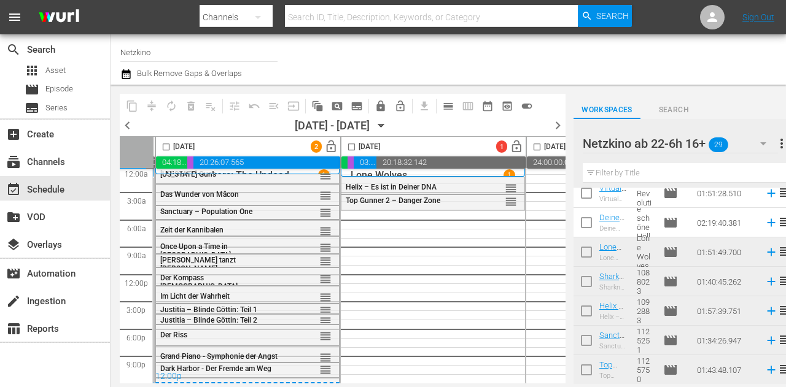
scroll to position [11, 370]
click at [330, 150] on span "lock_open" at bounding box center [331, 147] width 14 height 14
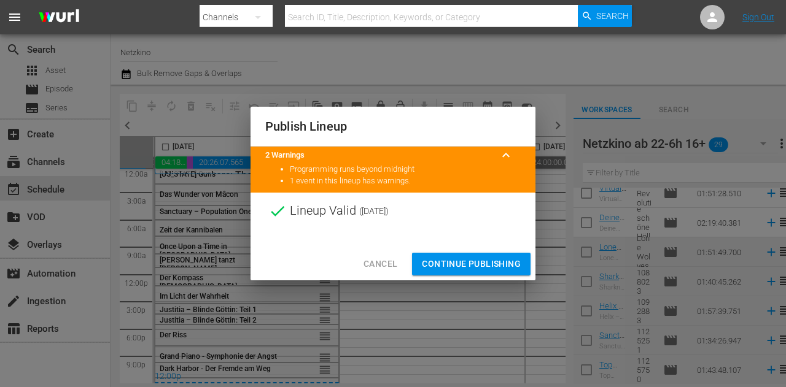
click at [443, 255] on button "Continue Publishing" at bounding box center [471, 264] width 118 height 23
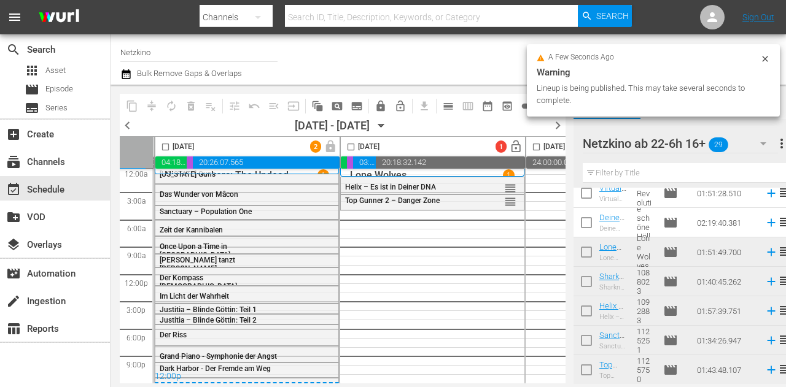
click at [460, 57] on div "Channel Title Netzkino Bulk Remove Gaps & Overlaps" at bounding box center [299, 59] width 358 height 44
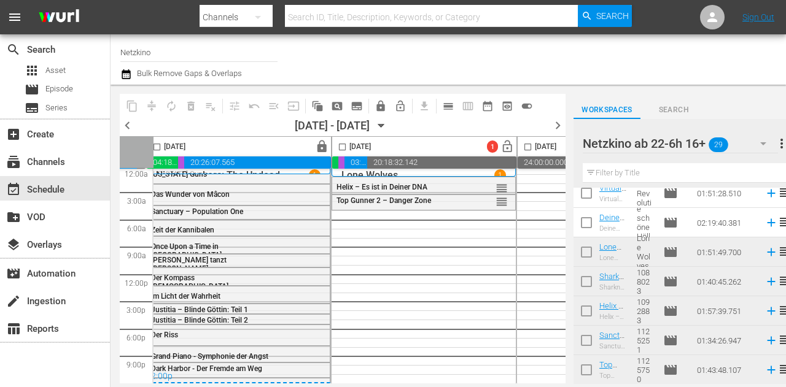
scroll to position [11, 376]
click at [751, 143] on button "button" at bounding box center [762, 143] width 29 height 29
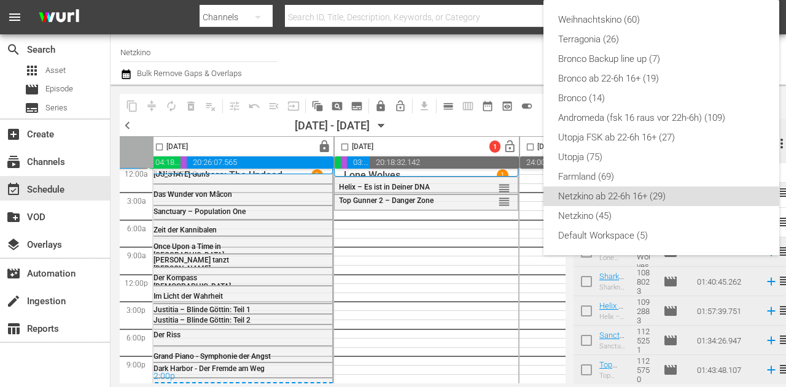
click at [235, 51] on div "Weihnachtskino (60) Terragonia (26) Bronco Backup line up (7) Bronco ab 22-6h 1…" at bounding box center [393, 193] width 786 height 387
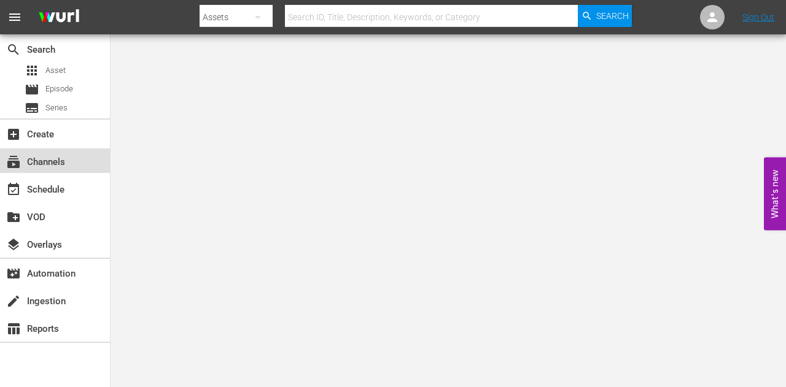
click at [59, 160] on div "subscriptions Channels" at bounding box center [34, 160] width 69 height 11
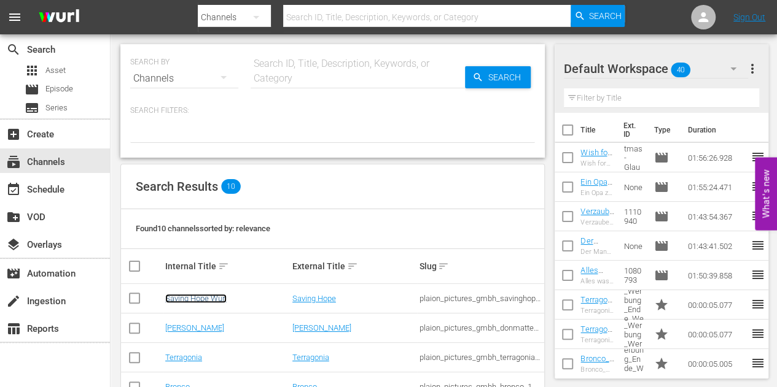
click at [204, 298] on link "Saving Hope Wurl" at bounding box center [195, 298] width 61 height 9
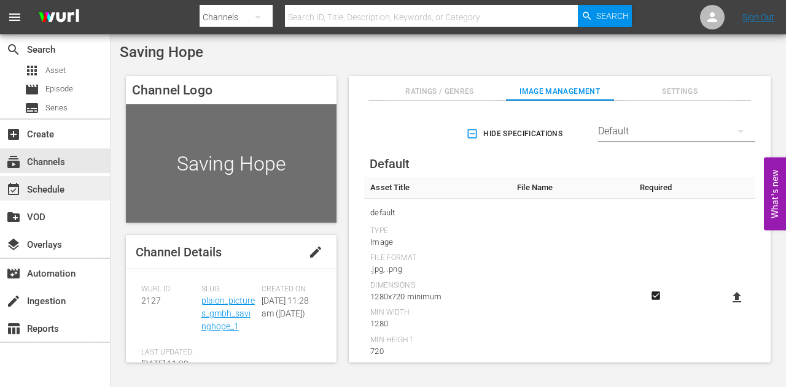
click at [50, 184] on div "event_available Schedule" at bounding box center [34, 187] width 69 height 11
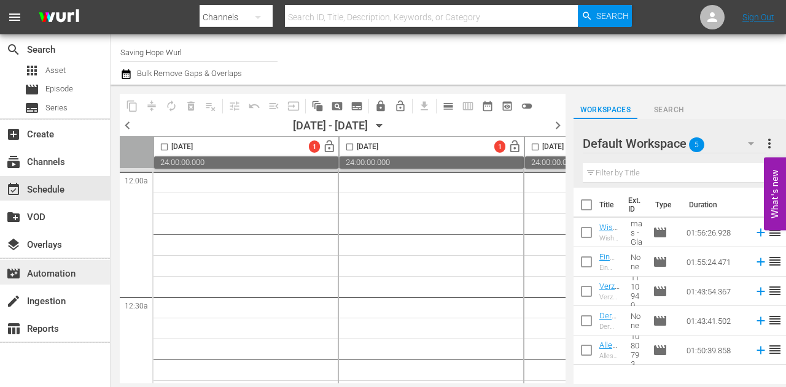
click at [42, 273] on div "movie_filter Automation" at bounding box center [34, 271] width 69 height 11
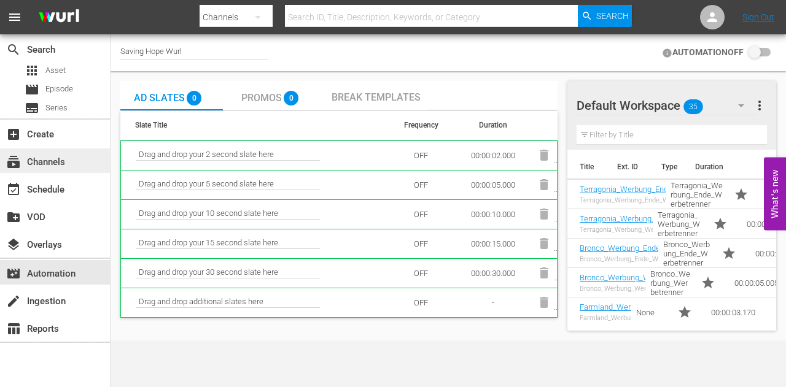
click at [61, 163] on div "subscriptions Channels" at bounding box center [34, 160] width 69 height 11
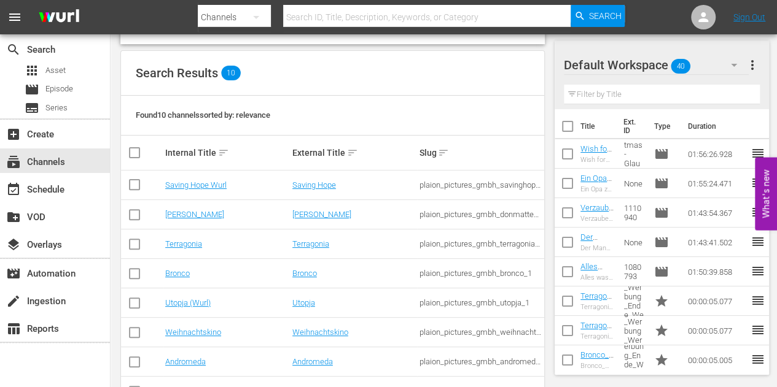
scroll to position [123, 0]
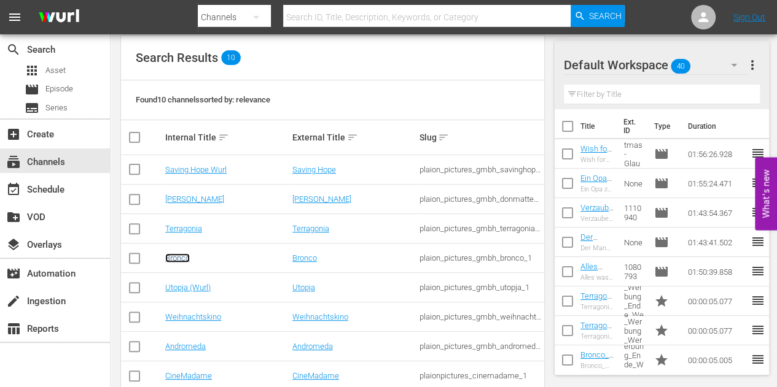
click at [182, 254] on link "Bronco" at bounding box center [177, 258] width 25 height 9
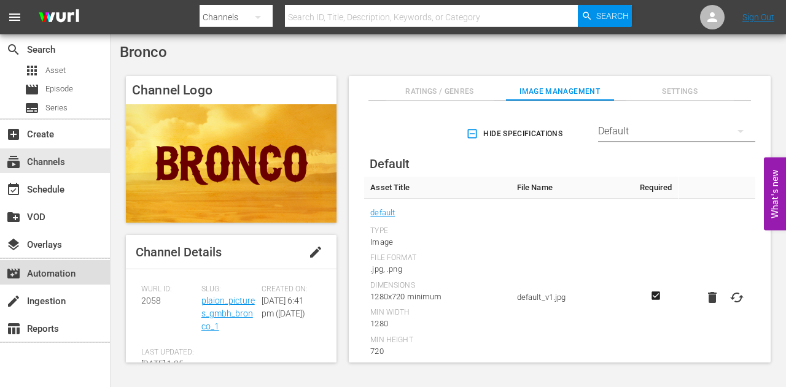
click at [53, 276] on div "movie_filter Automation" at bounding box center [34, 271] width 69 height 11
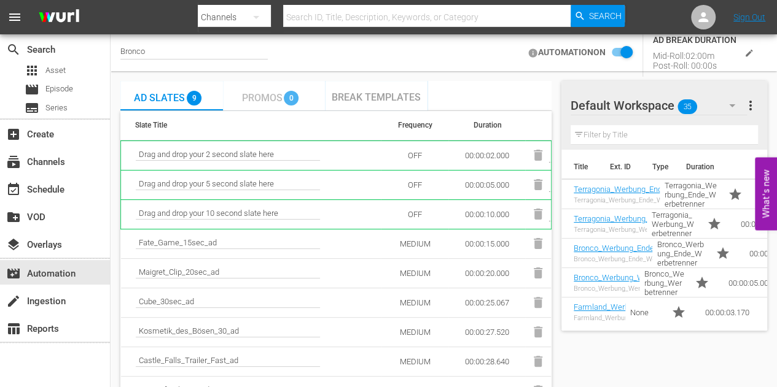
click at [259, 100] on span "Promos" at bounding box center [261, 98] width 41 height 12
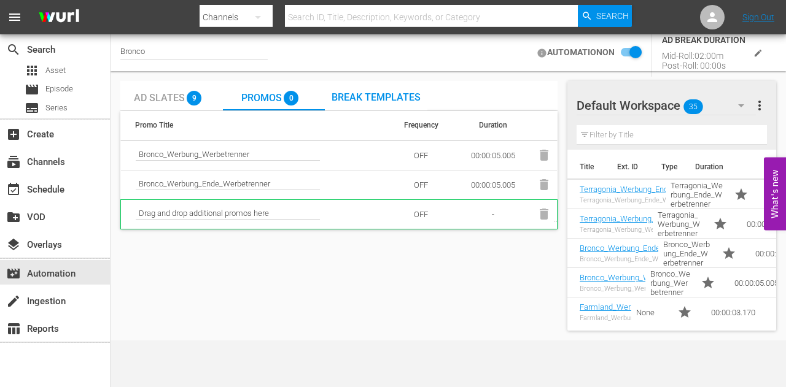
click at [167, 96] on span "Ad Slates" at bounding box center [159, 98] width 51 height 12
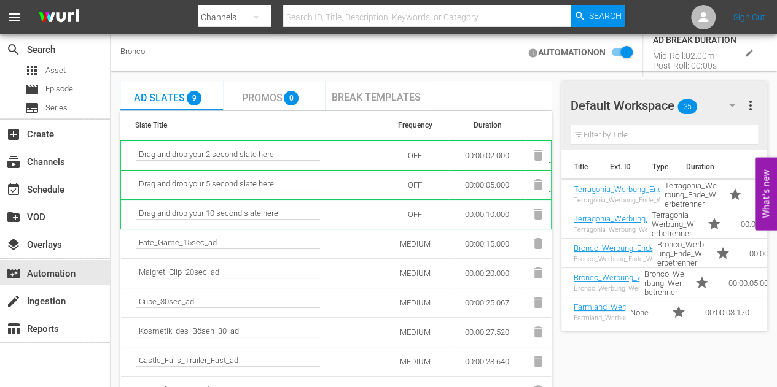
click at [248, 95] on span "Promos" at bounding box center [261, 98] width 41 height 12
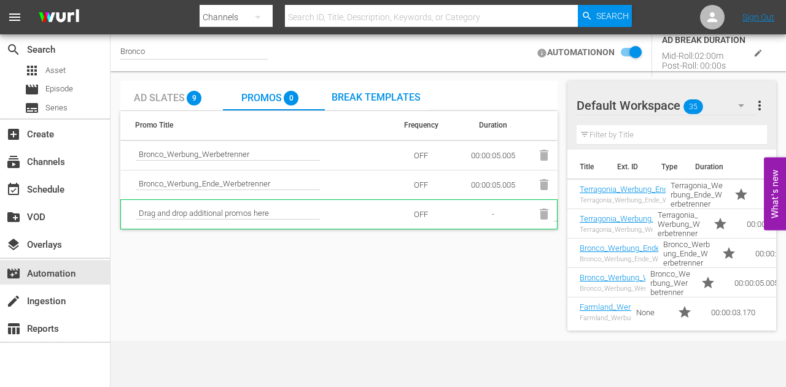
click at [168, 95] on span "Ad Slates" at bounding box center [159, 98] width 51 height 12
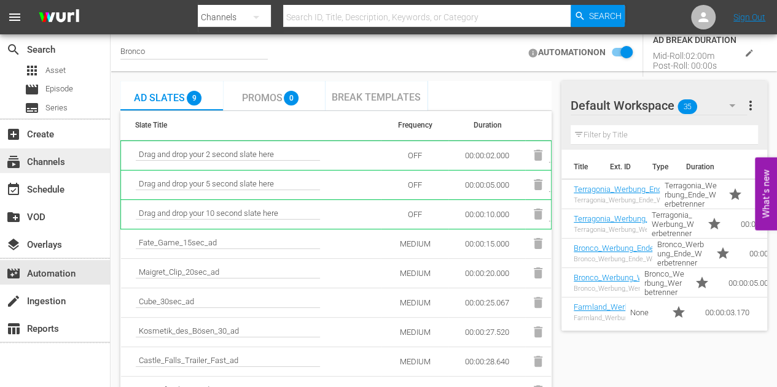
click at [56, 157] on div "subscriptions Channels" at bounding box center [34, 160] width 69 height 11
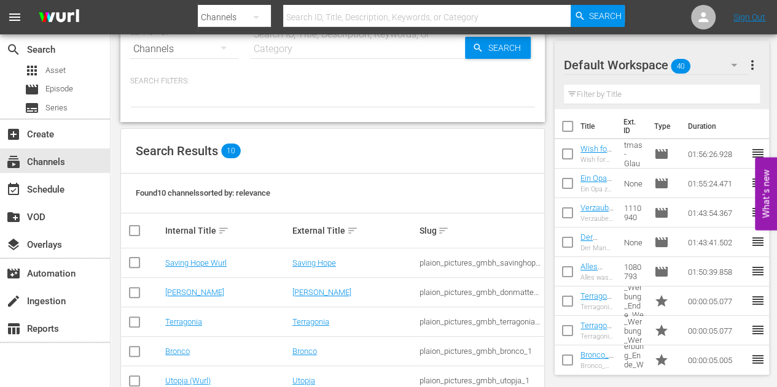
scroll to position [23, 0]
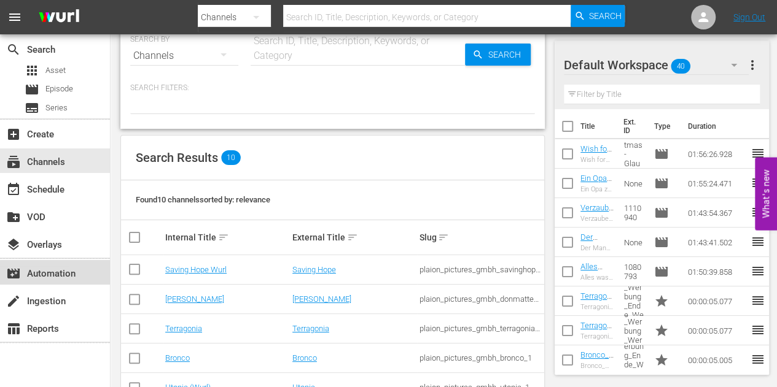
click at [63, 274] on div "movie_filter Automation" at bounding box center [34, 271] width 69 height 11
